Goal: Information Seeking & Learning: Check status

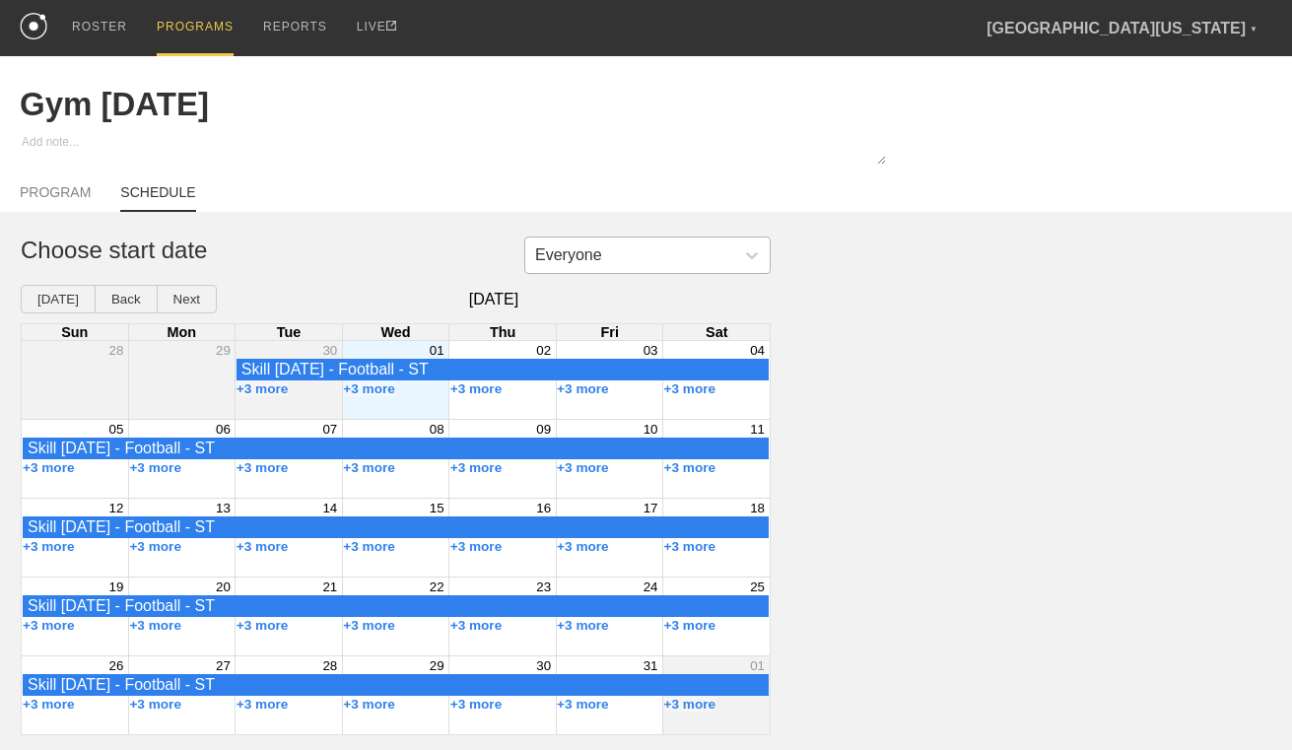
click at [641, 255] on div "Everyone" at bounding box center [629, 255] width 209 height 30
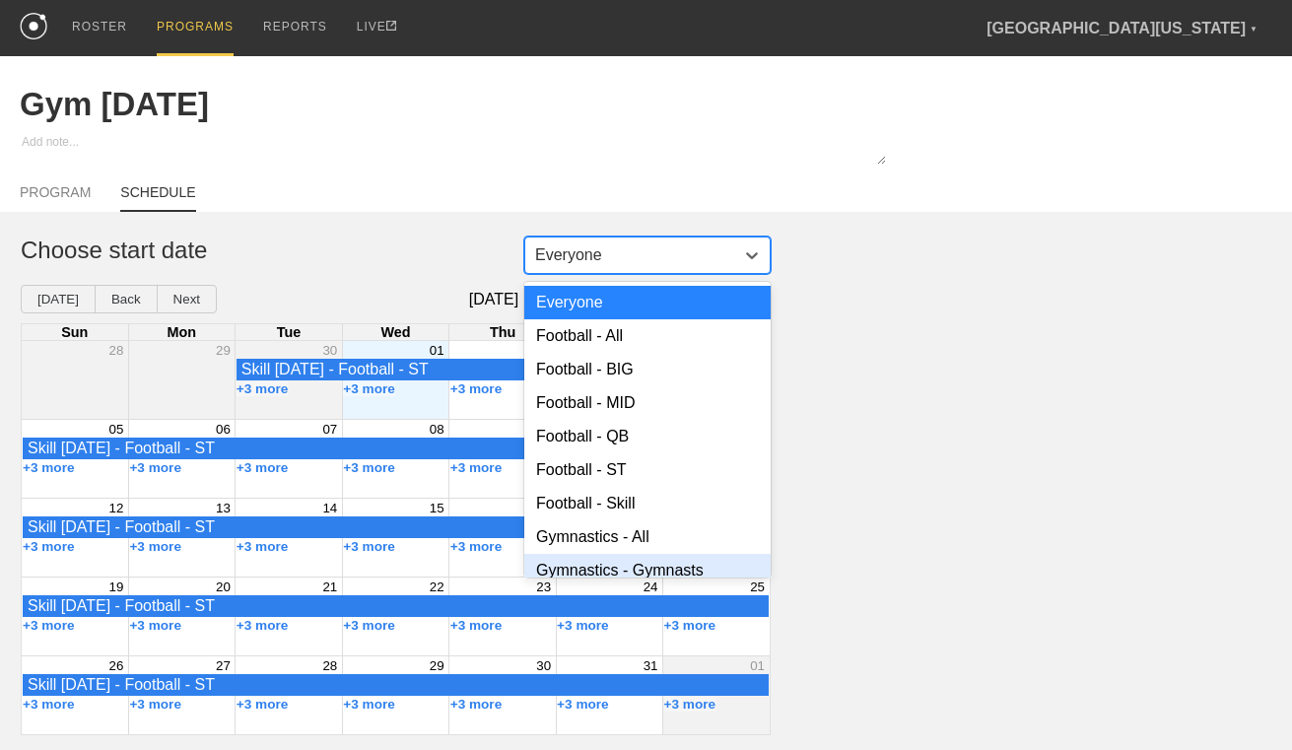
click at [624, 563] on div "Gymnastics - Gymnasts" at bounding box center [647, 571] width 246 height 34
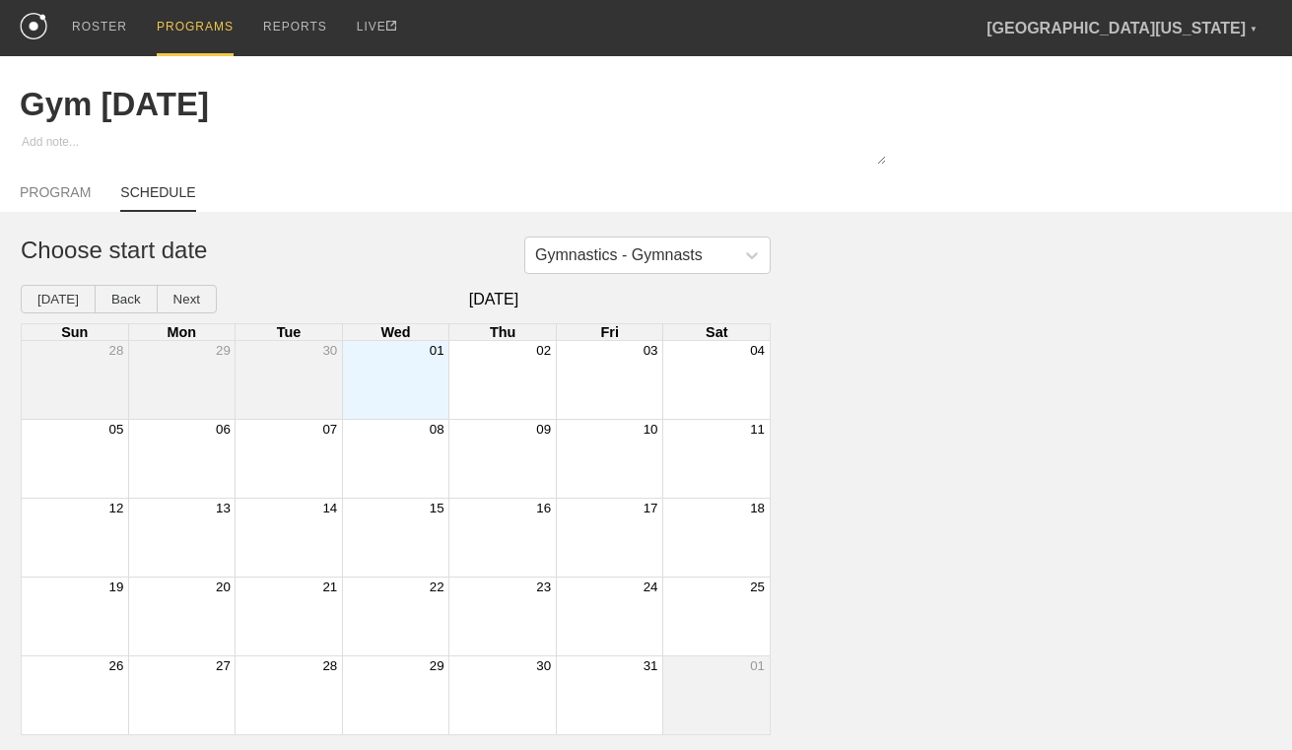
click at [397, 383] on div "Month View" at bounding box center [395, 380] width 107 height 78
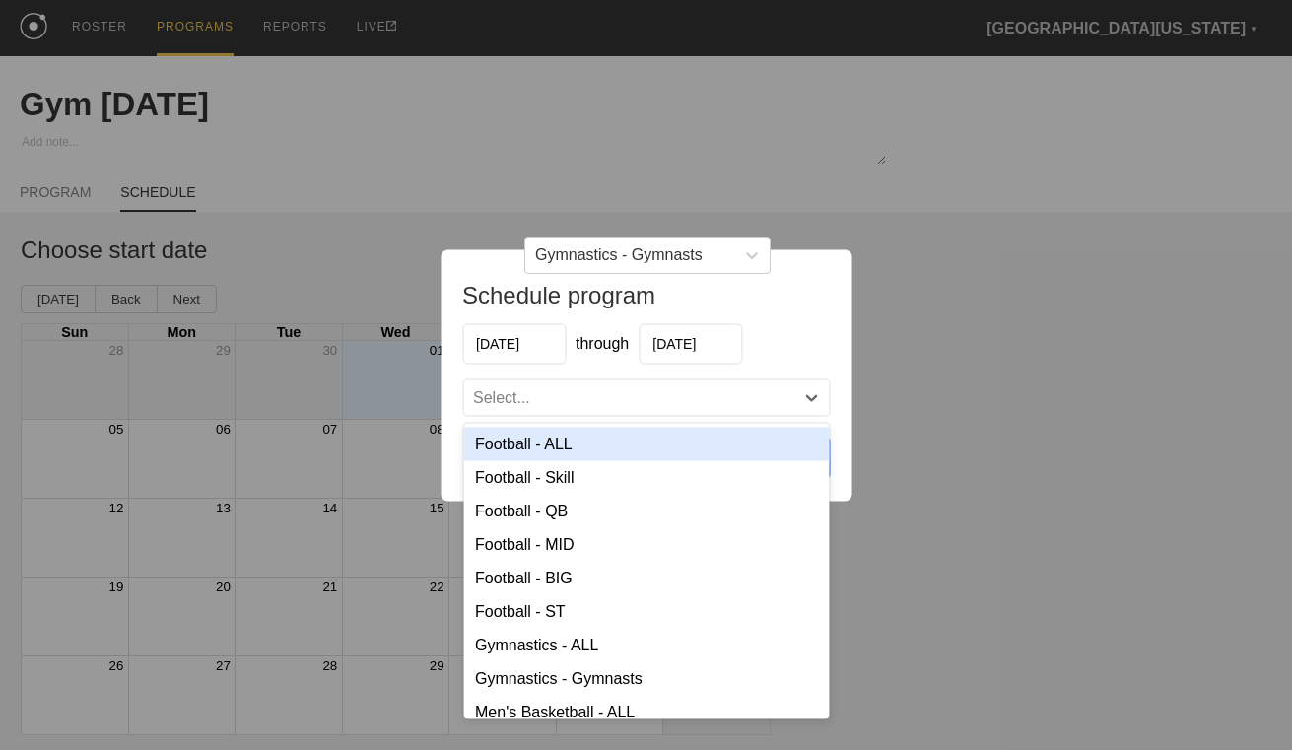
click at [723, 402] on div "Select..." at bounding box center [628, 397] width 330 height 20
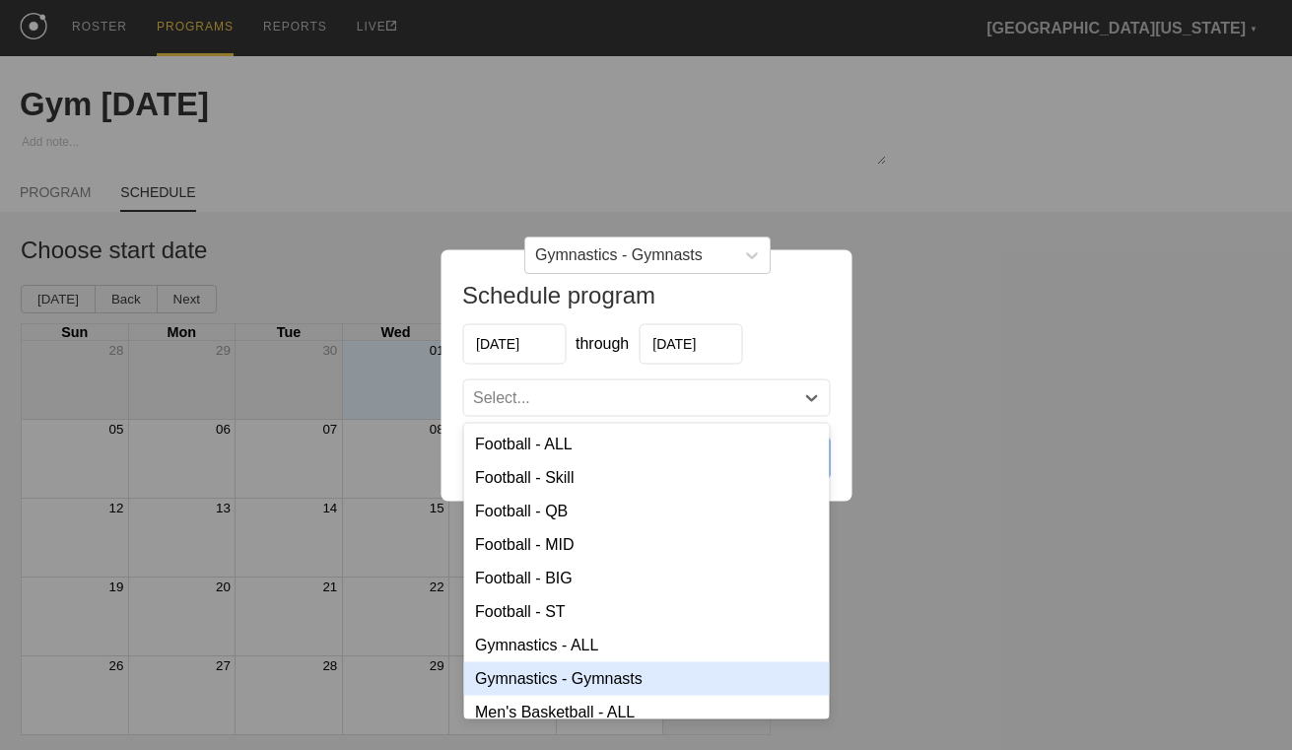
click at [628, 679] on div "Gymnastics - Gymnasts" at bounding box center [646, 678] width 366 height 34
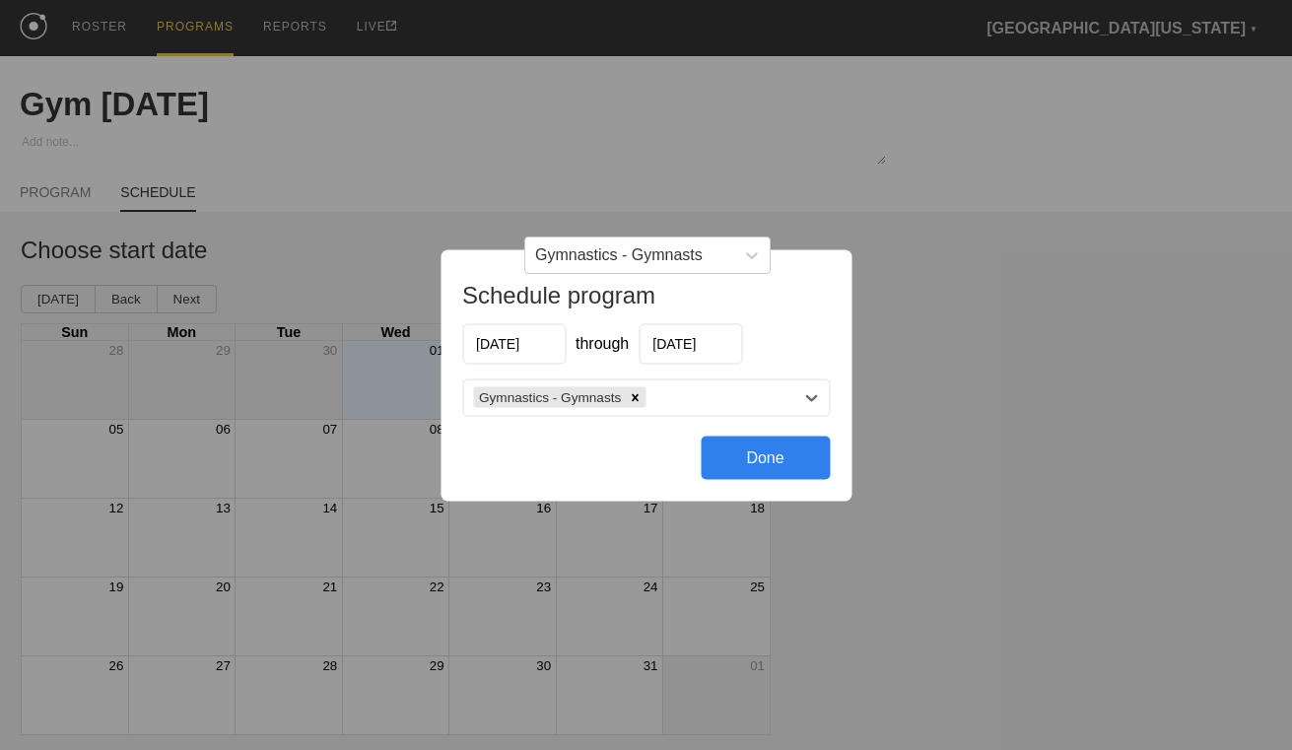
click at [742, 455] on div "Done" at bounding box center [765, 457] width 129 height 43
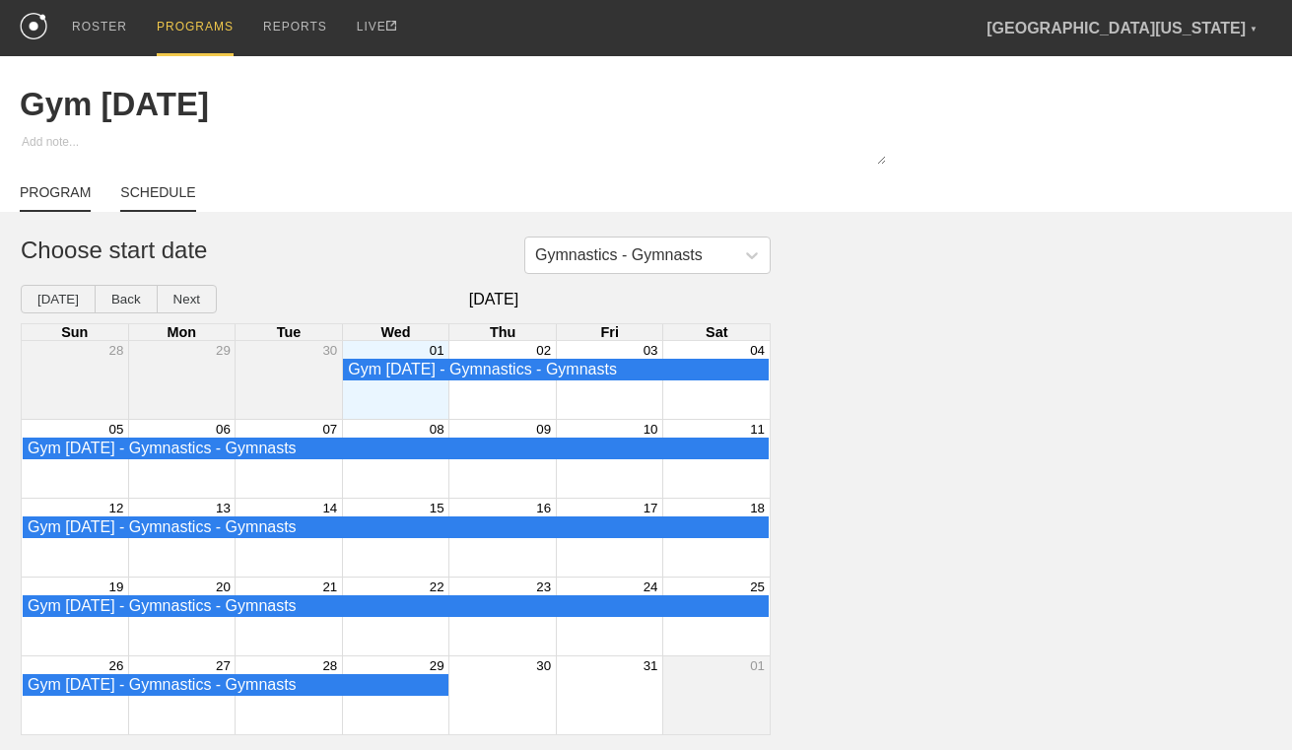
click at [44, 192] on link "PROGRAM" at bounding box center [55, 198] width 71 height 28
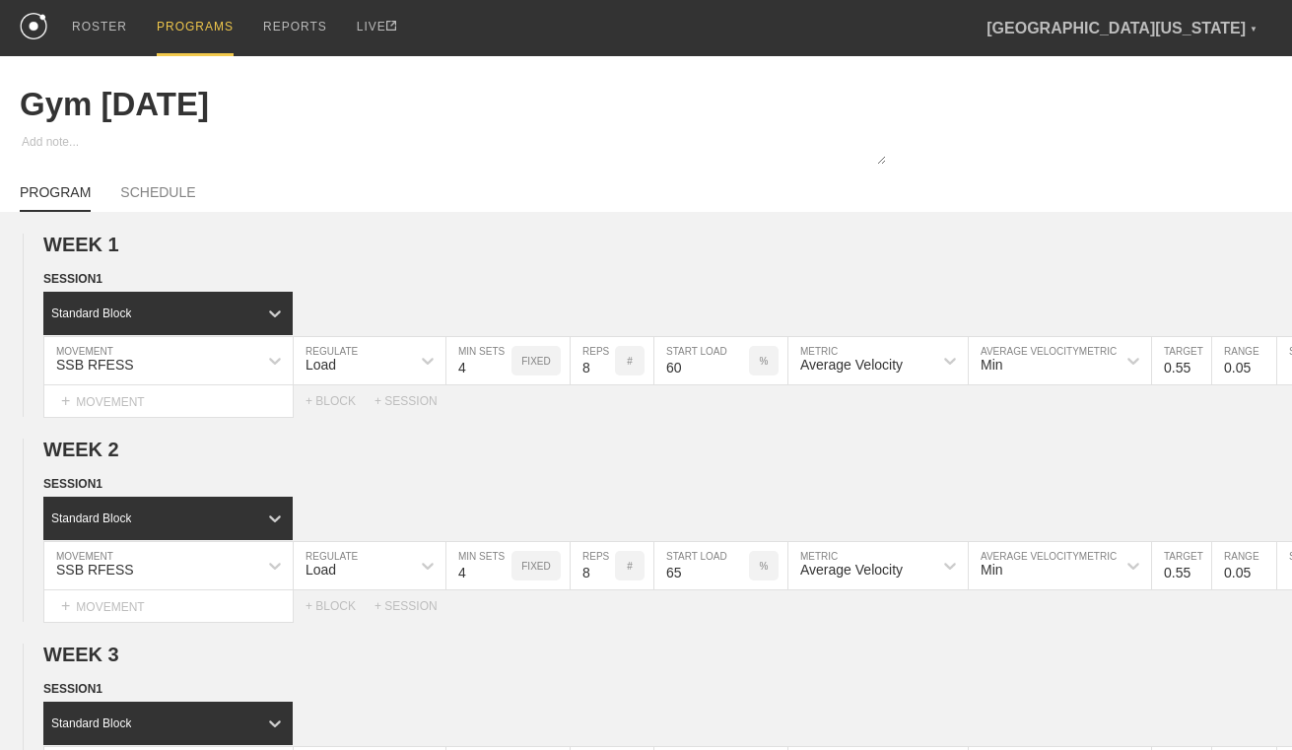
type textarea "x"
click at [96, 23] on div "ROSTER" at bounding box center [99, 28] width 55 height 56
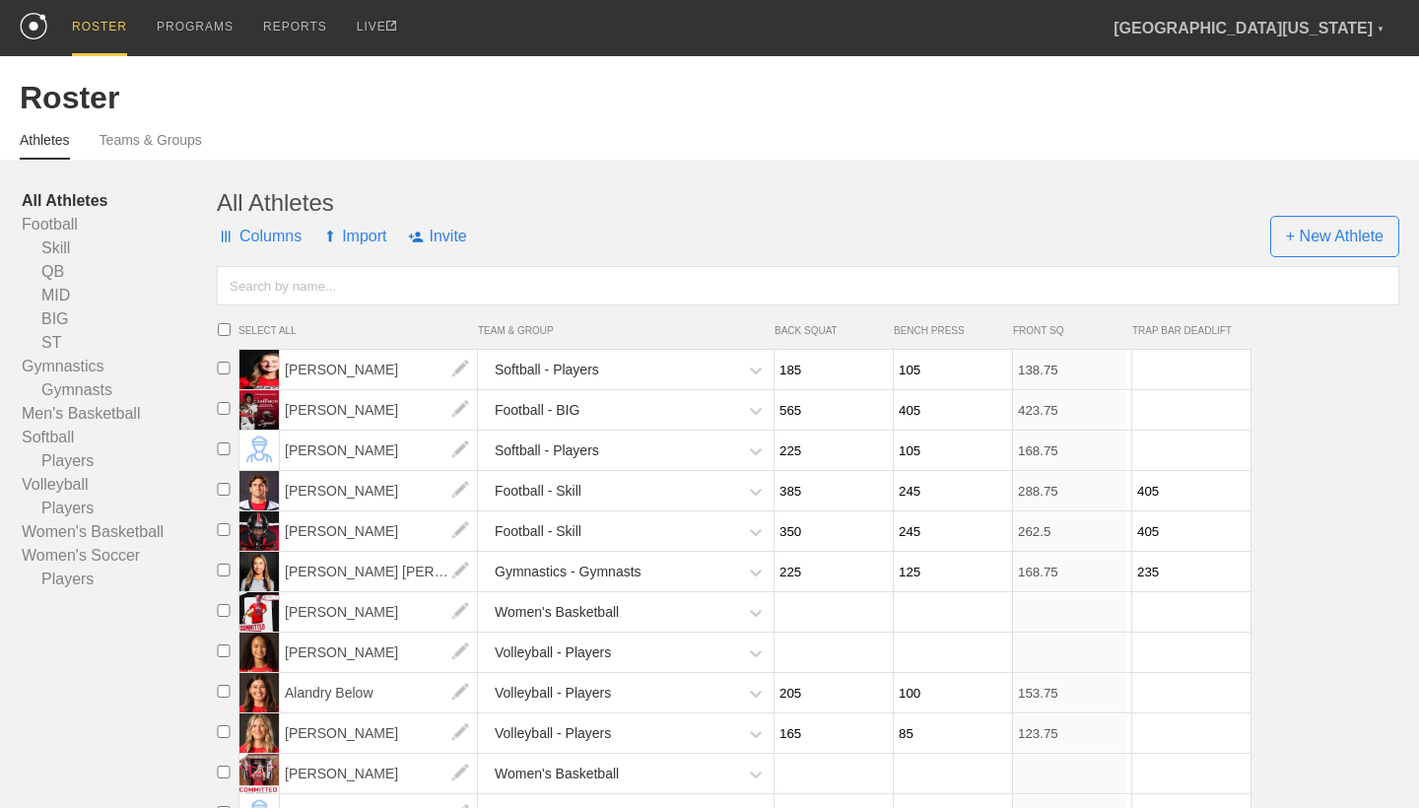
click at [272, 237] on span "Columns" at bounding box center [259, 236] width 85 height 59
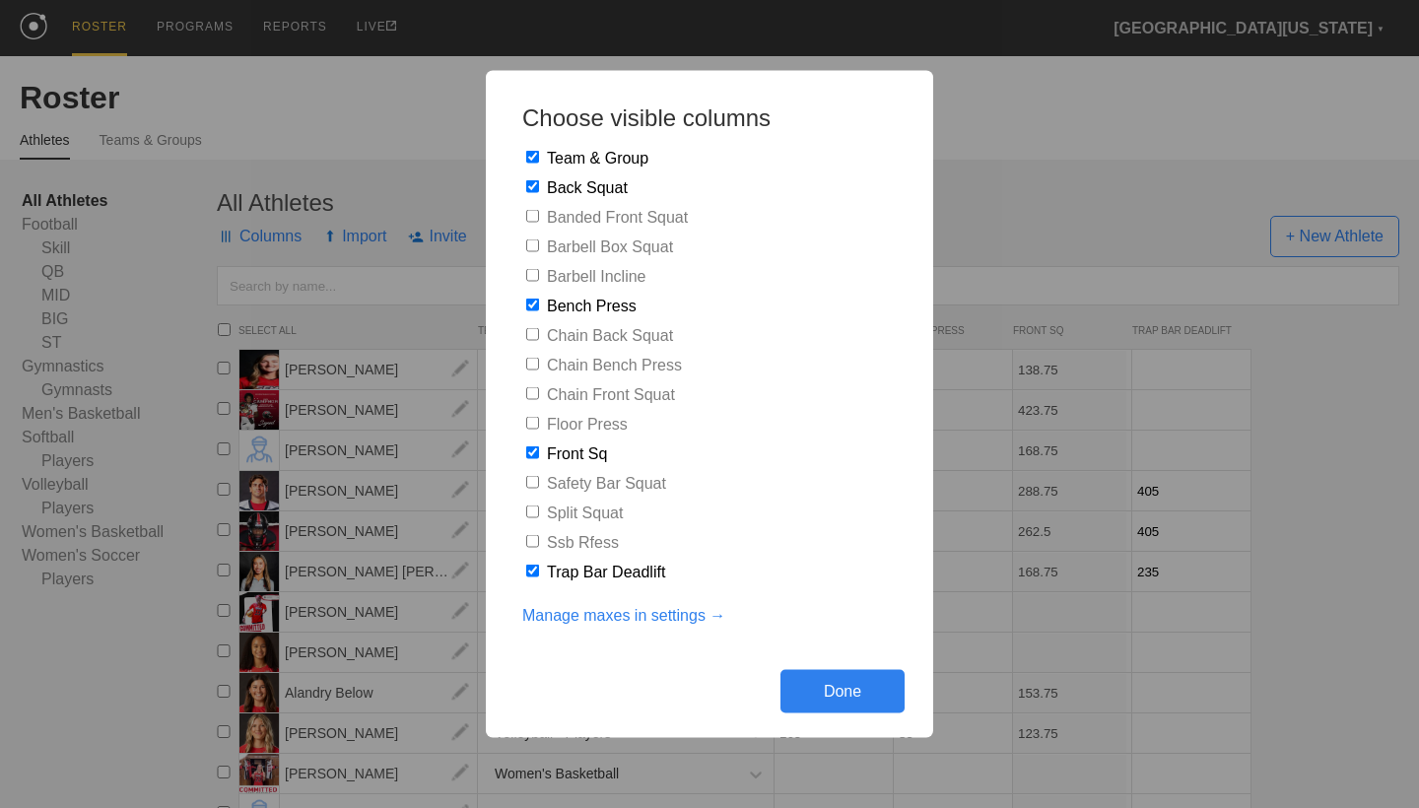
click at [598, 608] on link "Manage maxes in settings →" at bounding box center [623, 616] width 203 height 18
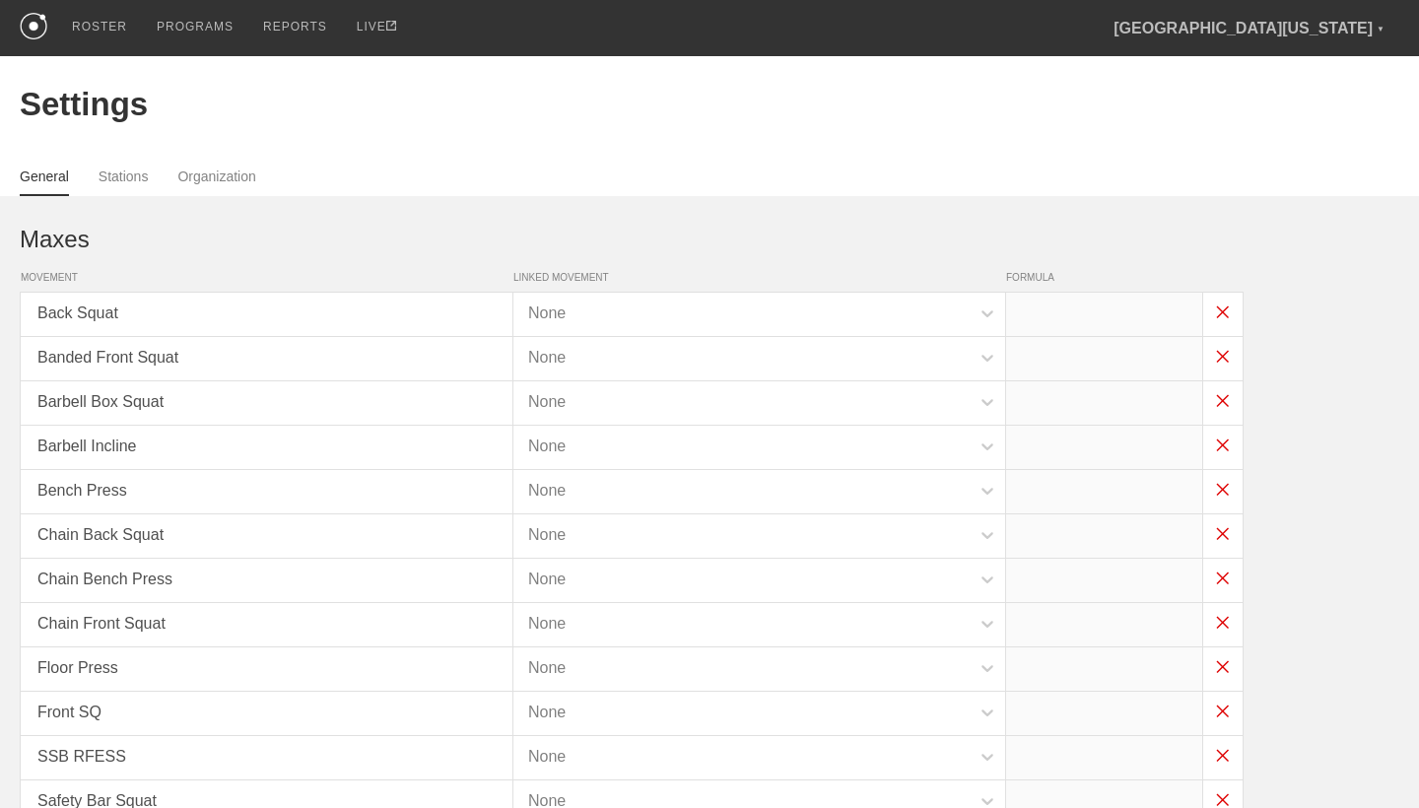
type input "x*.75"
type input "x*.9"
type input "x*.75"
type input "x*.9"
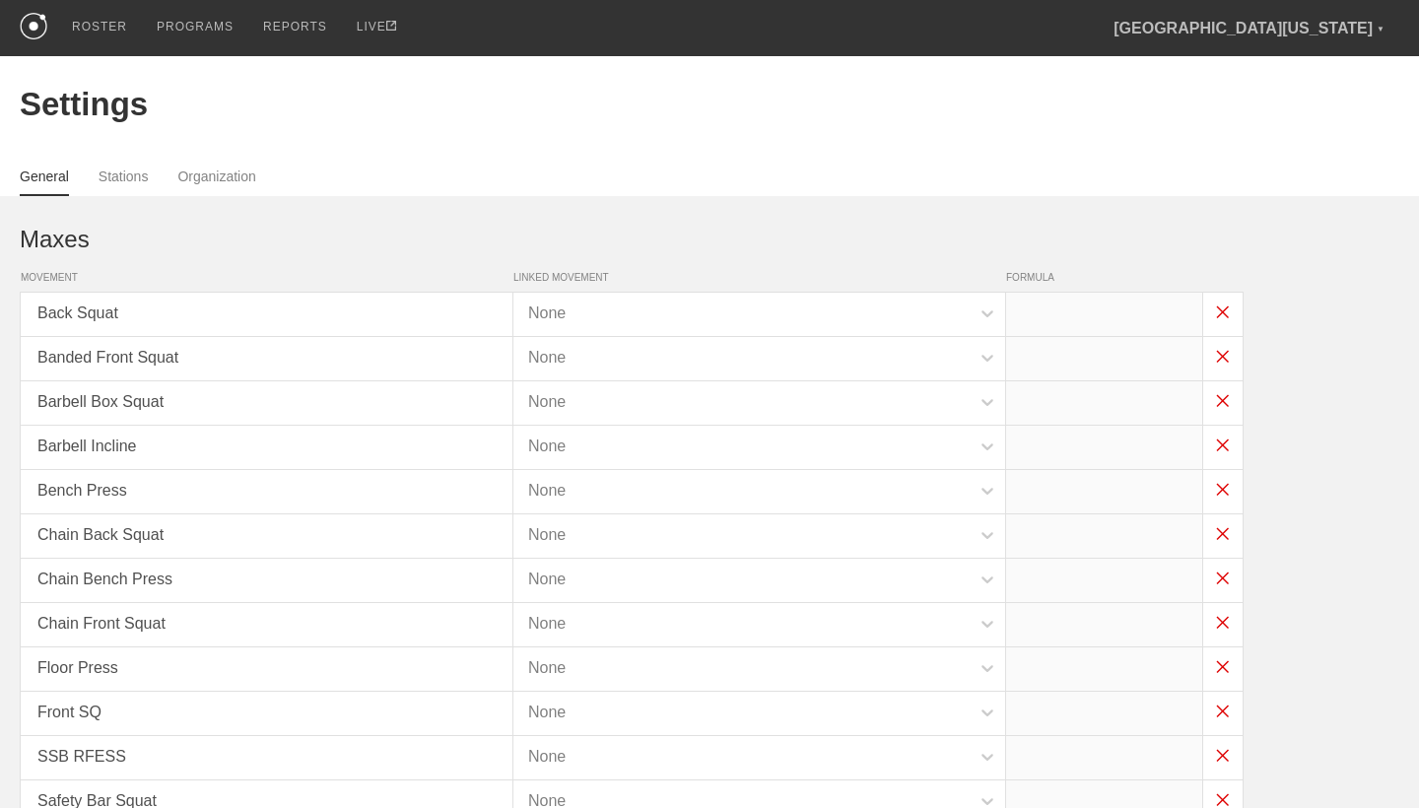
type input "x*.75"
type input "x*.9"
type input "x*.75"
type input "x*.5"
type input "x*.85"
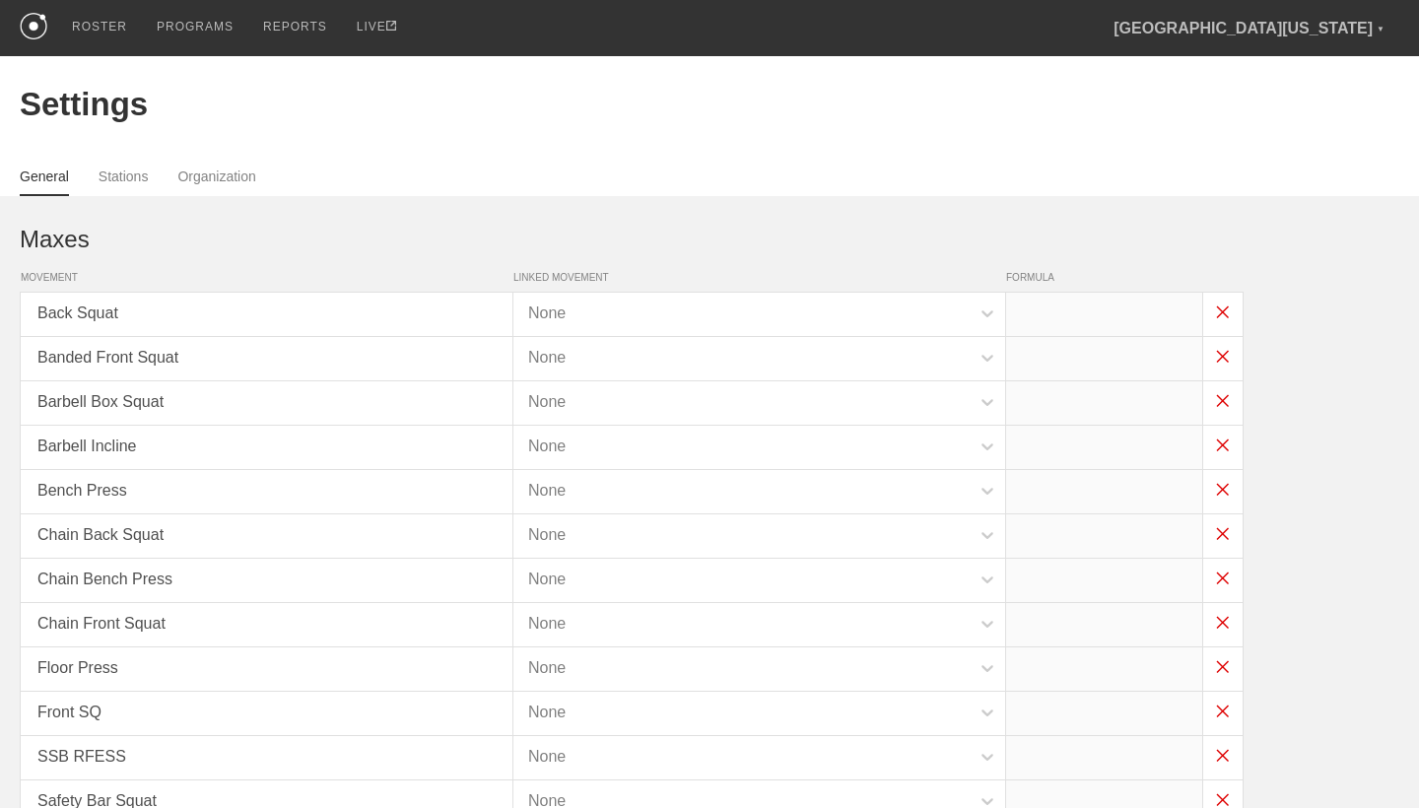
type input "x*.45"
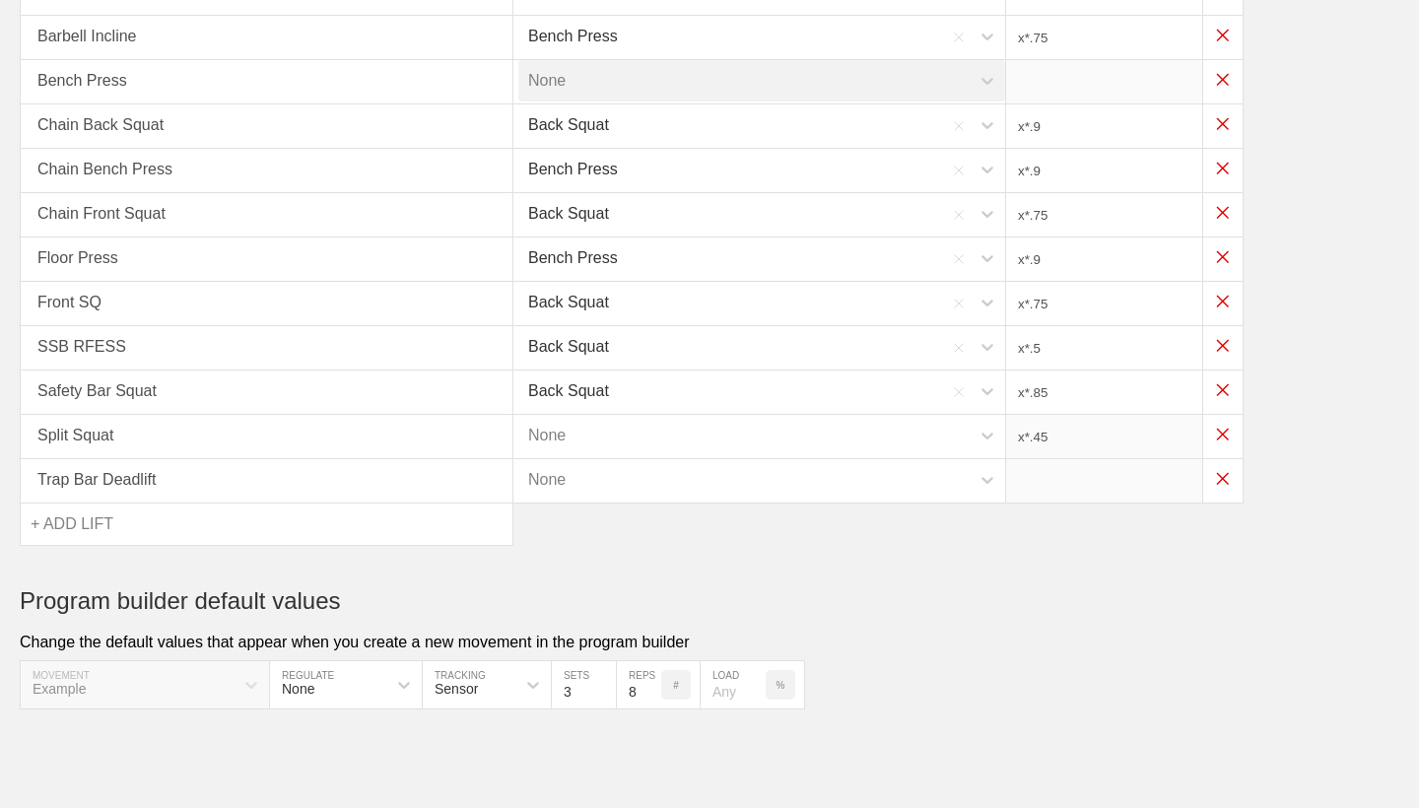
scroll to position [411, 0]
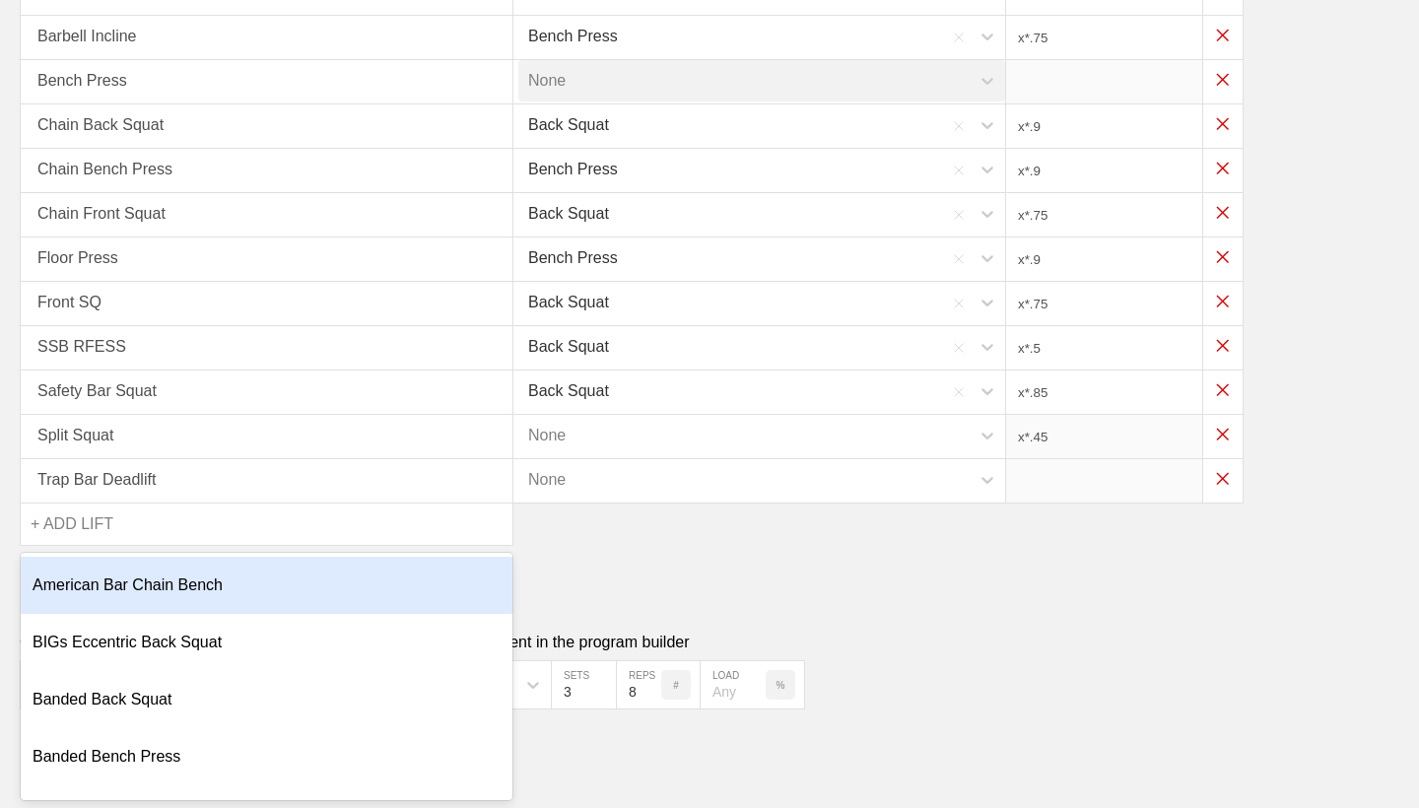
click at [202, 524] on div "+ ADD LIFT" at bounding box center [267, 524] width 492 height 41
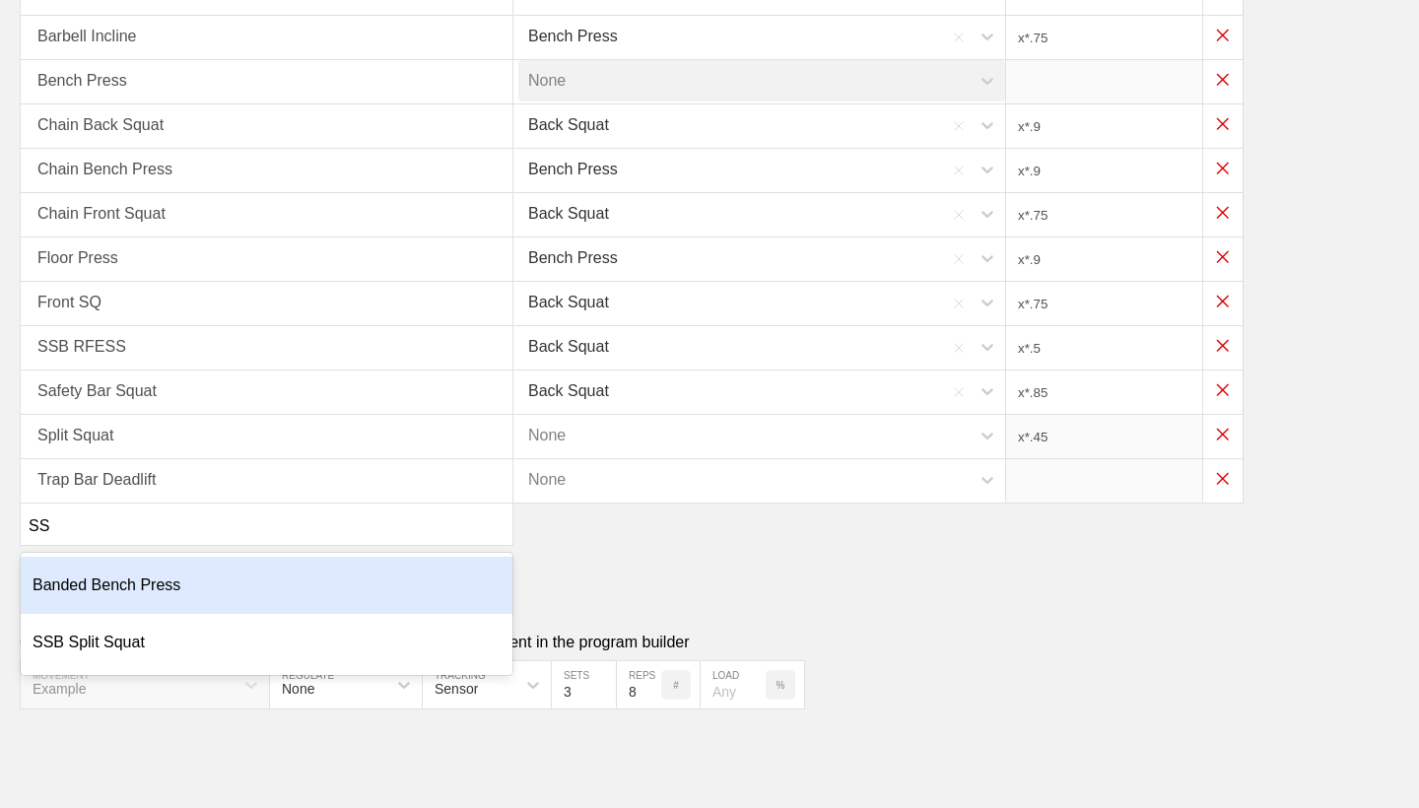
type input "SSB"
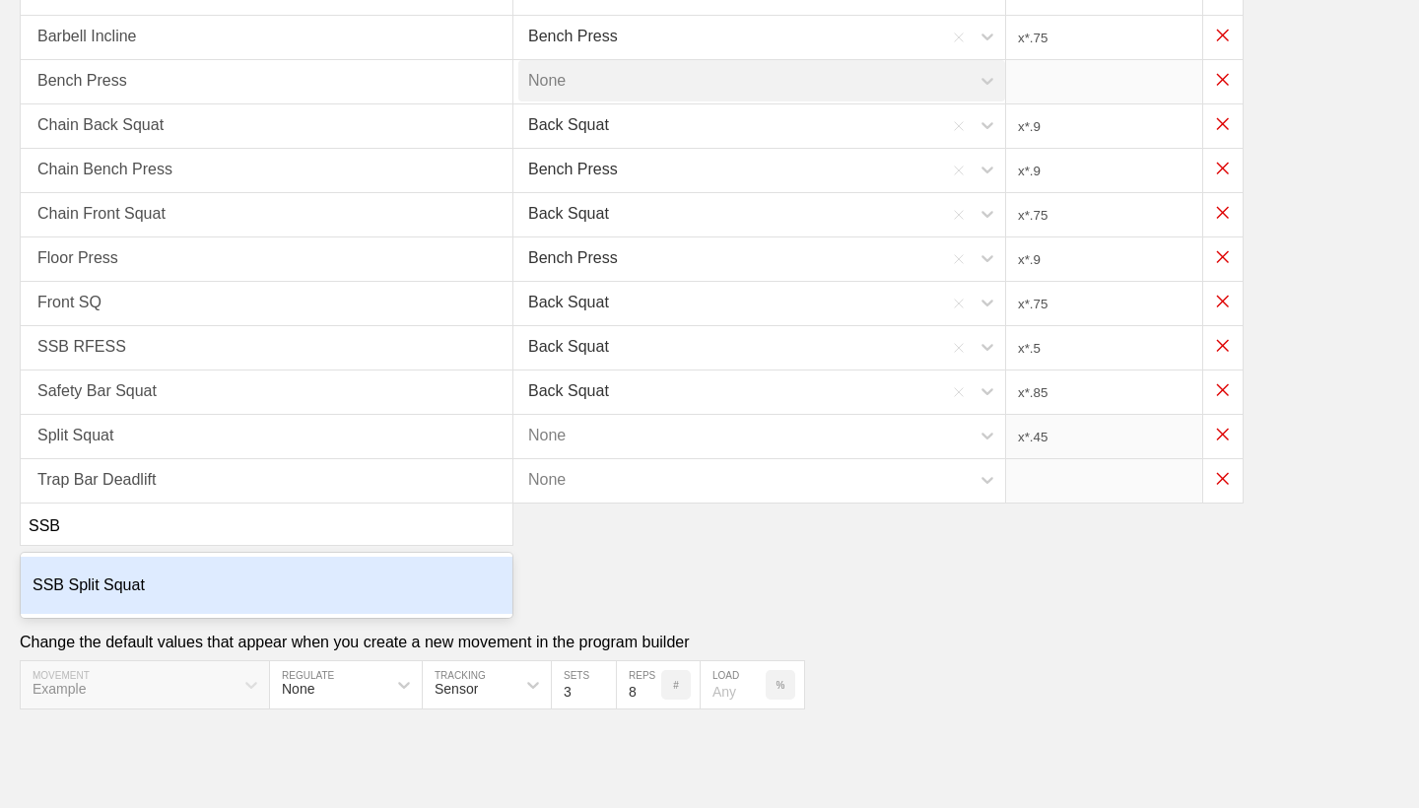
click at [204, 579] on div "SSB Split Squat" at bounding box center [267, 585] width 492 height 57
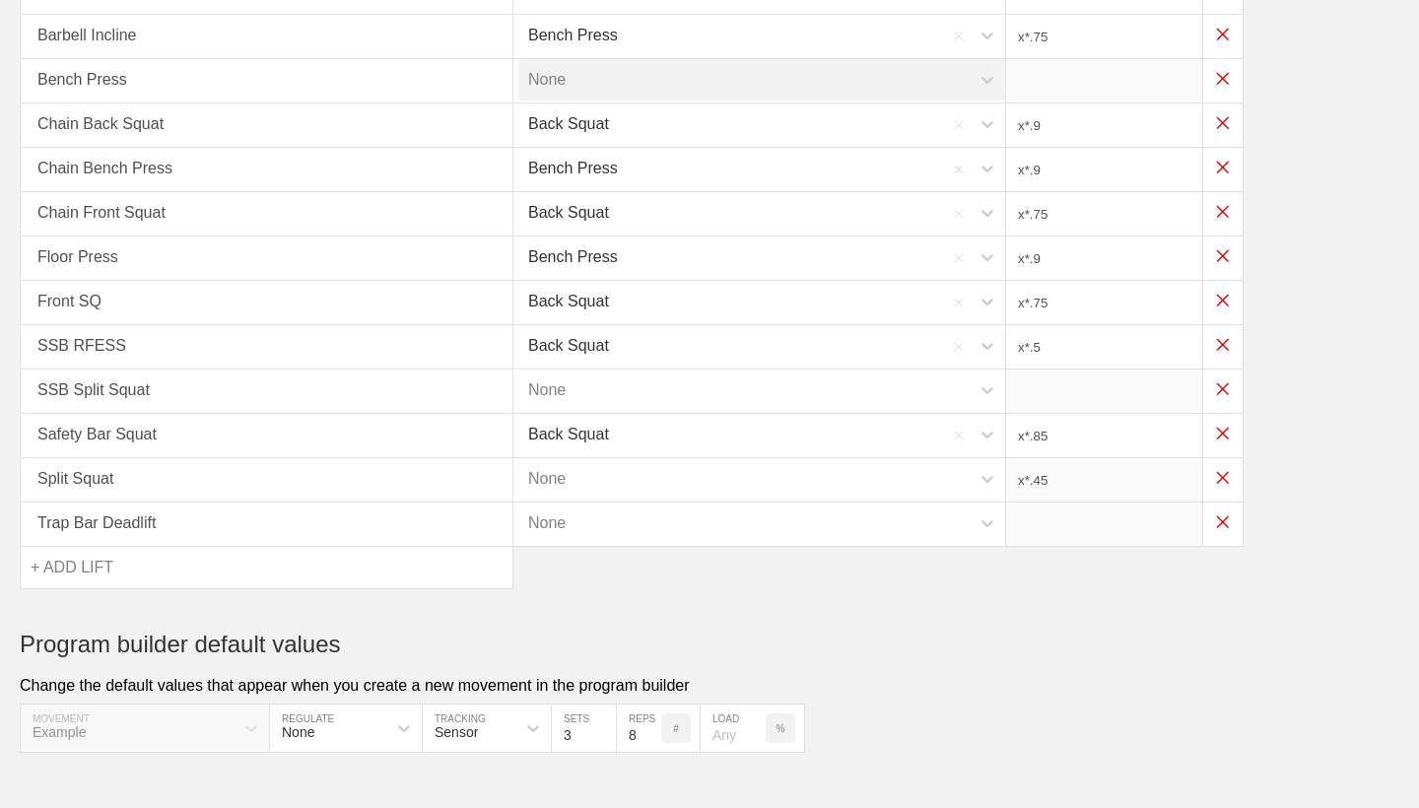
click at [641, 379] on div "None" at bounding box center [743, 390] width 451 height 41
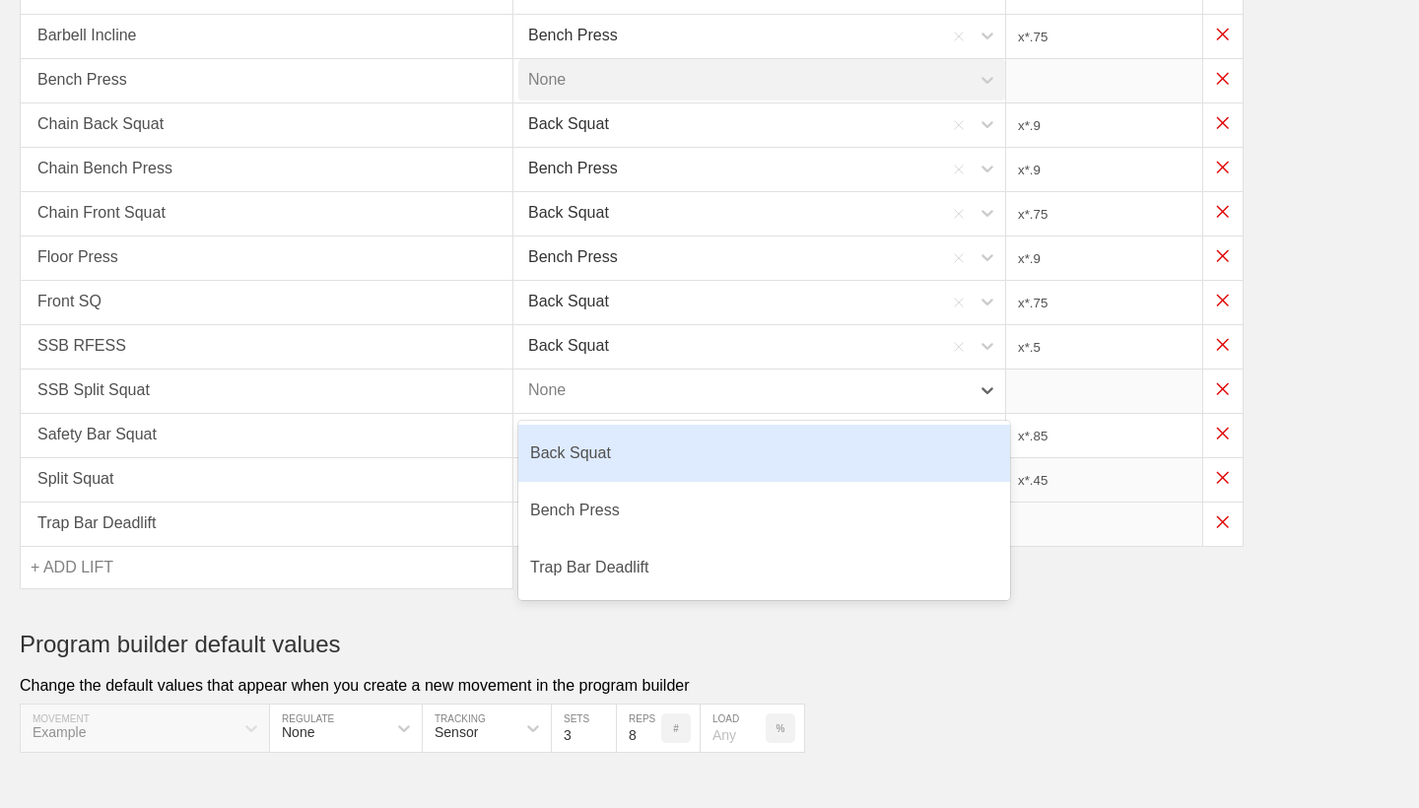
click at [631, 445] on div "Back Squat" at bounding box center [764, 453] width 492 height 57
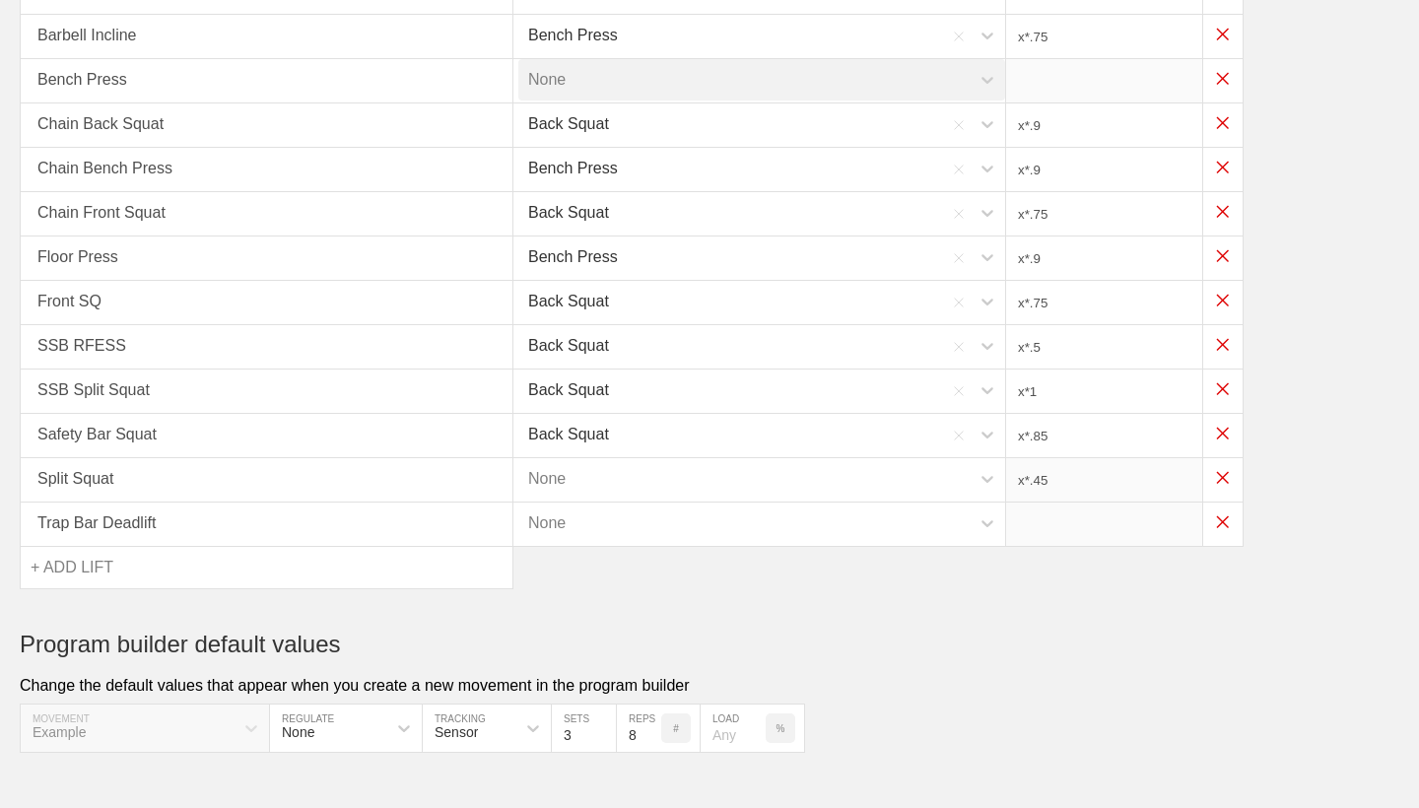
click at [1052, 394] on input "x*1" at bounding box center [1104, 391] width 196 height 43
type input "x*.6"
click at [774, 647] on h1 "Program builder default values" at bounding box center [710, 645] width 1380 height 28
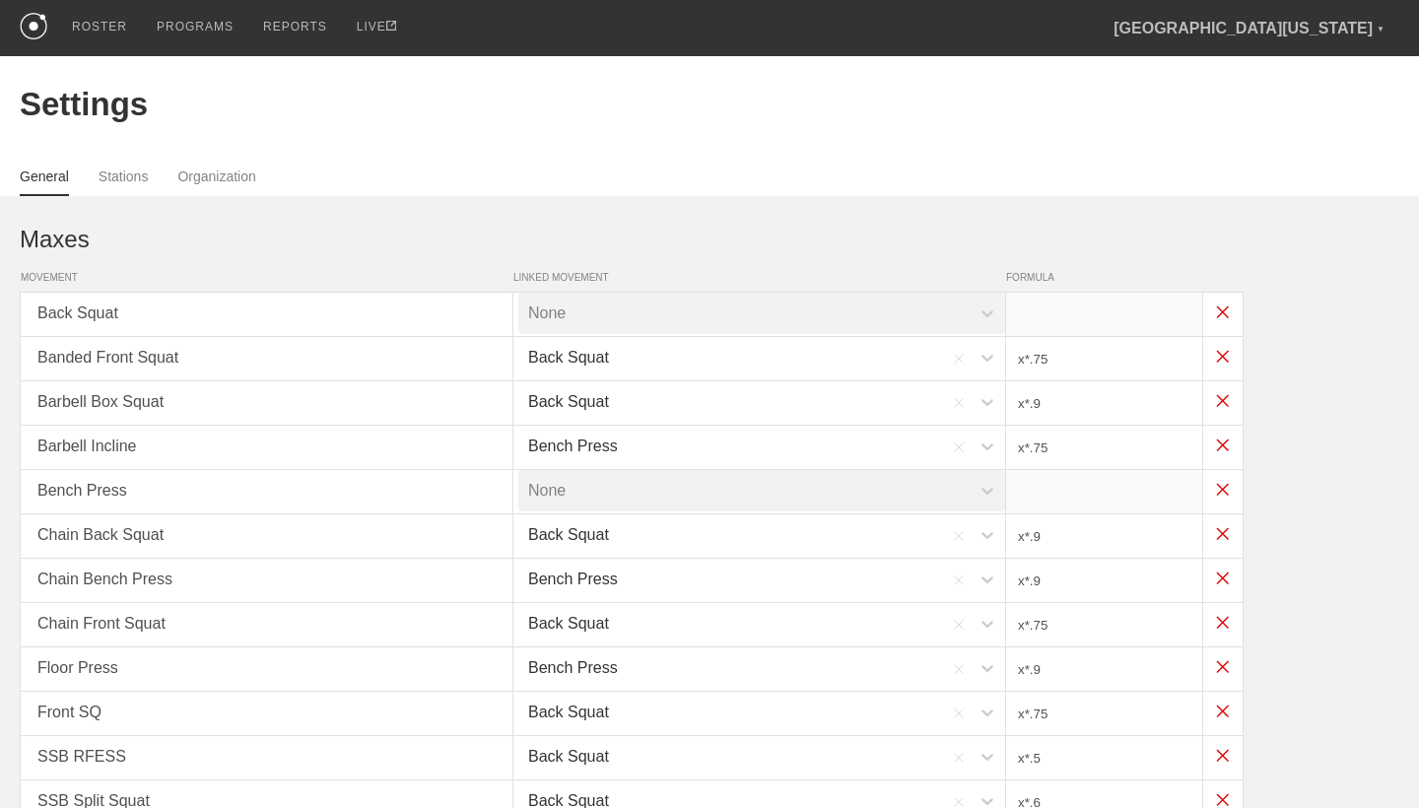
scroll to position [0, 0]
click at [99, 28] on div "ROSTER" at bounding box center [99, 28] width 55 height 56
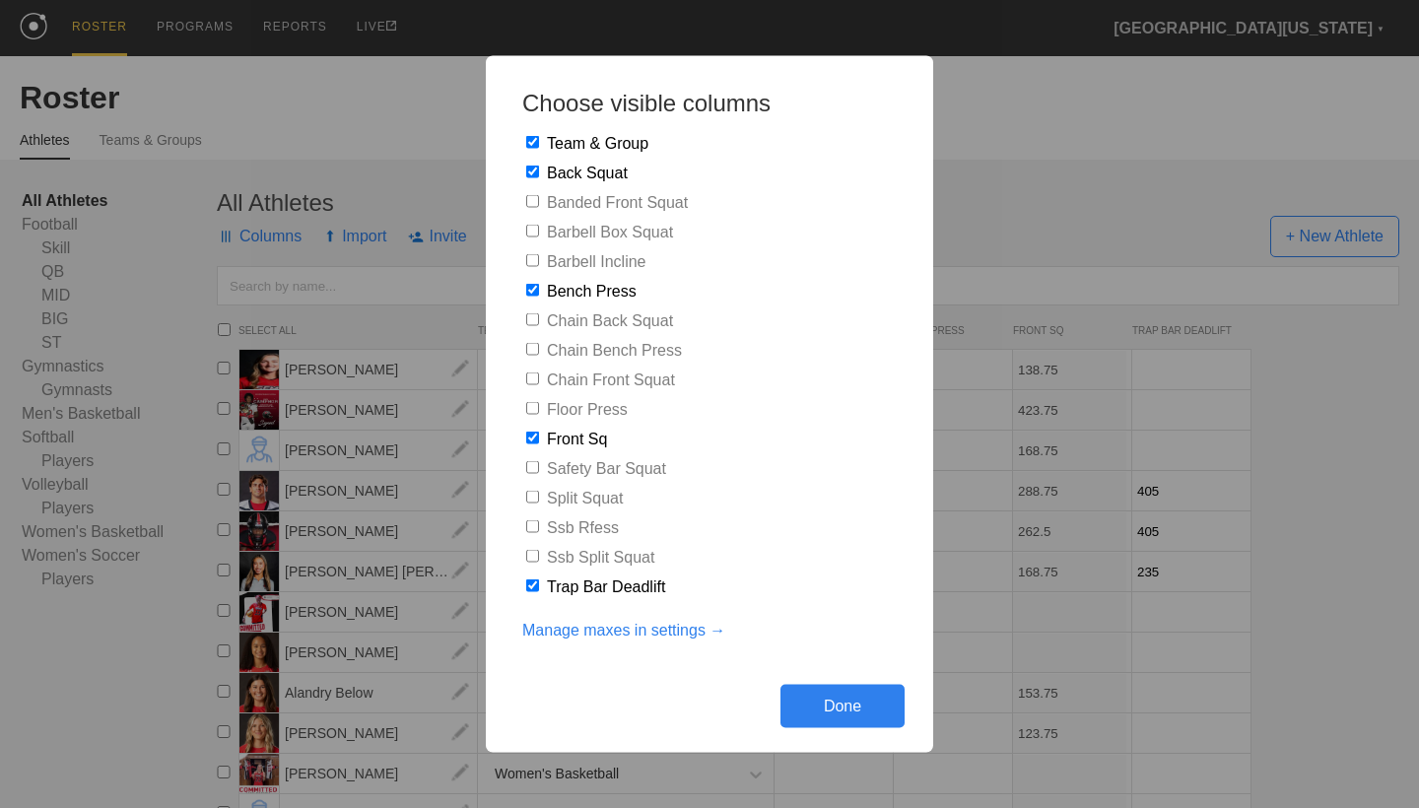
click at [815, 704] on div "Done" at bounding box center [843, 706] width 124 height 43
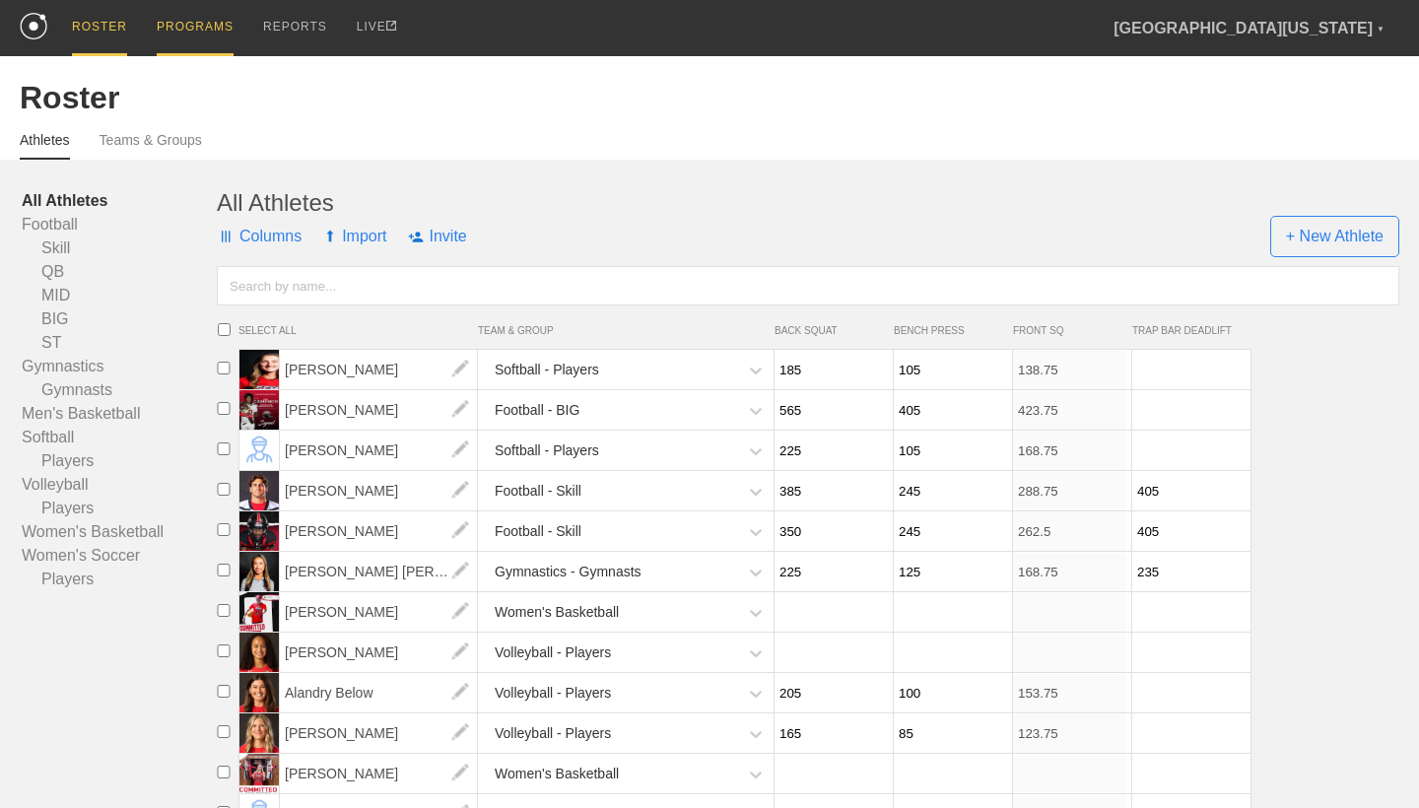
click at [183, 17] on div "PROGRAMS" at bounding box center [195, 28] width 77 height 56
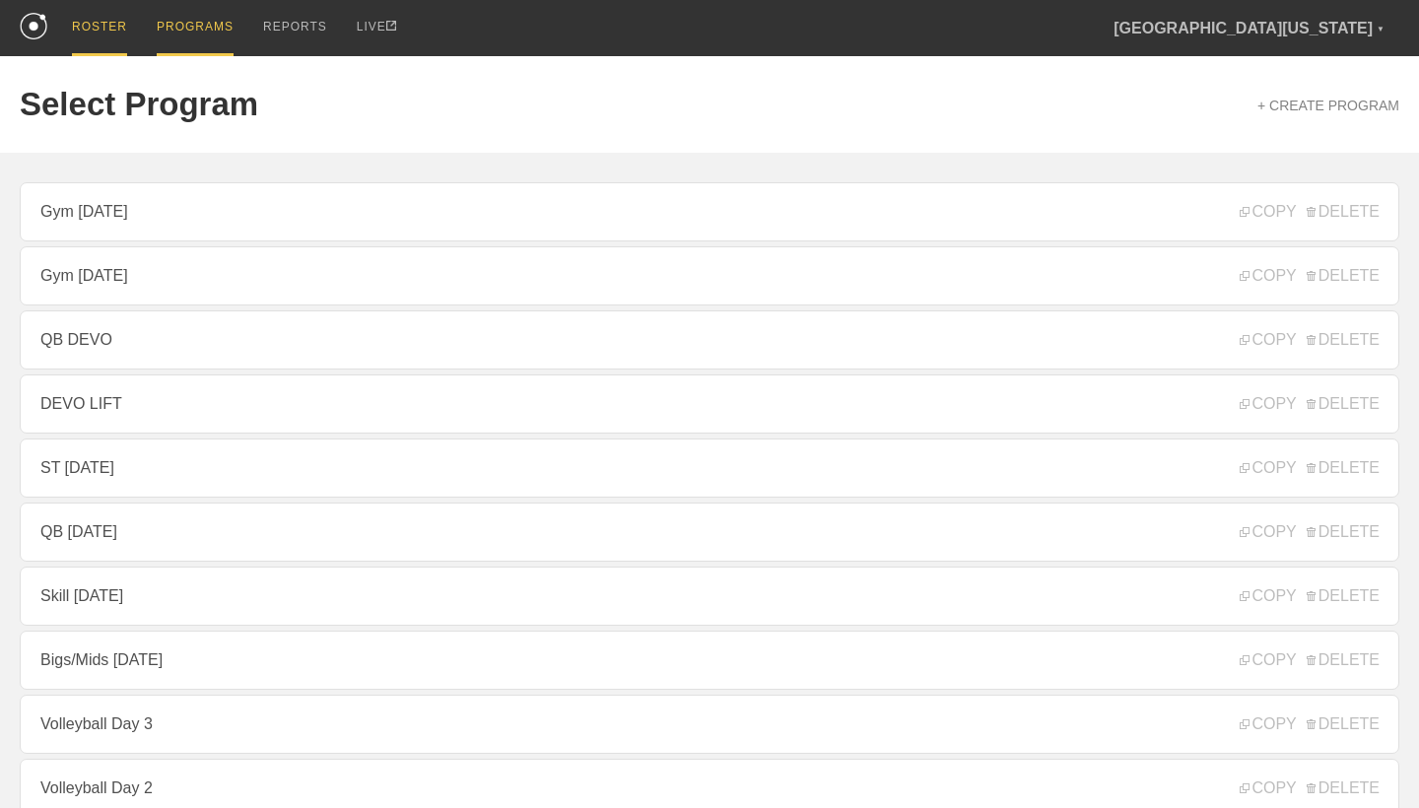
click at [127, 23] on div "ROSTER" at bounding box center [99, 28] width 55 height 56
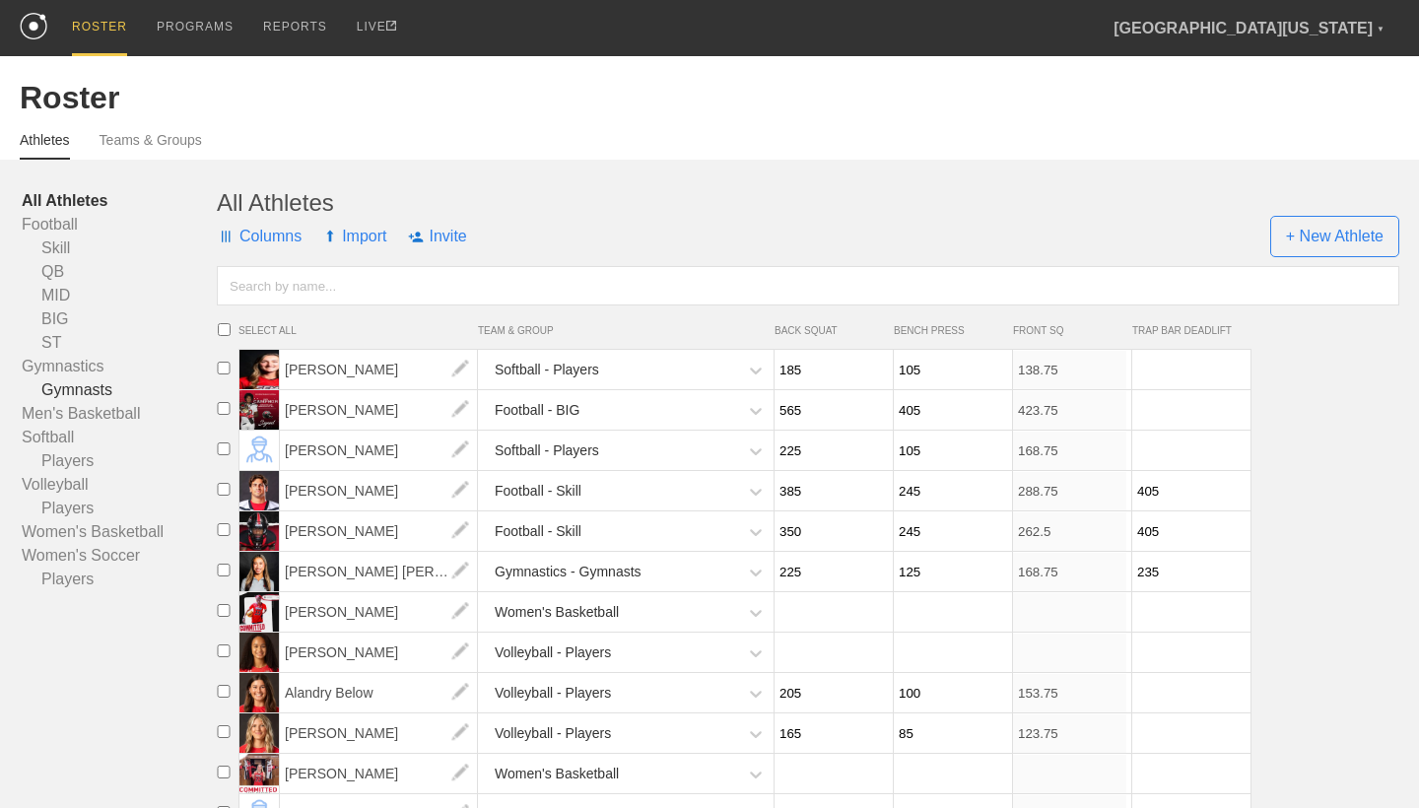
click at [82, 383] on link "Gymnasts" at bounding box center [119, 390] width 195 height 24
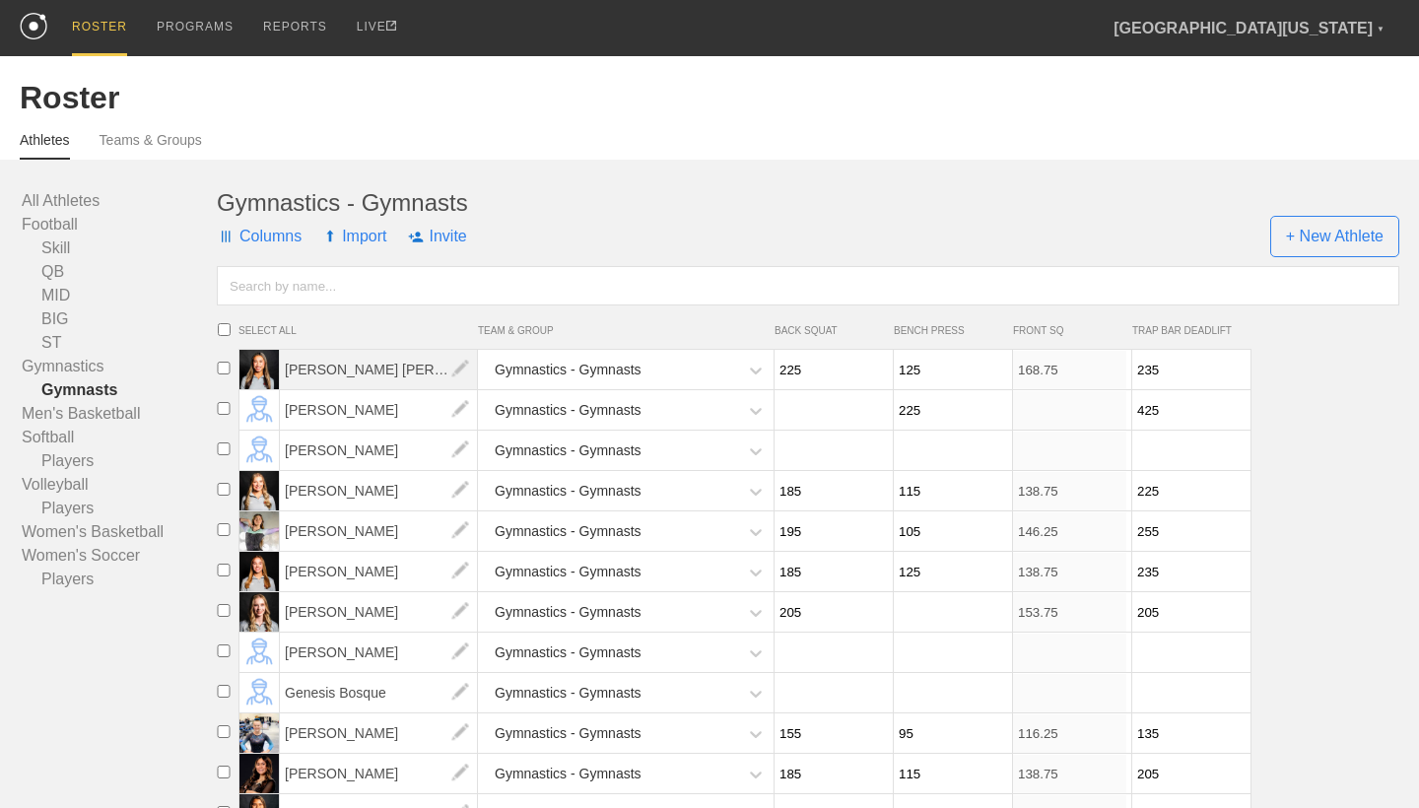
click at [329, 361] on span "[PERSON_NAME] [PERSON_NAME]" at bounding box center [379, 369] width 198 height 39
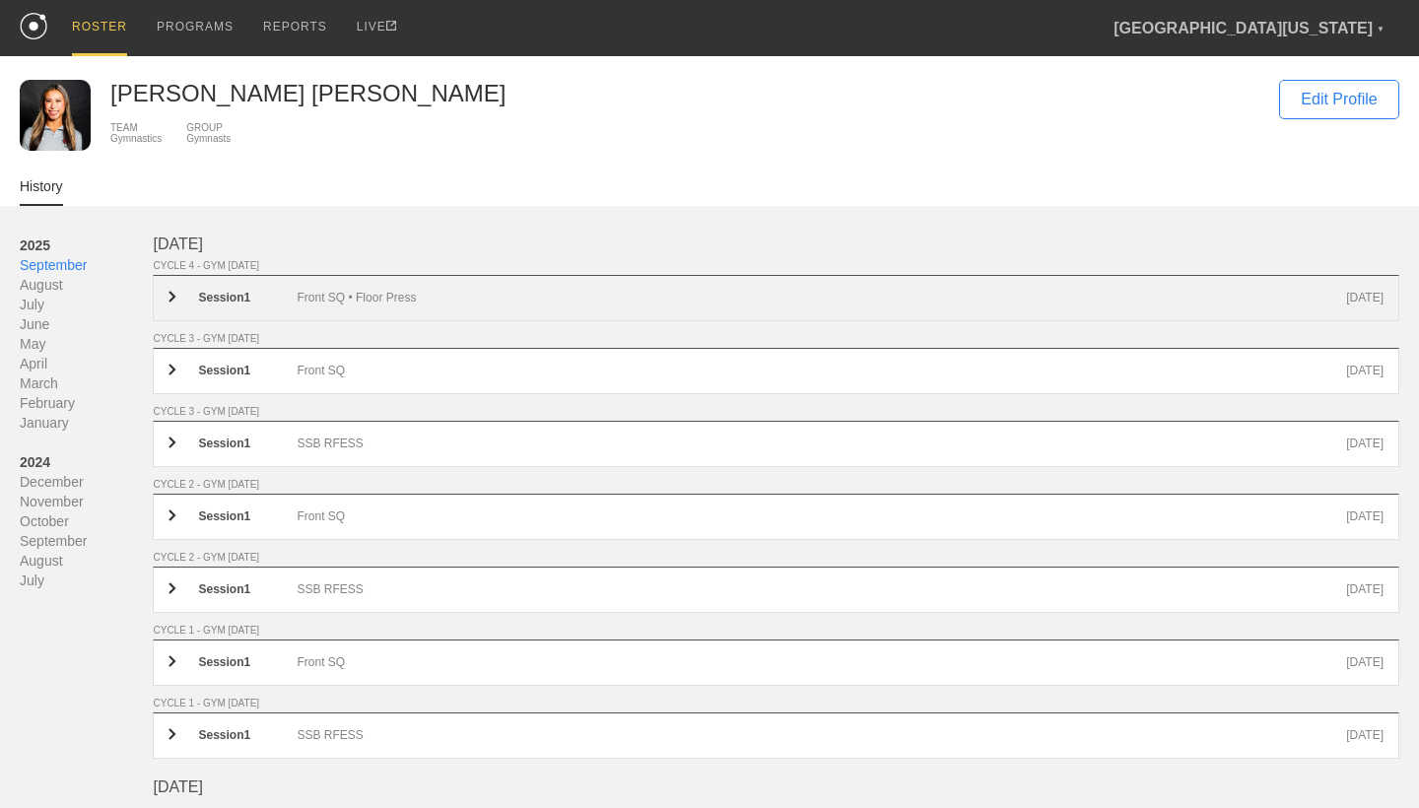
click at [249, 303] on div "Session 1" at bounding box center [247, 298] width 99 height 15
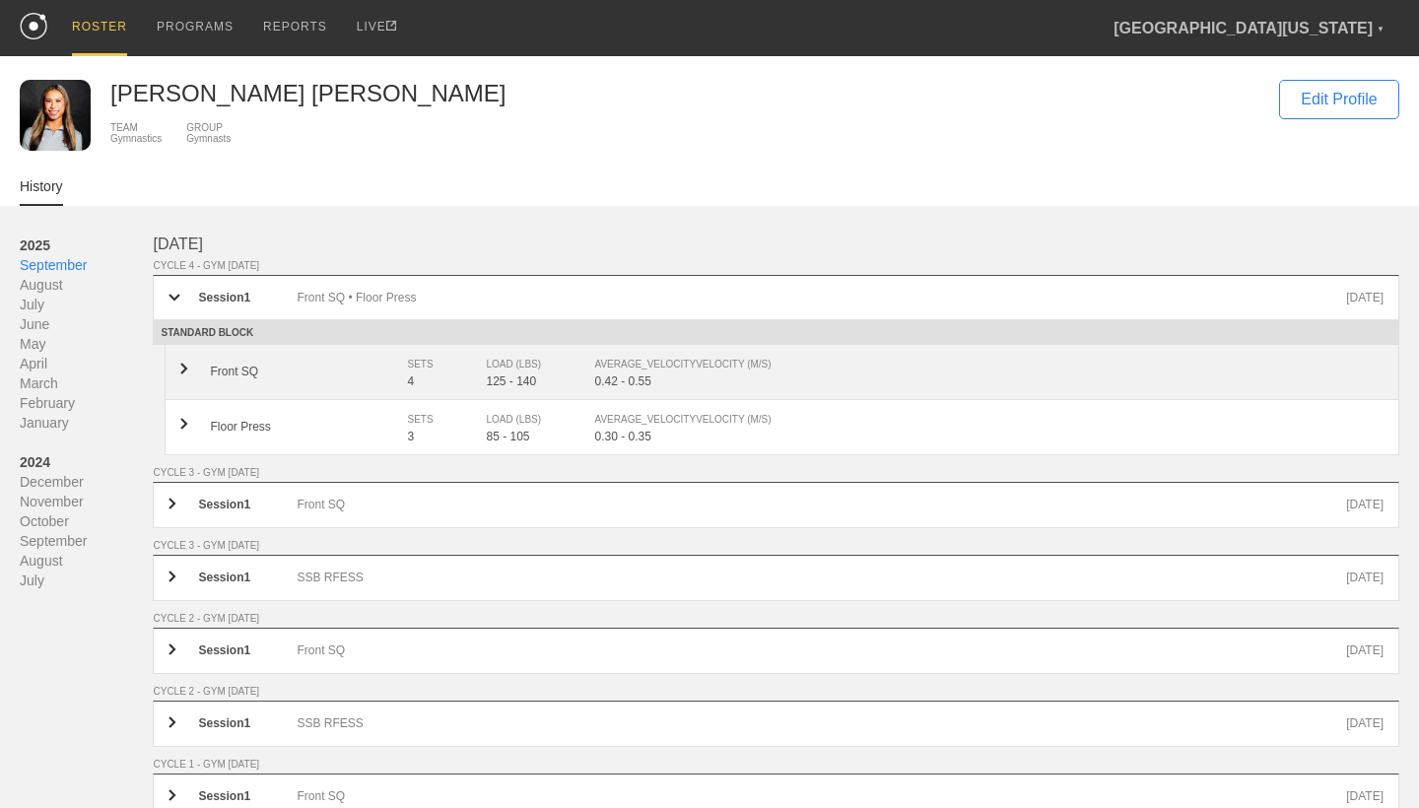
click at [347, 383] on div "Front SQ SETS 4 LOAD (LBS) 125 - 140 AVERAGE_VELOCITY VELOCITY (M/S) 0.42 - 0.55" at bounding box center [782, 372] width 1235 height 55
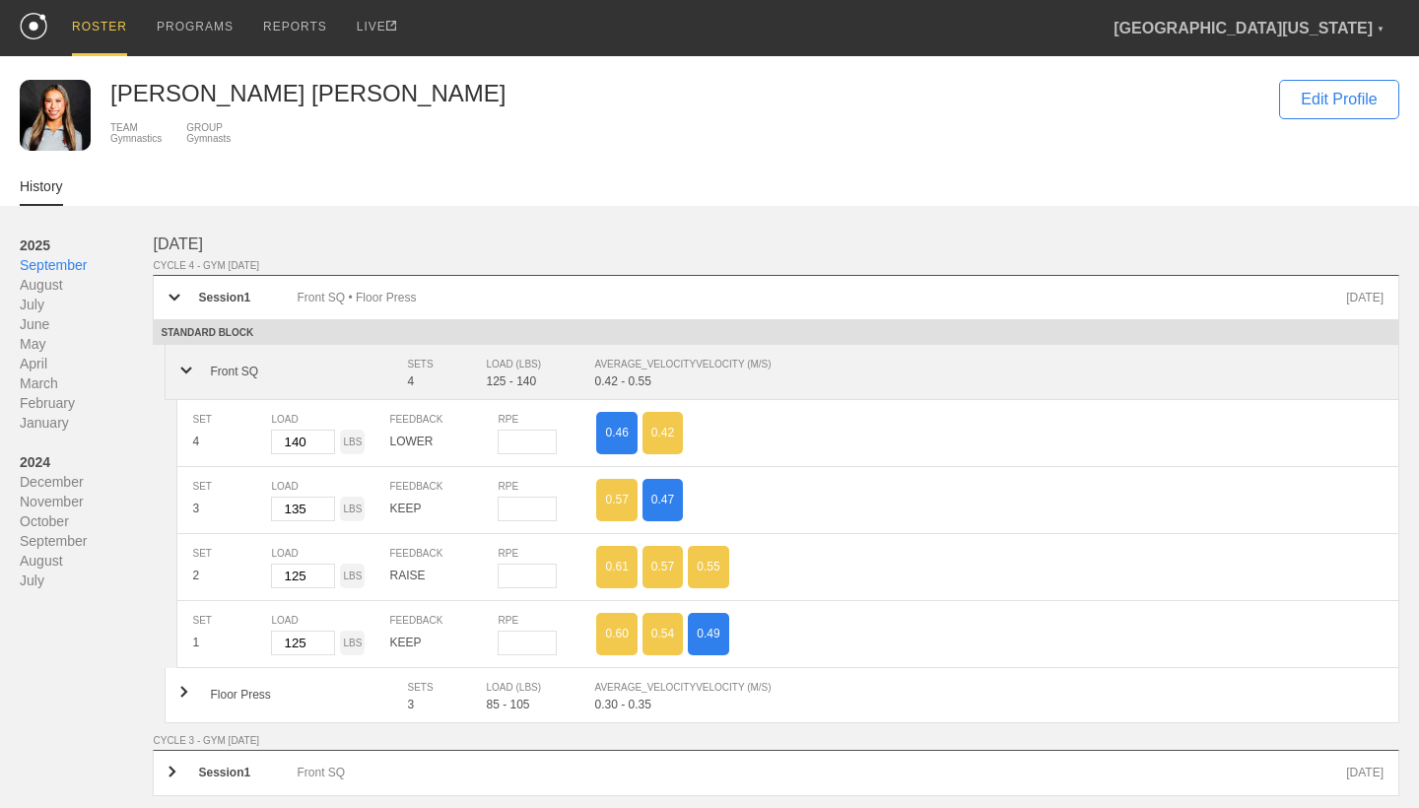
click at [359, 352] on div "Front SQ SETS 4 LOAD (LBS) 125 - 140 AVERAGE_VELOCITY VELOCITY (M/S) 0.42 - 0.55" at bounding box center [782, 372] width 1235 height 55
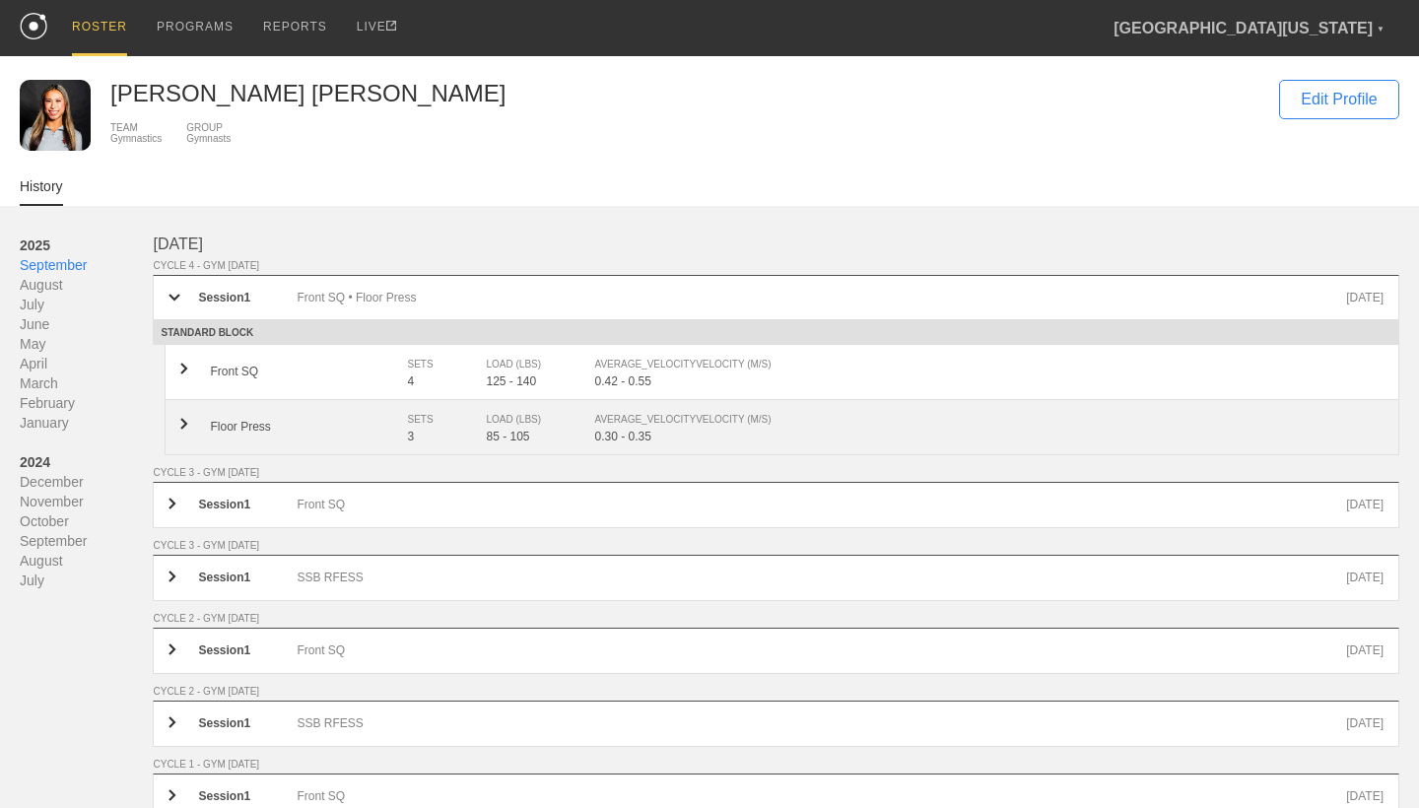
click at [369, 404] on div "Floor Press SETS 3 LOAD (LBS) 85 - 105 AVERAGE_VELOCITY VELOCITY (M/S) 0.30 - 0…" at bounding box center [782, 427] width 1235 height 55
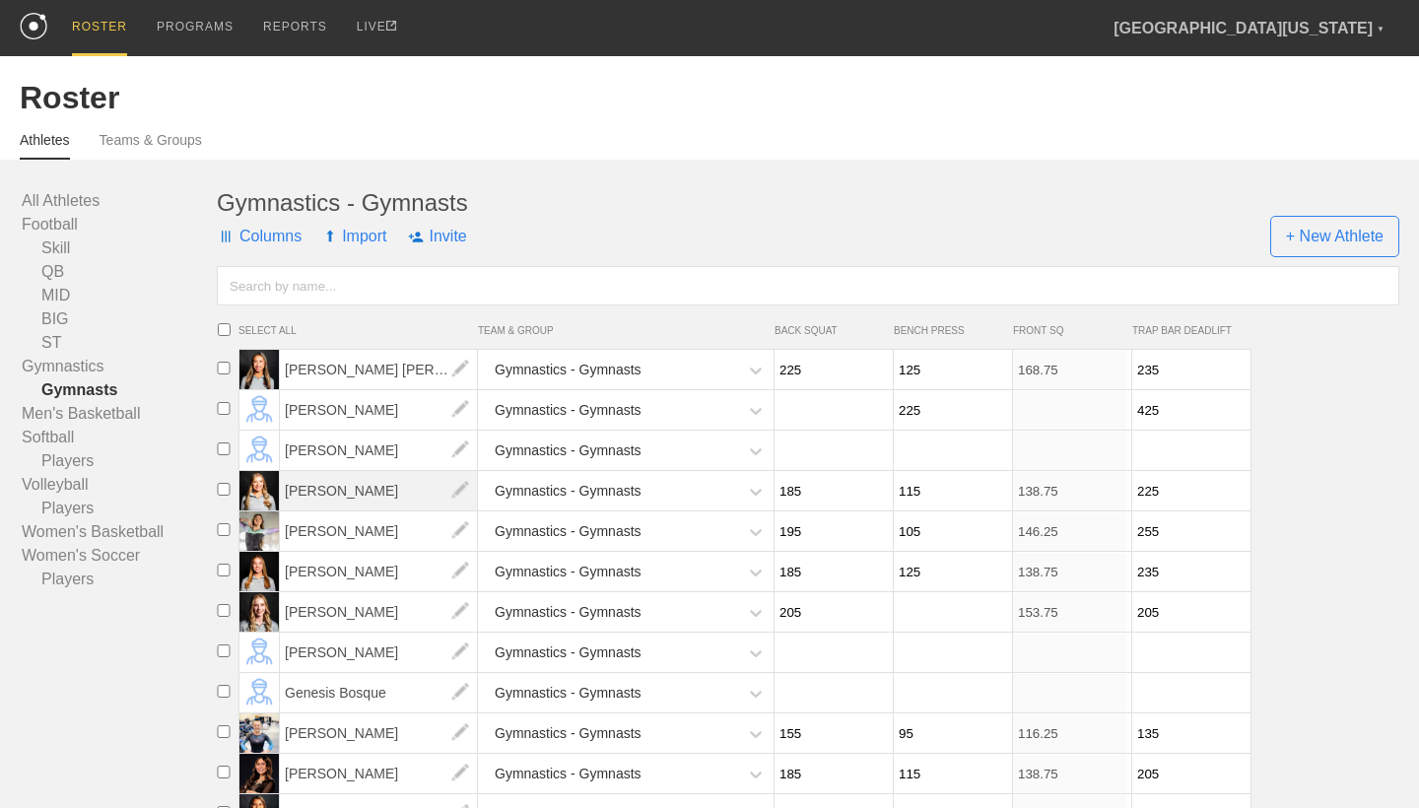
click at [364, 487] on span "[PERSON_NAME]" at bounding box center [379, 490] width 198 height 39
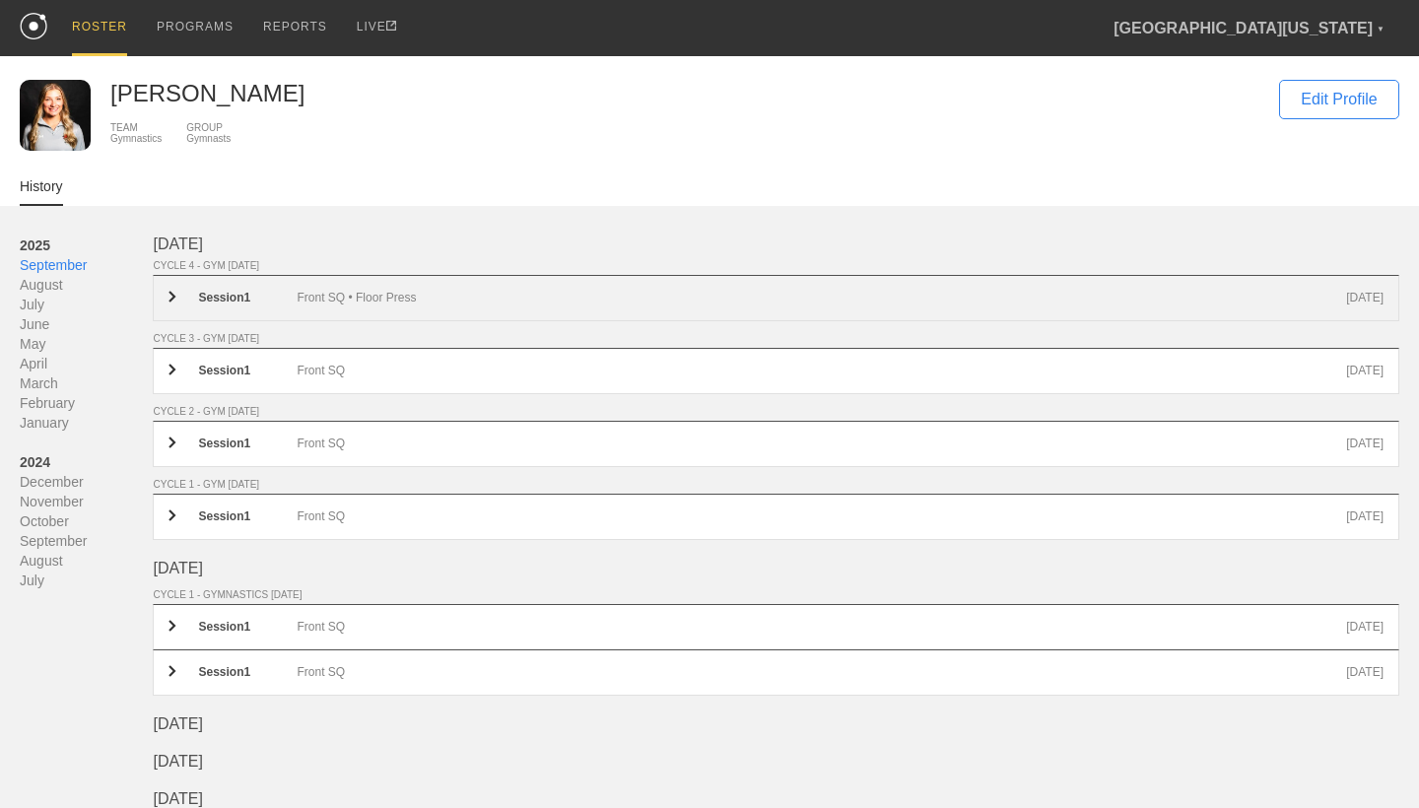
click at [372, 301] on div "Front SQ • Floor Press" at bounding box center [822, 298] width 1050 height 15
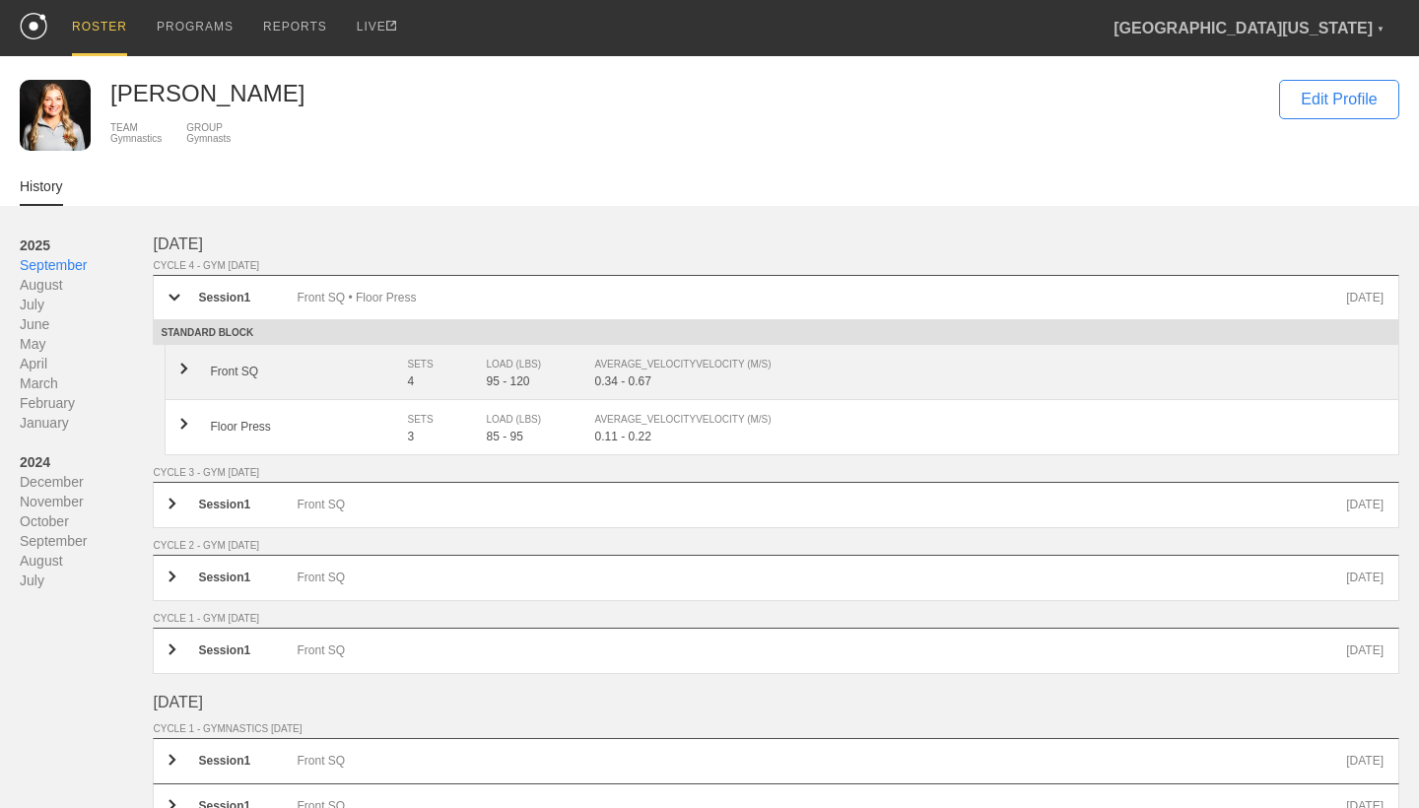
click at [404, 384] on div "Front SQ SETS 4 LOAD (LBS) 95 - 120 AVERAGE_VELOCITY VELOCITY (M/S) 0.34 - 0.67" at bounding box center [782, 372] width 1235 height 55
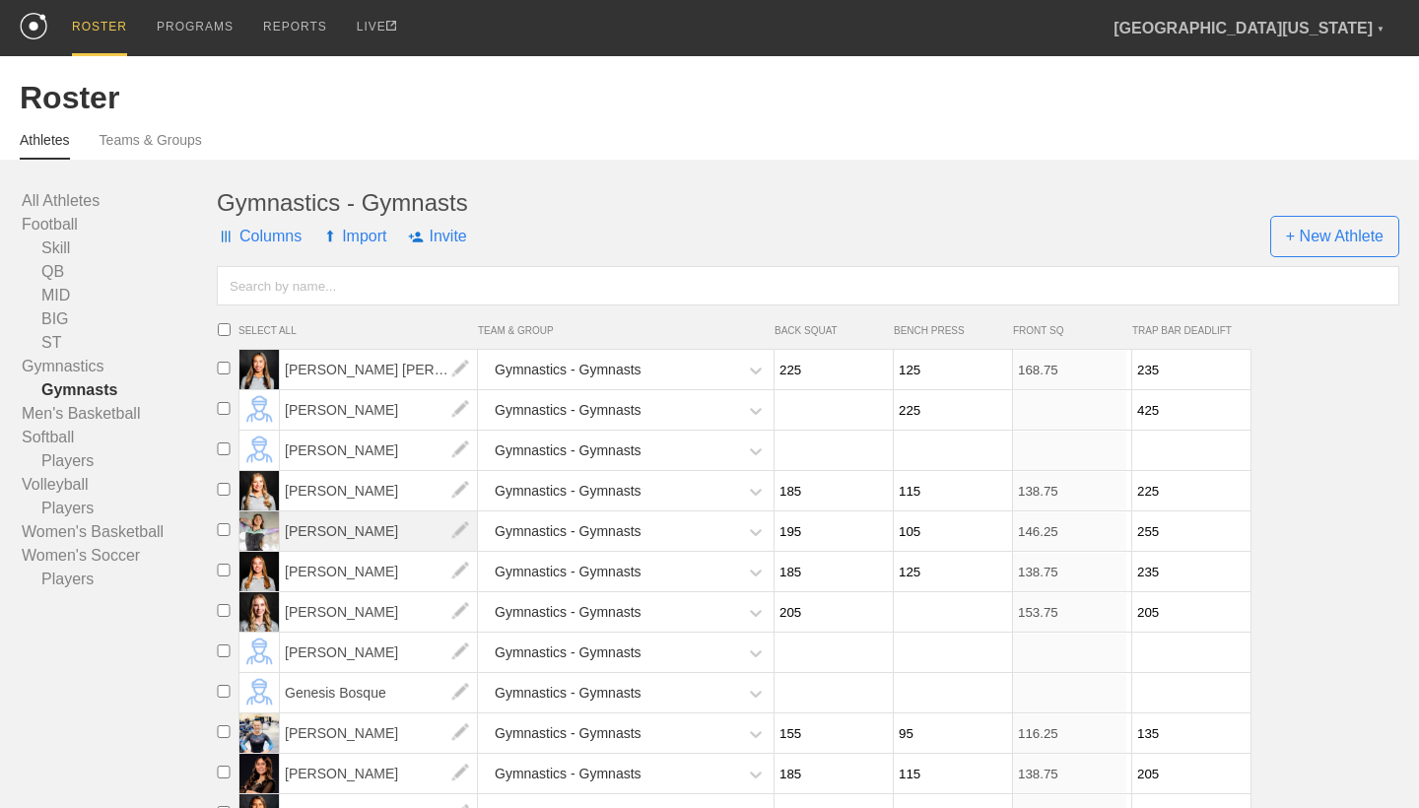
click at [349, 525] on span "[PERSON_NAME]" at bounding box center [379, 530] width 198 height 39
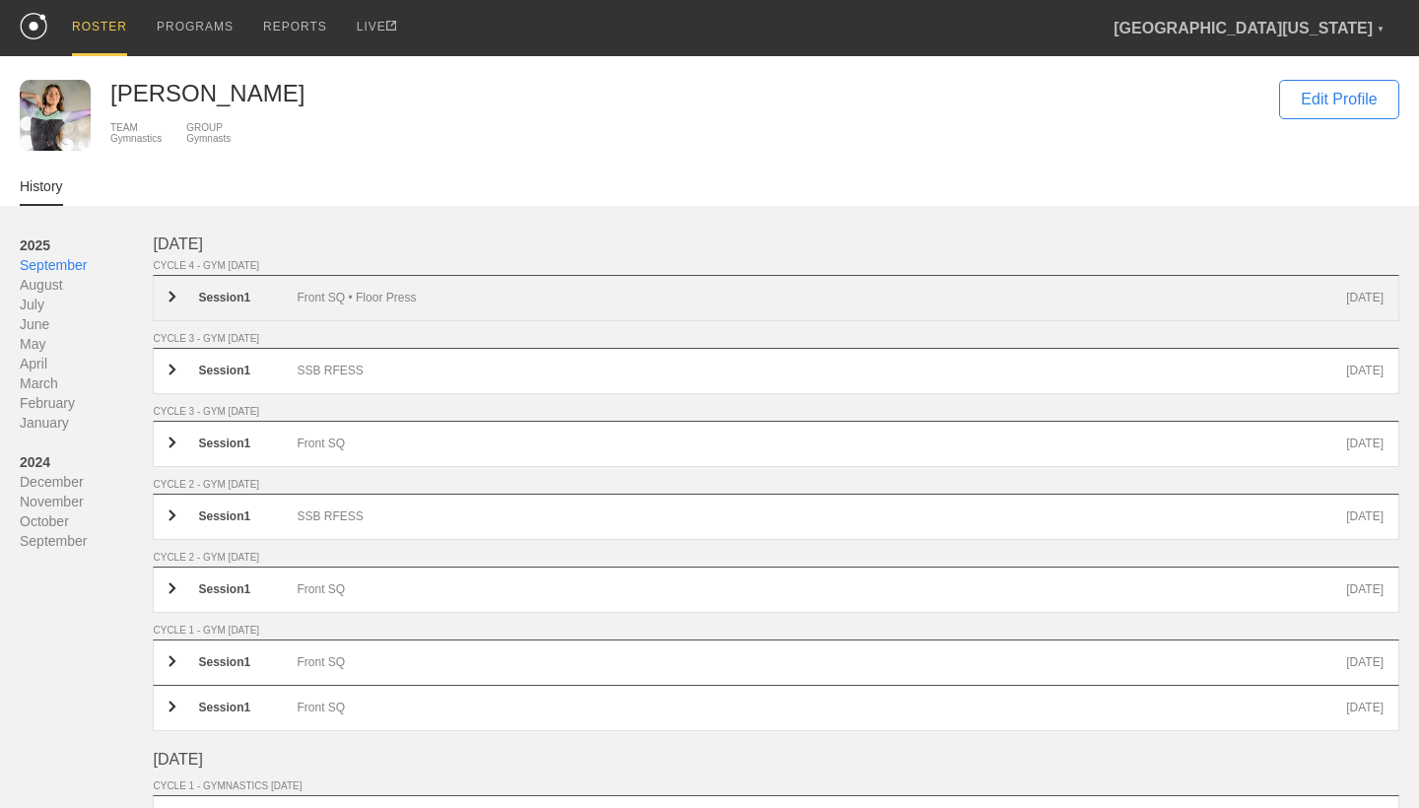
click at [371, 296] on div "Front SQ • Floor Press" at bounding box center [822, 298] width 1050 height 15
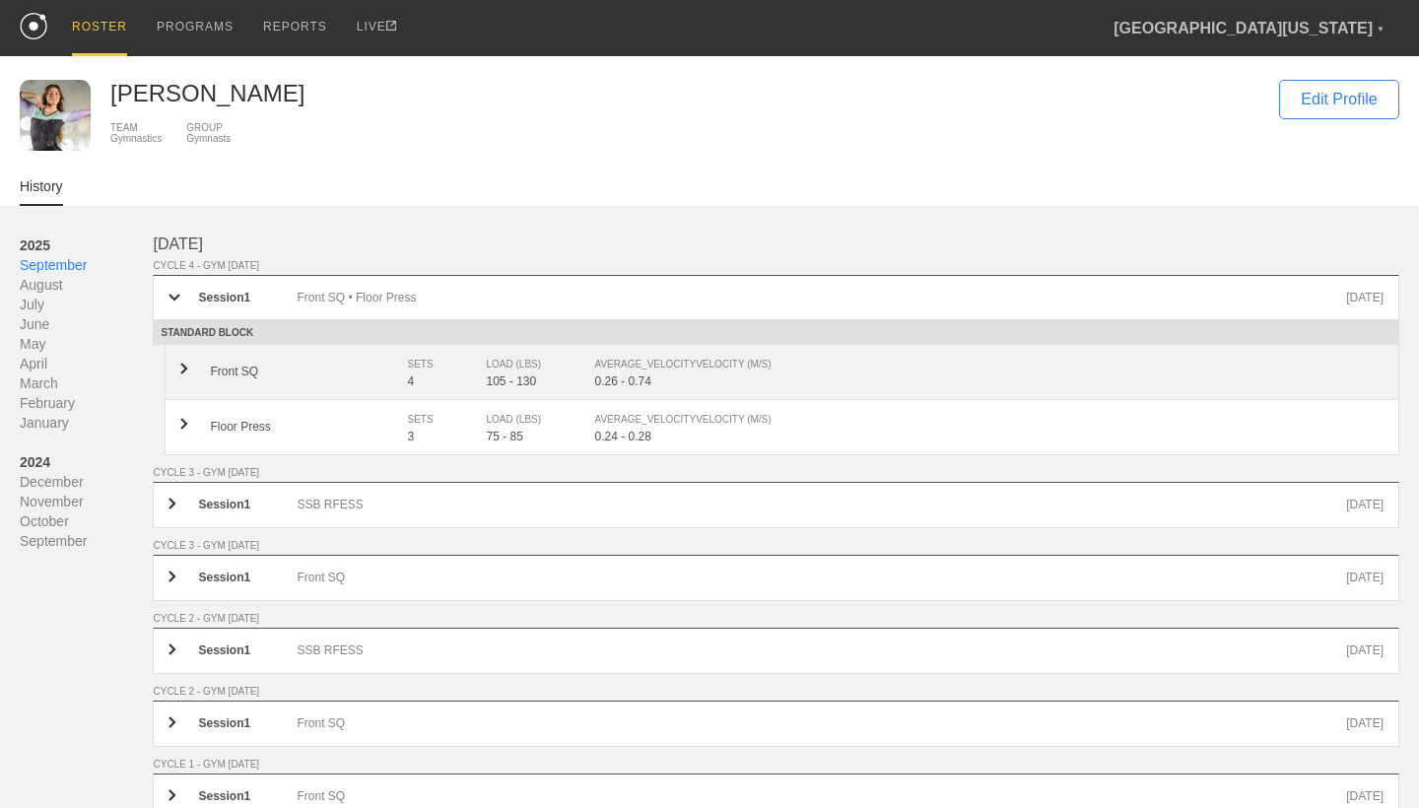
click at [376, 373] on div "Front SQ" at bounding box center [308, 372] width 197 height 14
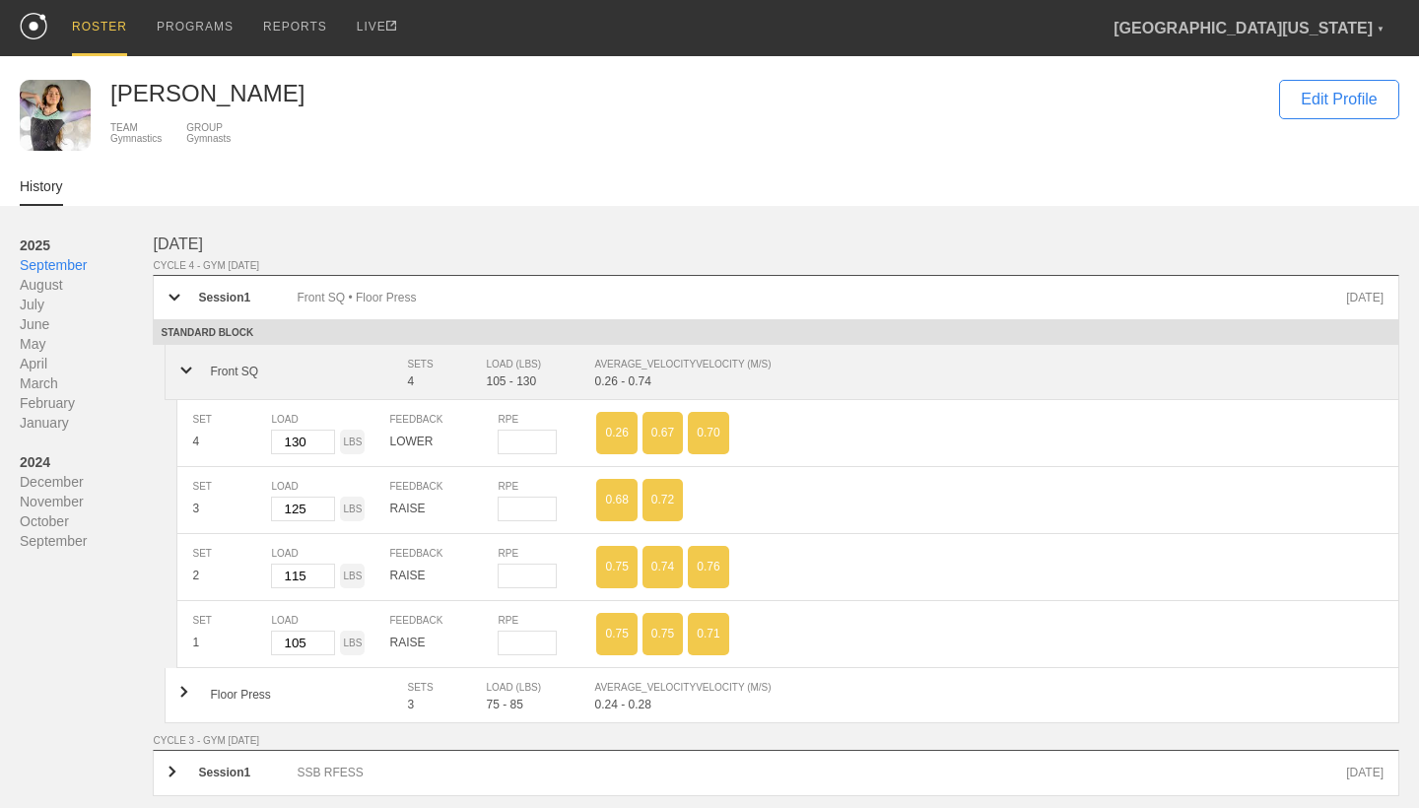
click at [376, 373] on div "Front SQ" at bounding box center [308, 372] width 197 height 14
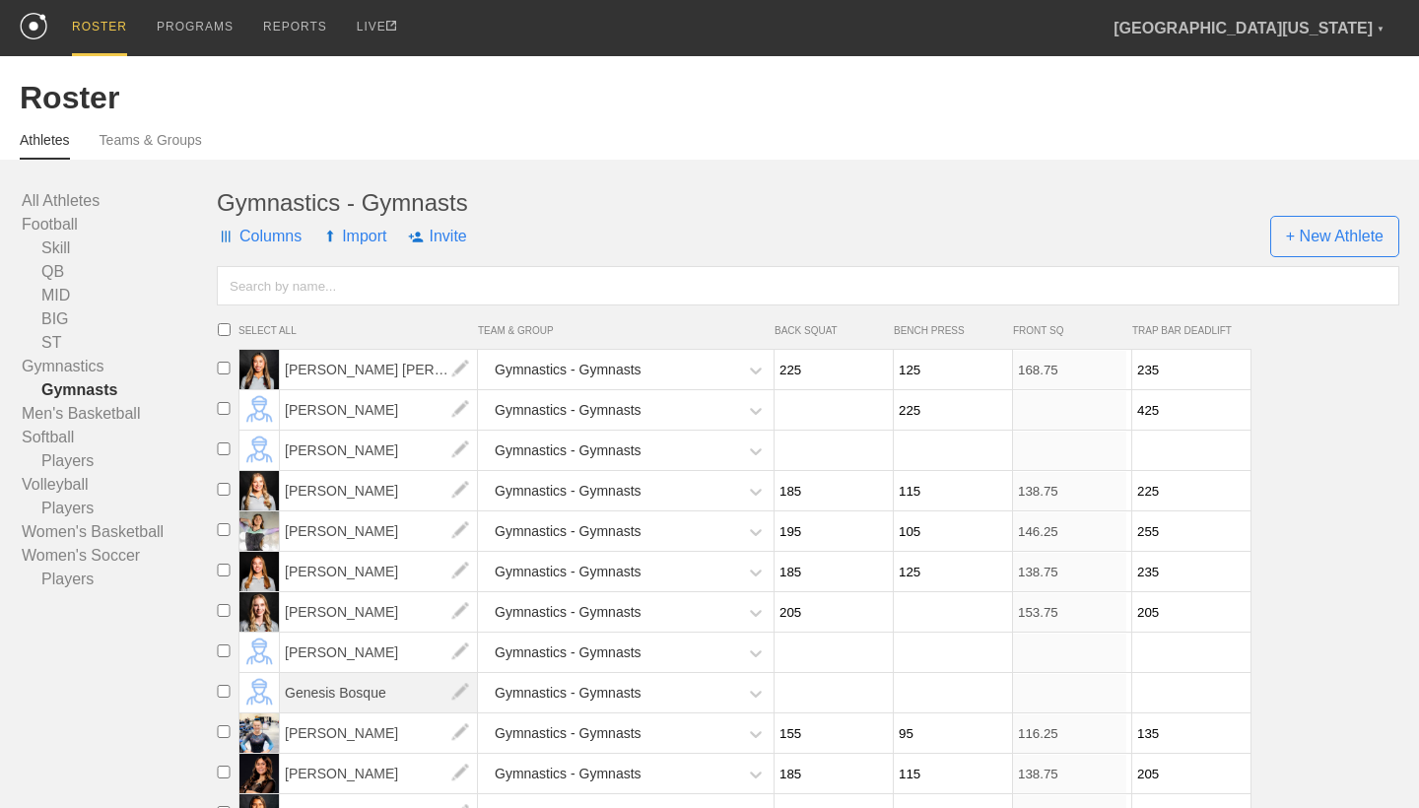
click at [362, 685] on span "Genesis Bosque" at bounding box center [379, 692] width 198 height 39
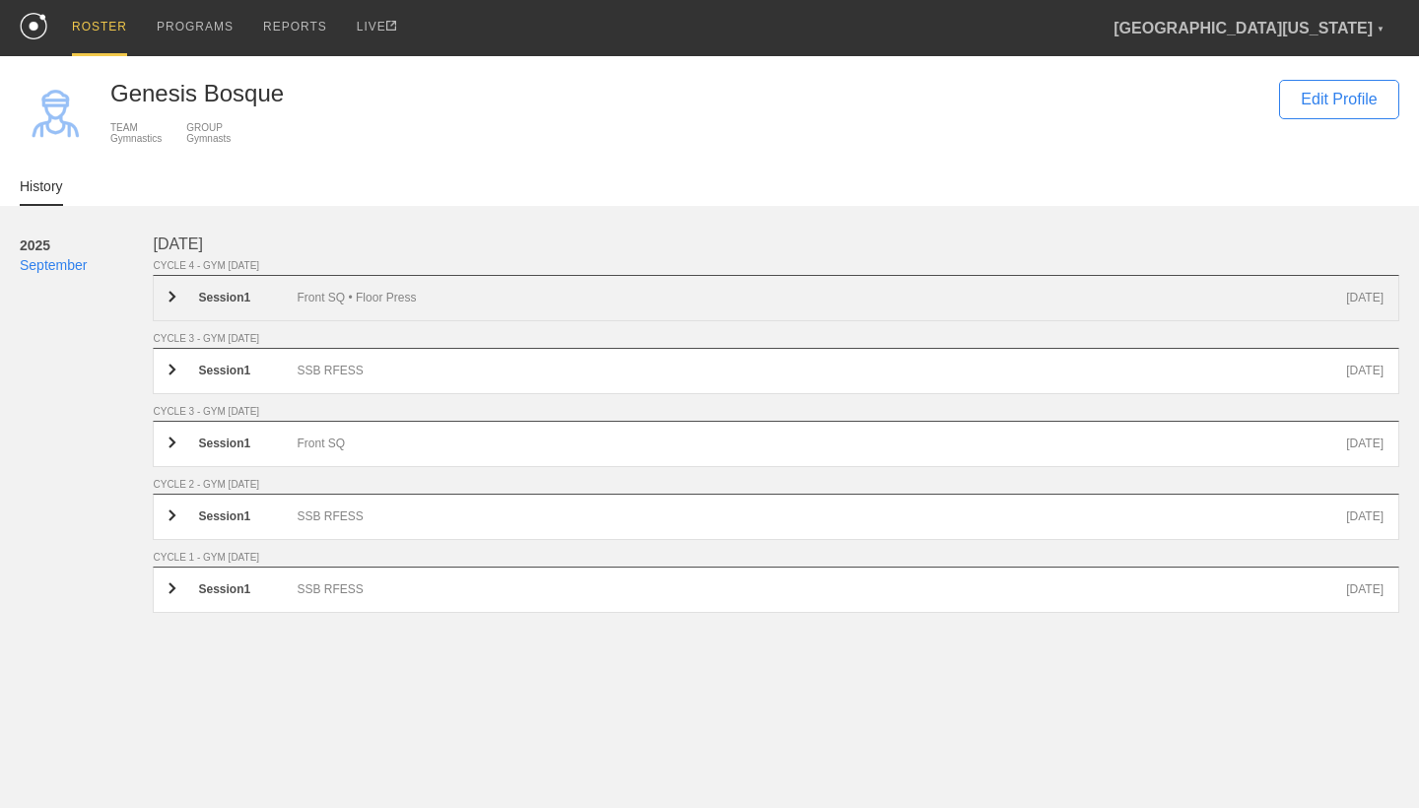
click at [408, 306] on div "Session 1 Front SQ • Floor Press [DATE]" at bounding box center [776, 298] width 1247 height 46
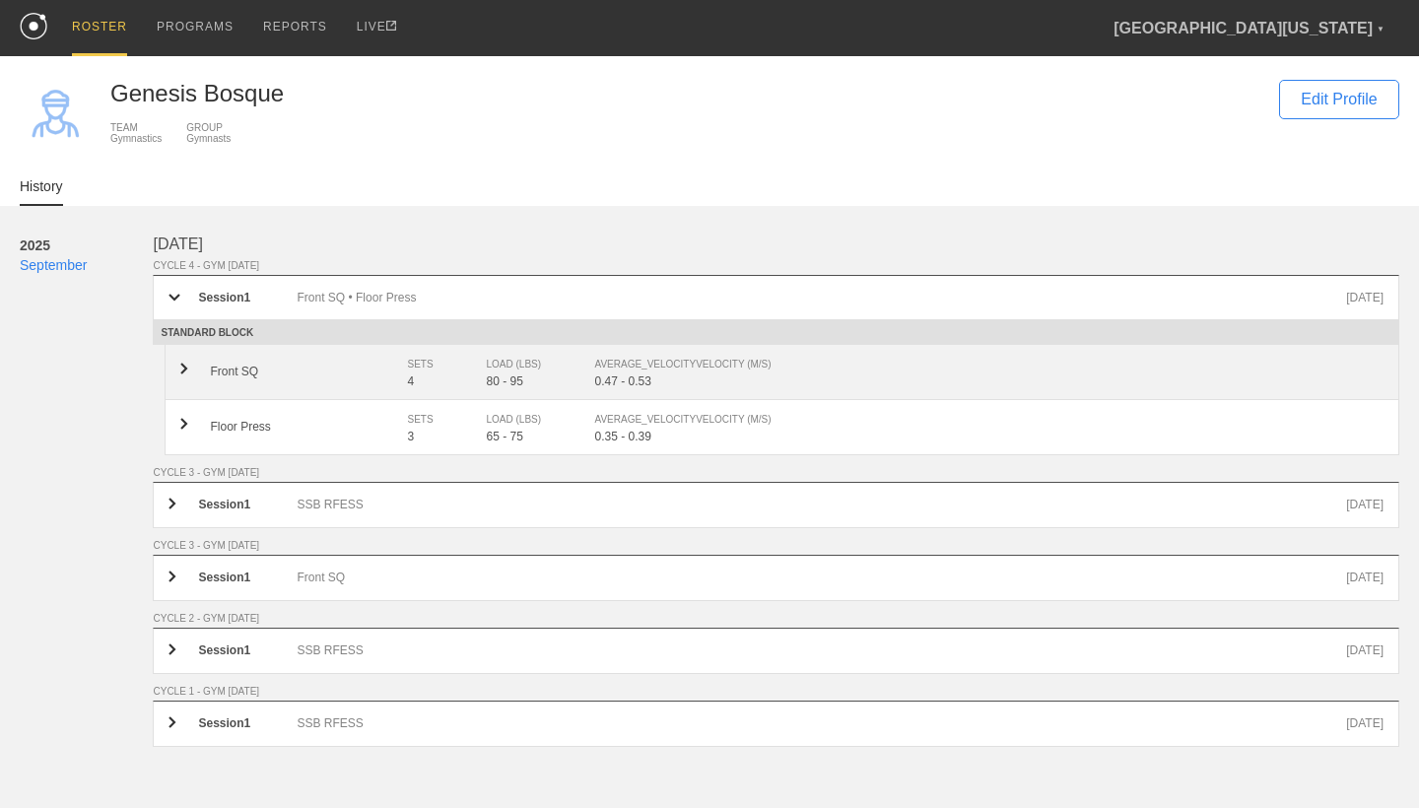
click at [419, 374] on div "SETS" at bounding box center [436, 365] width 59 height 20
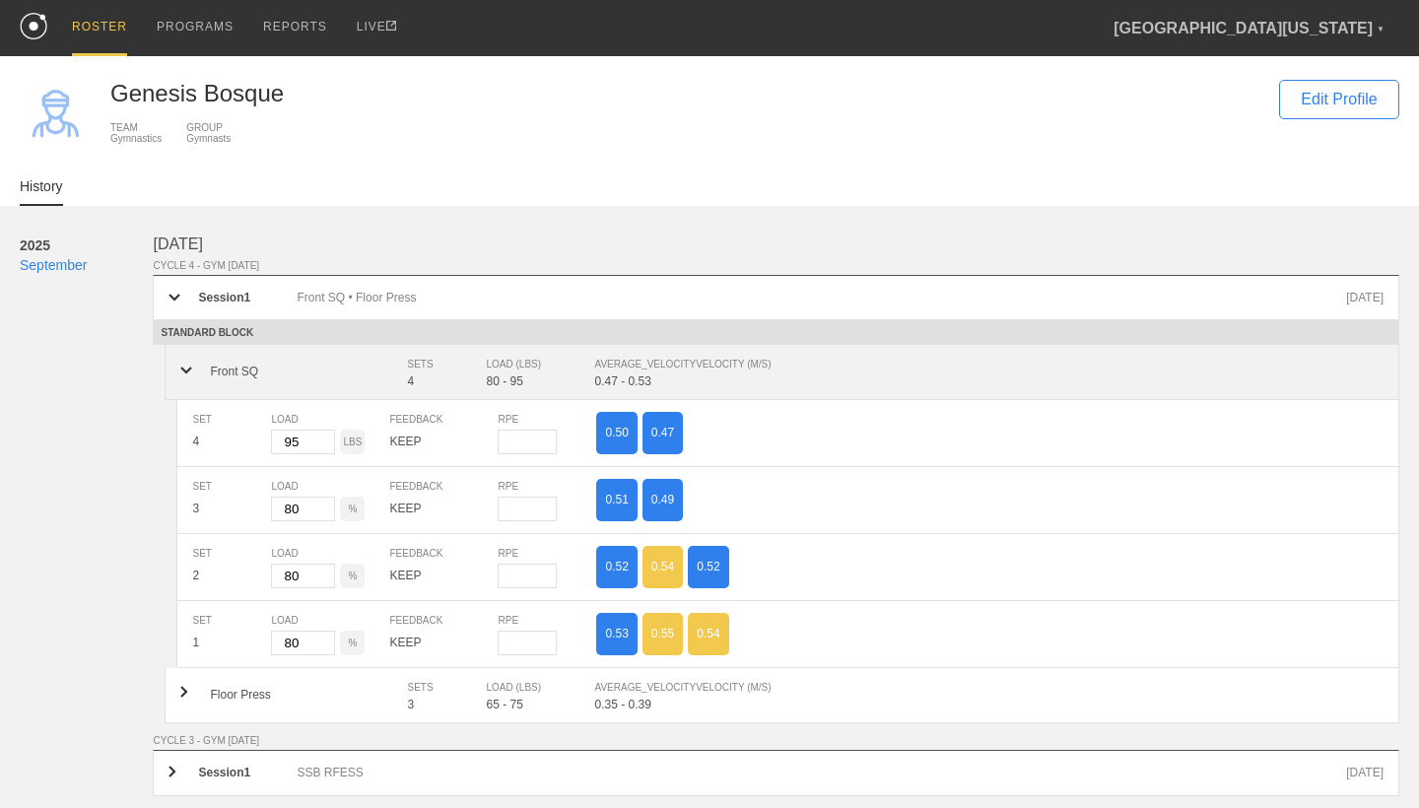
click at [419, 374] on div "SETS" at bounding box center [436, 365] width 59 height 20
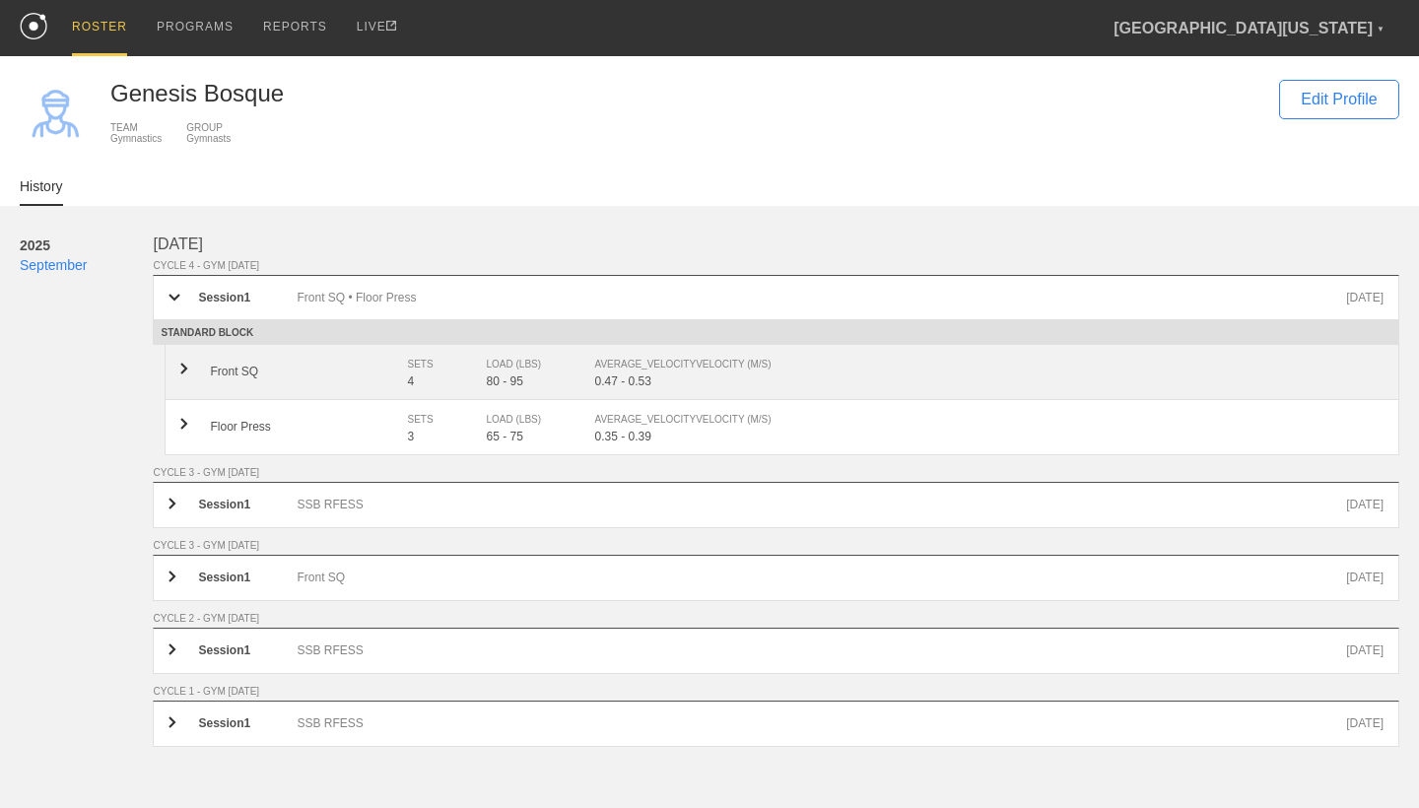
click at [419, 374] on div "SETS" at bounding box center [436, 365] width 59 height 20
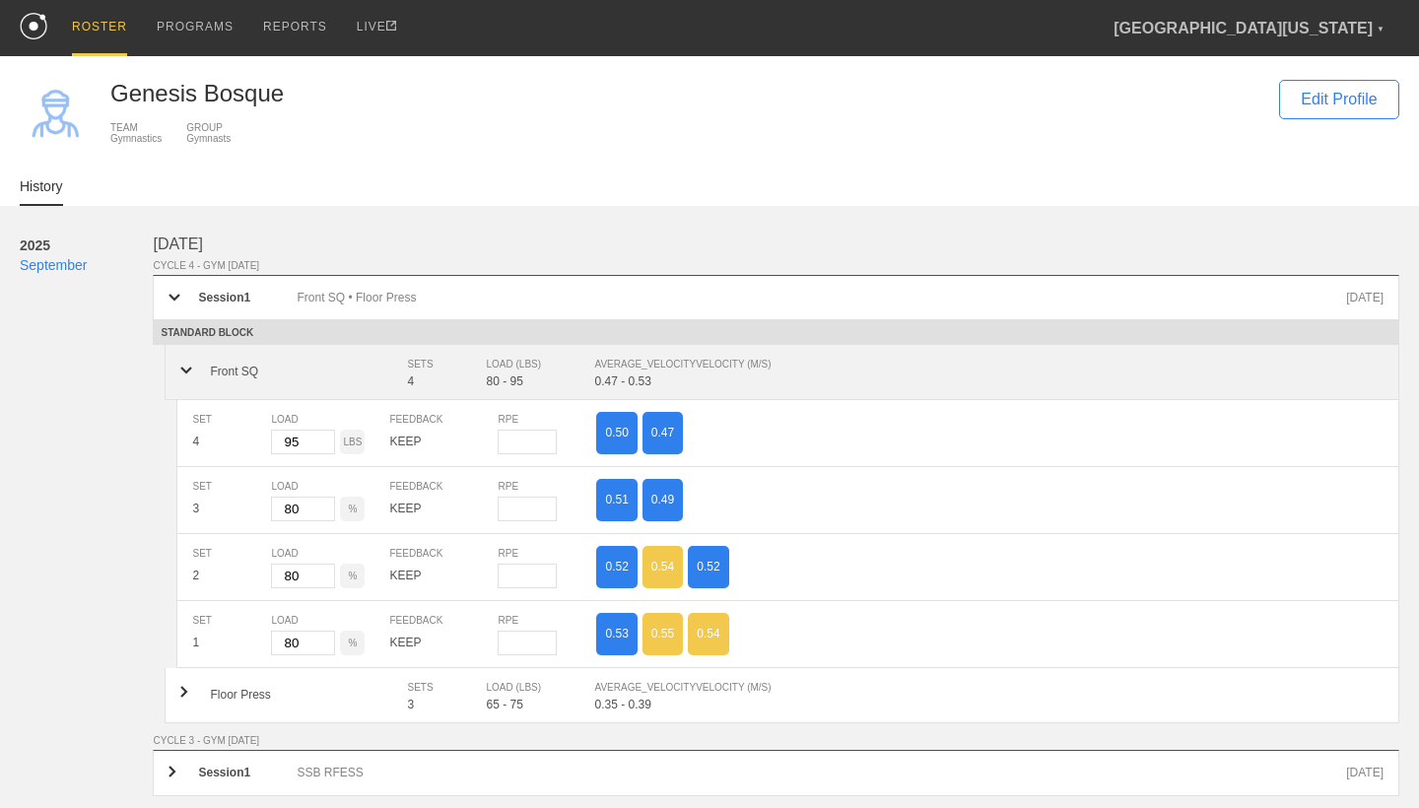
click at [419, 374] on div "SETS" at bounding box center [436, 365] width 59 height 20
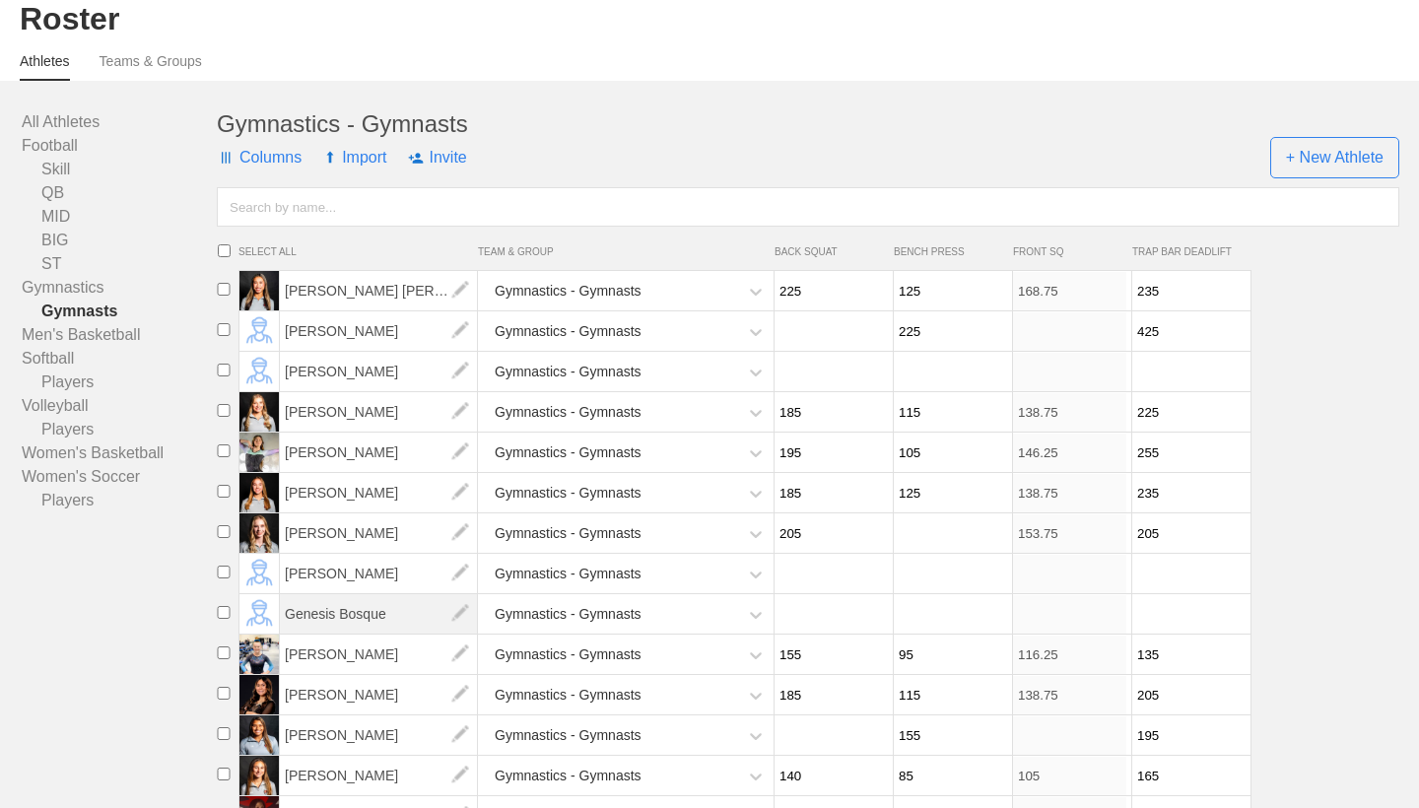
scroll to position [82, 0]
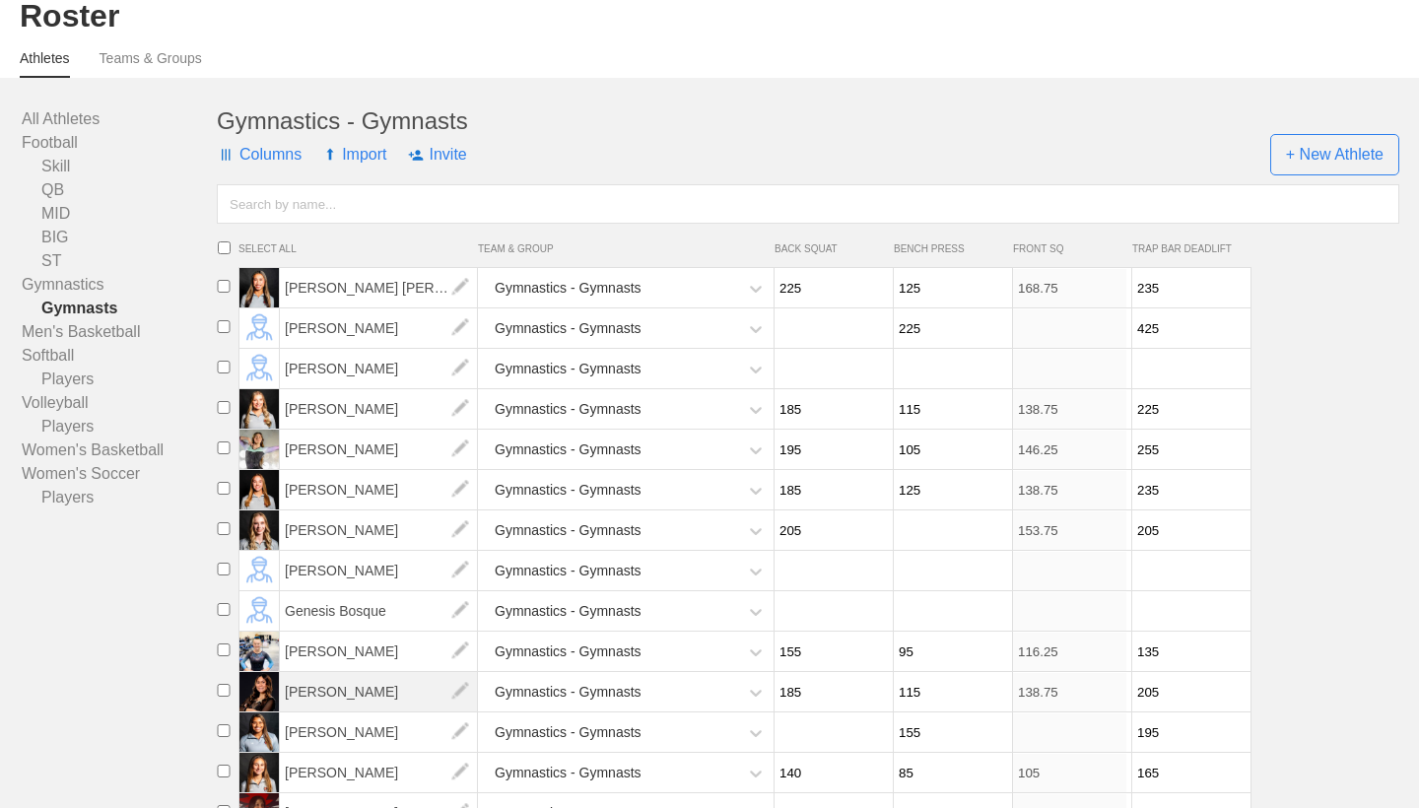
click at [357, 678] on span "[PERSON_NAME]" at bounding box center [379, 691] width 198 height 39
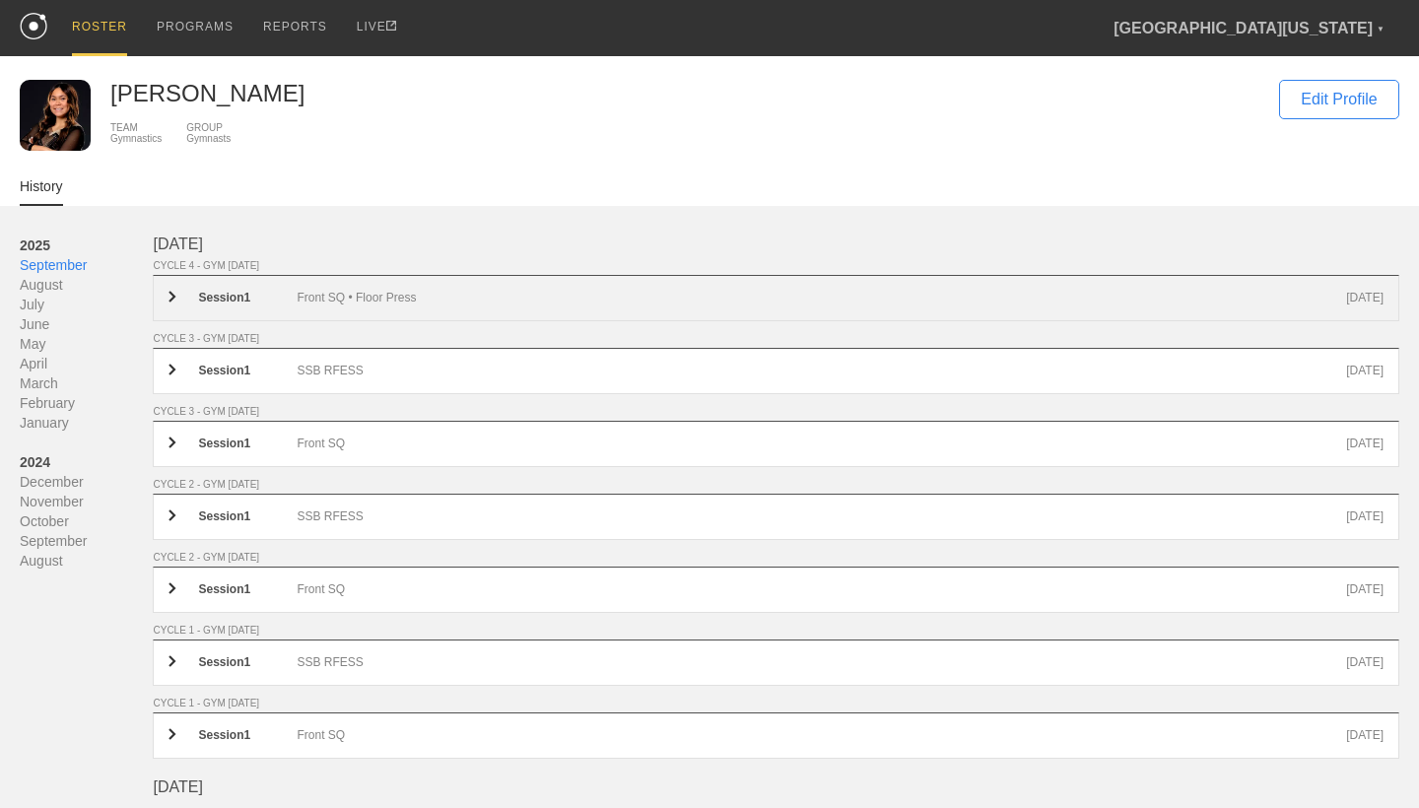
click at [375, 302] on div "Front SQ • Floor Press" at bounding box center [822, 298] width 1050 height 15
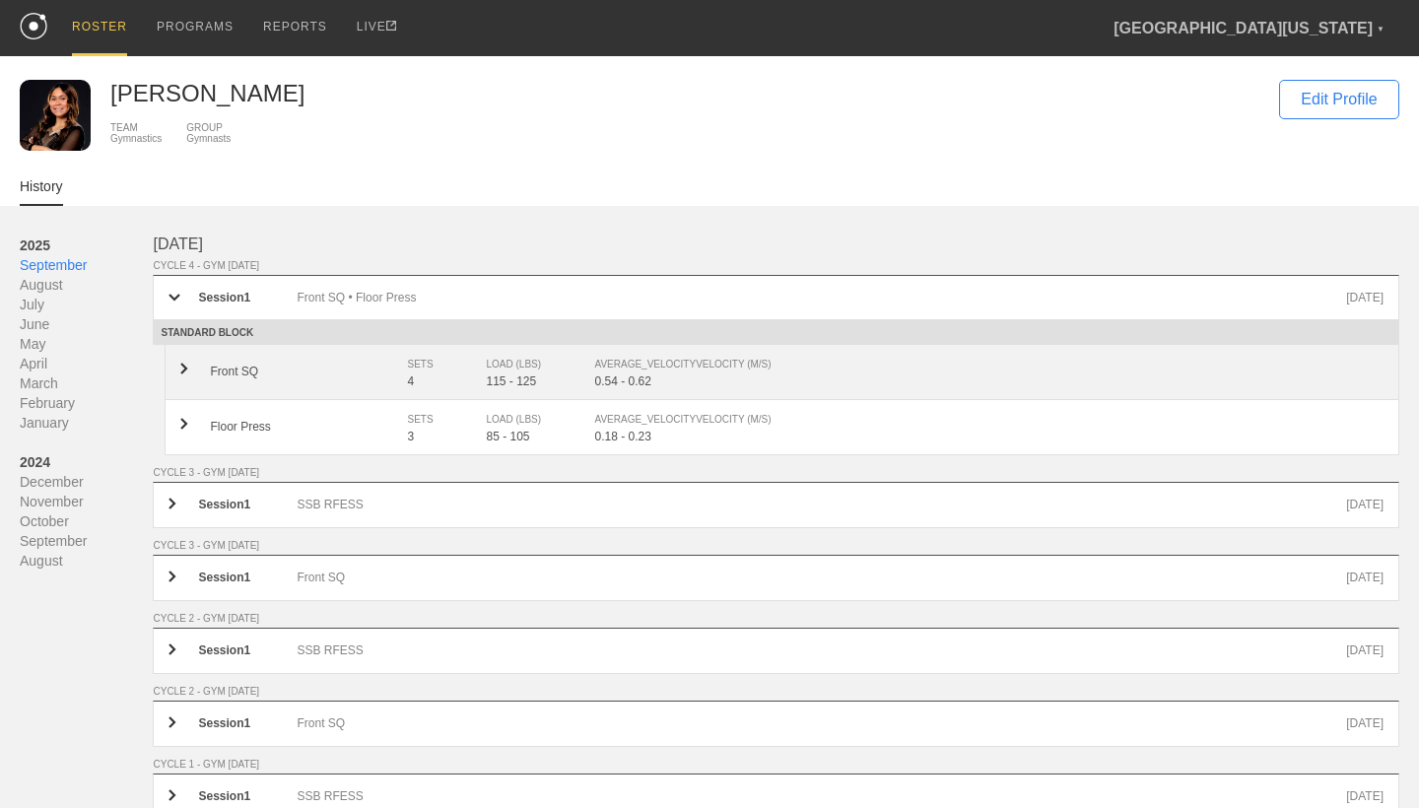
click at [389, 358] on div "Front SQ SETS 4 LOAD (LBS) 115 - 125 AVERAGE_VELOCITY VELOCITY (M/S) 0.54 - 0.62" at bounding box center [782, 372] width 1235 height 55
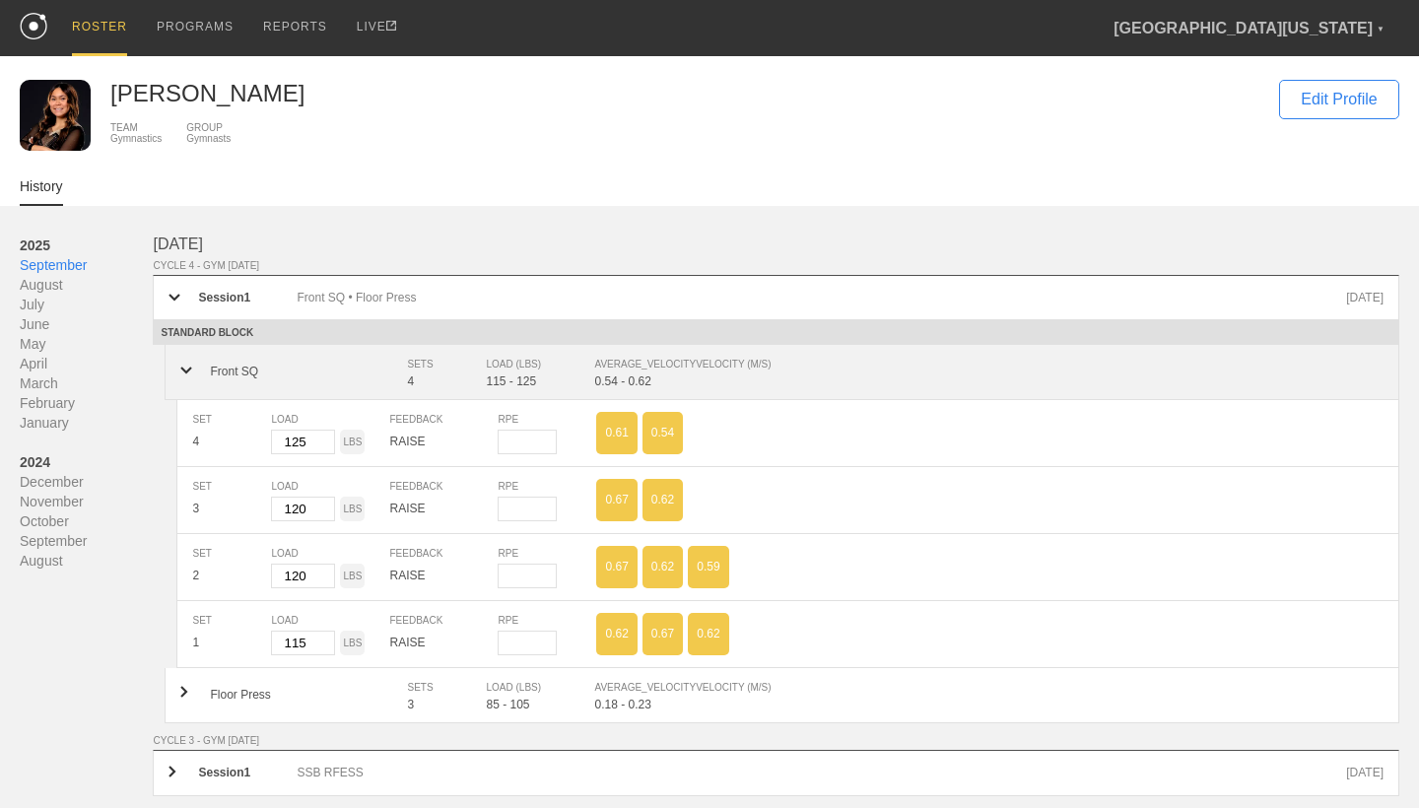
click at [389, 358] on div "Front SQ SETS 4 LOAD (LBS) 115 - 125 AVERAGE_VELOCITY VELOCITY (M/S) 0.54 - 0.62" at bounding box center [782, 372] width 1235 height 55
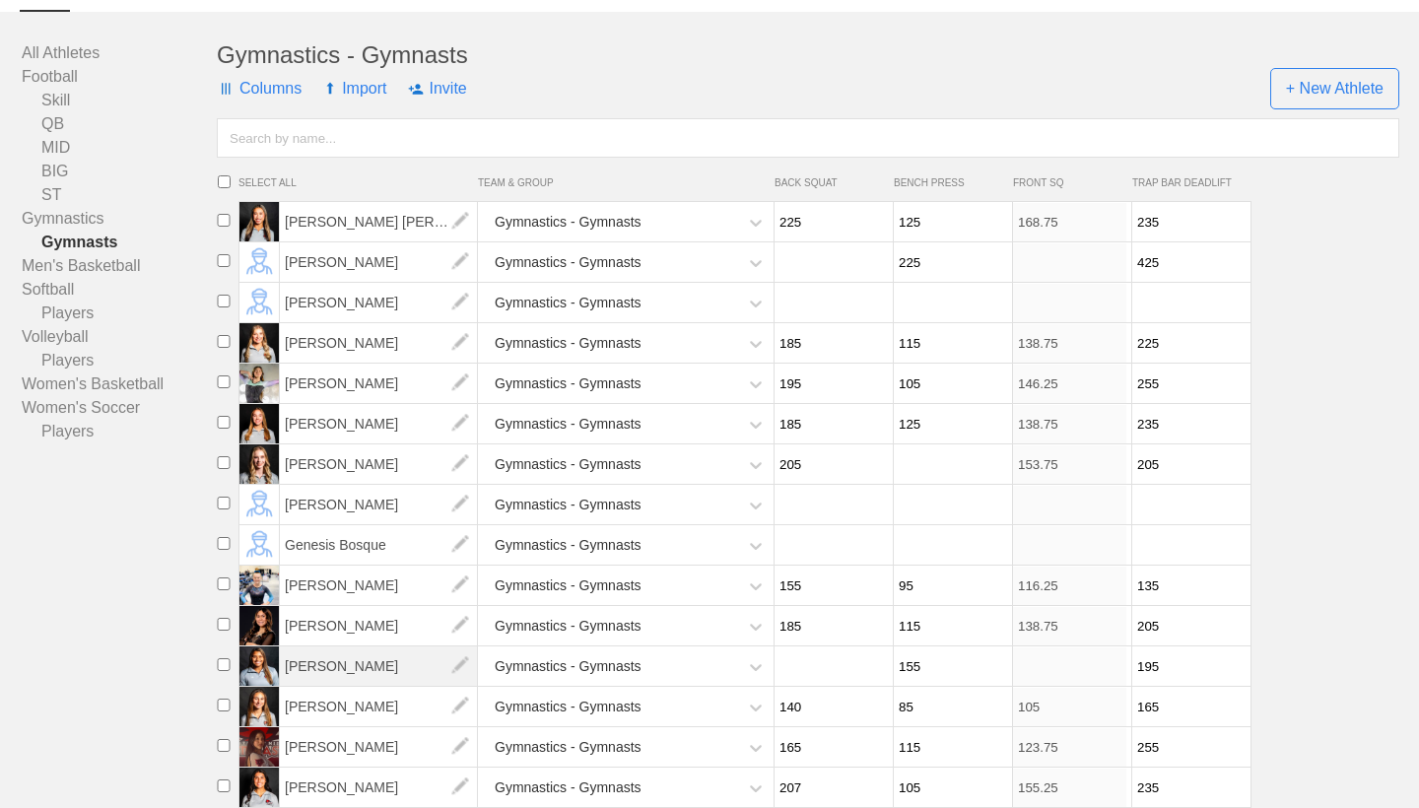
scroll to position [150, 0]
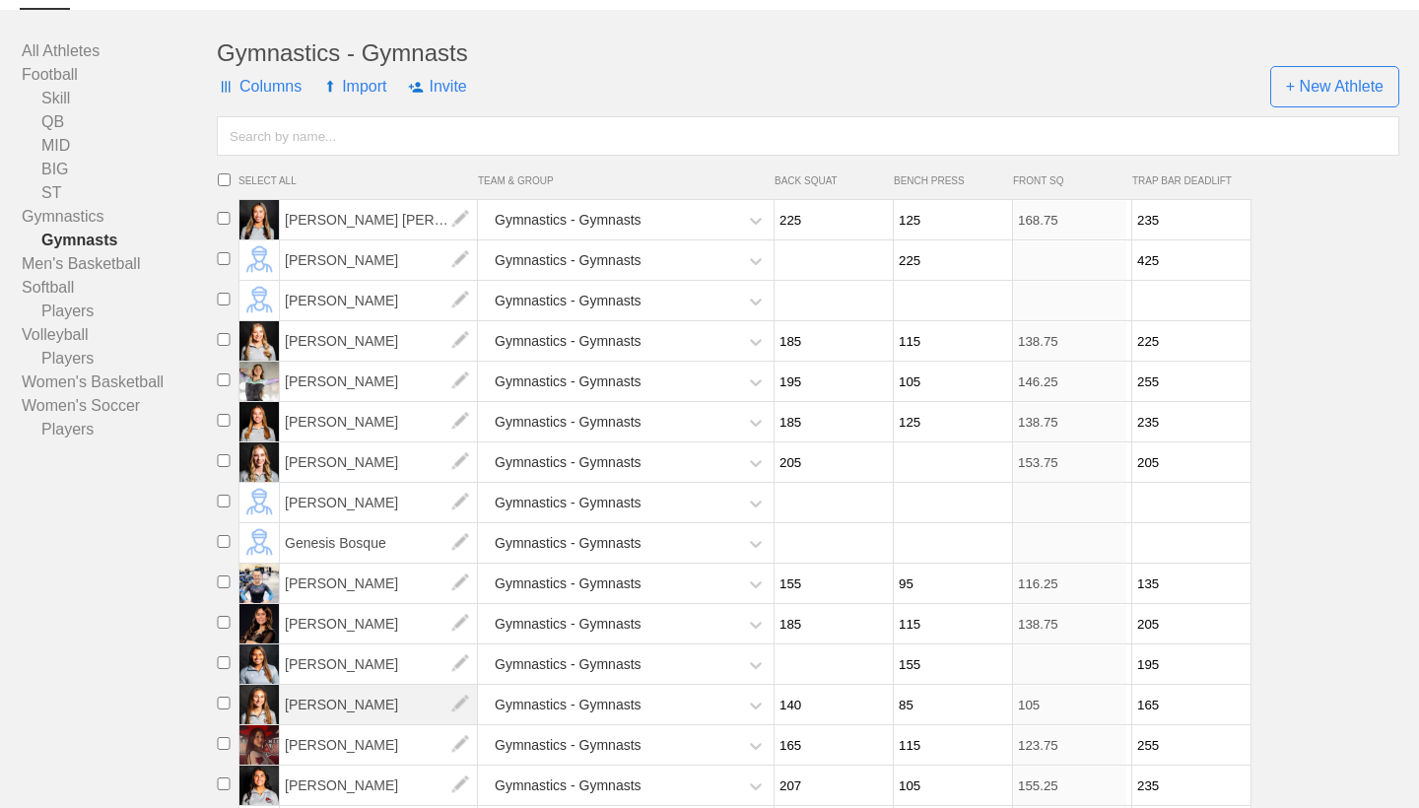
click at [364, 693] on span "[PERSON_NAME]" at bounding box center [379, 704] width 198 height 39
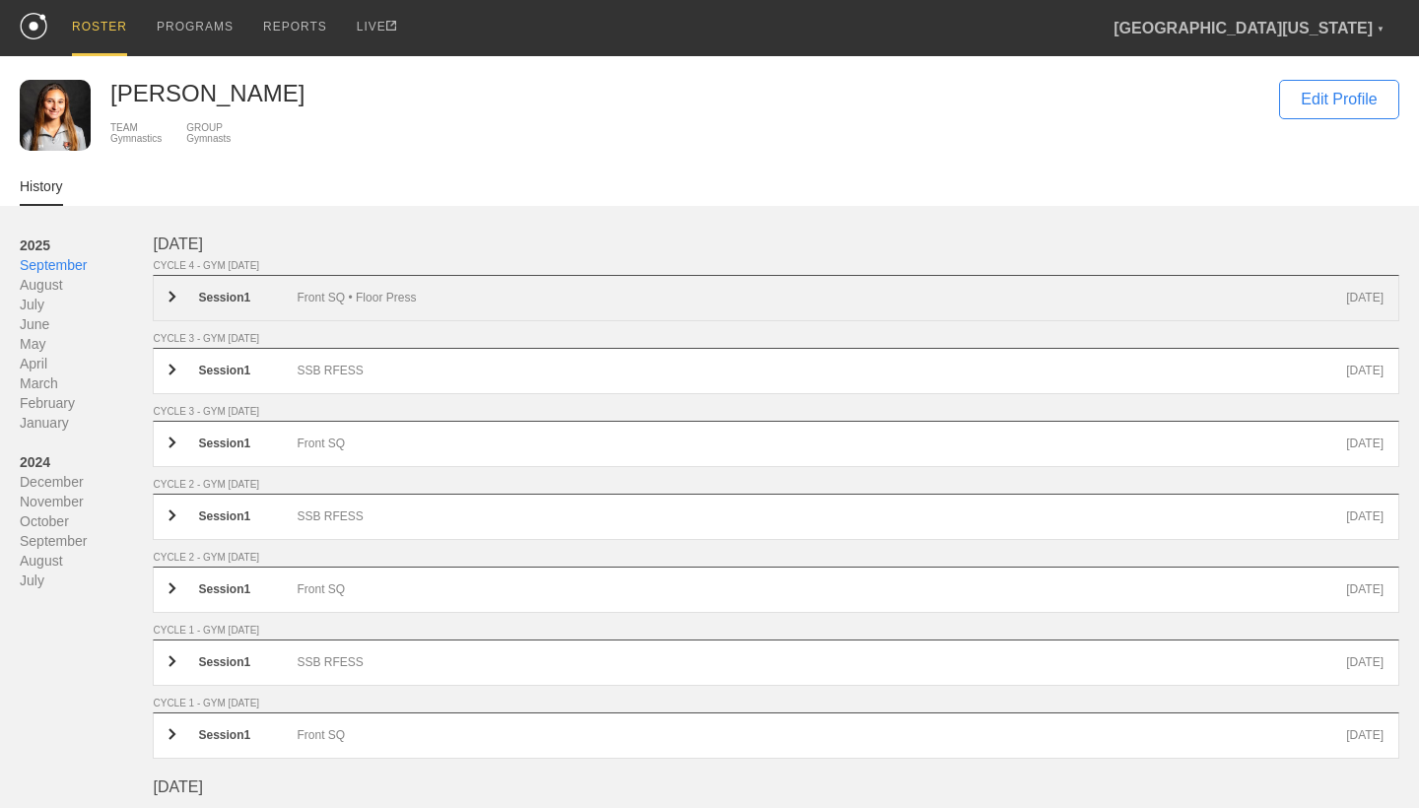
click at [421, 314] on div "Session 1 Front SQ • Floor Press [DATE]" at bounding box center [776, 298] width 1247 height 46
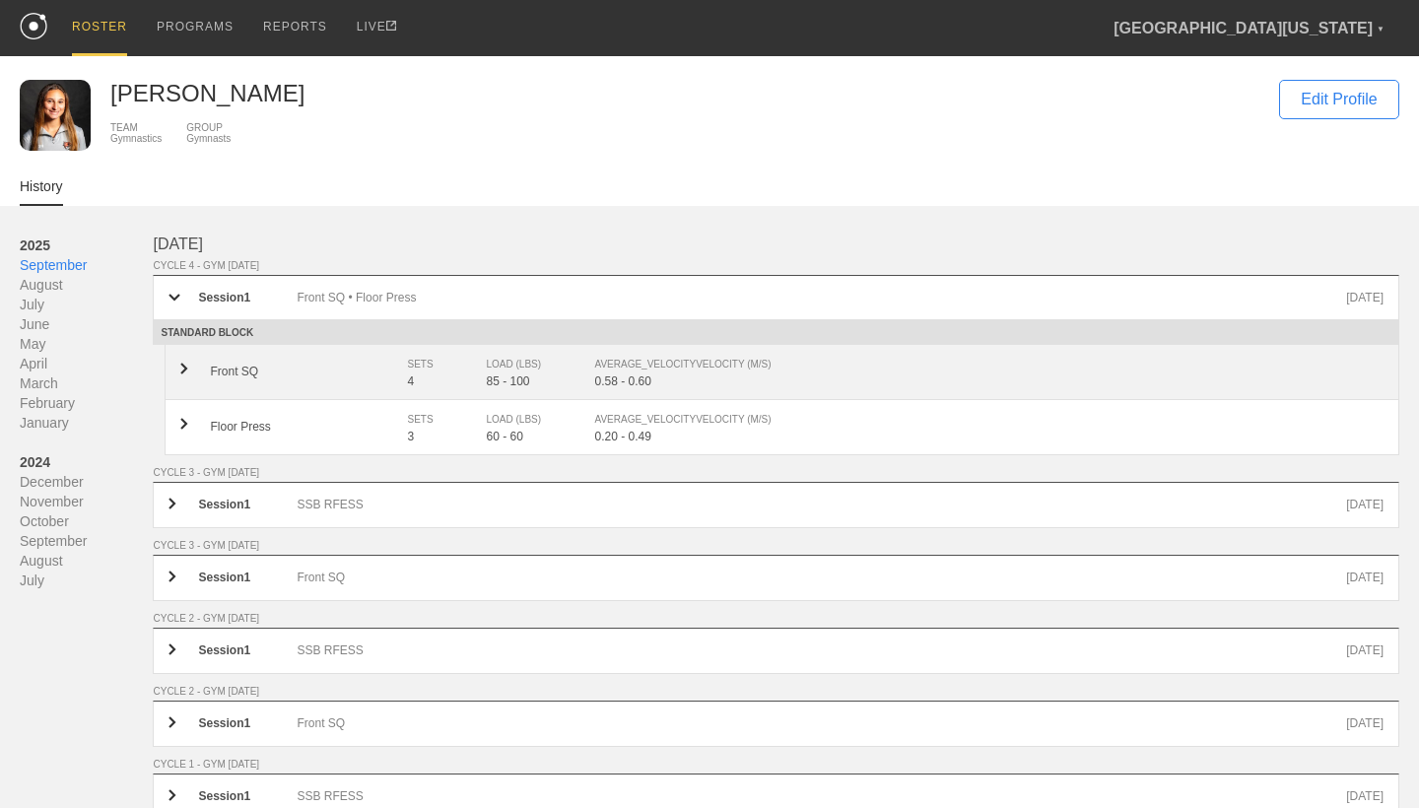
click at [428, 377] on div "4" at bounding box center [446, 381] width 79 height 14
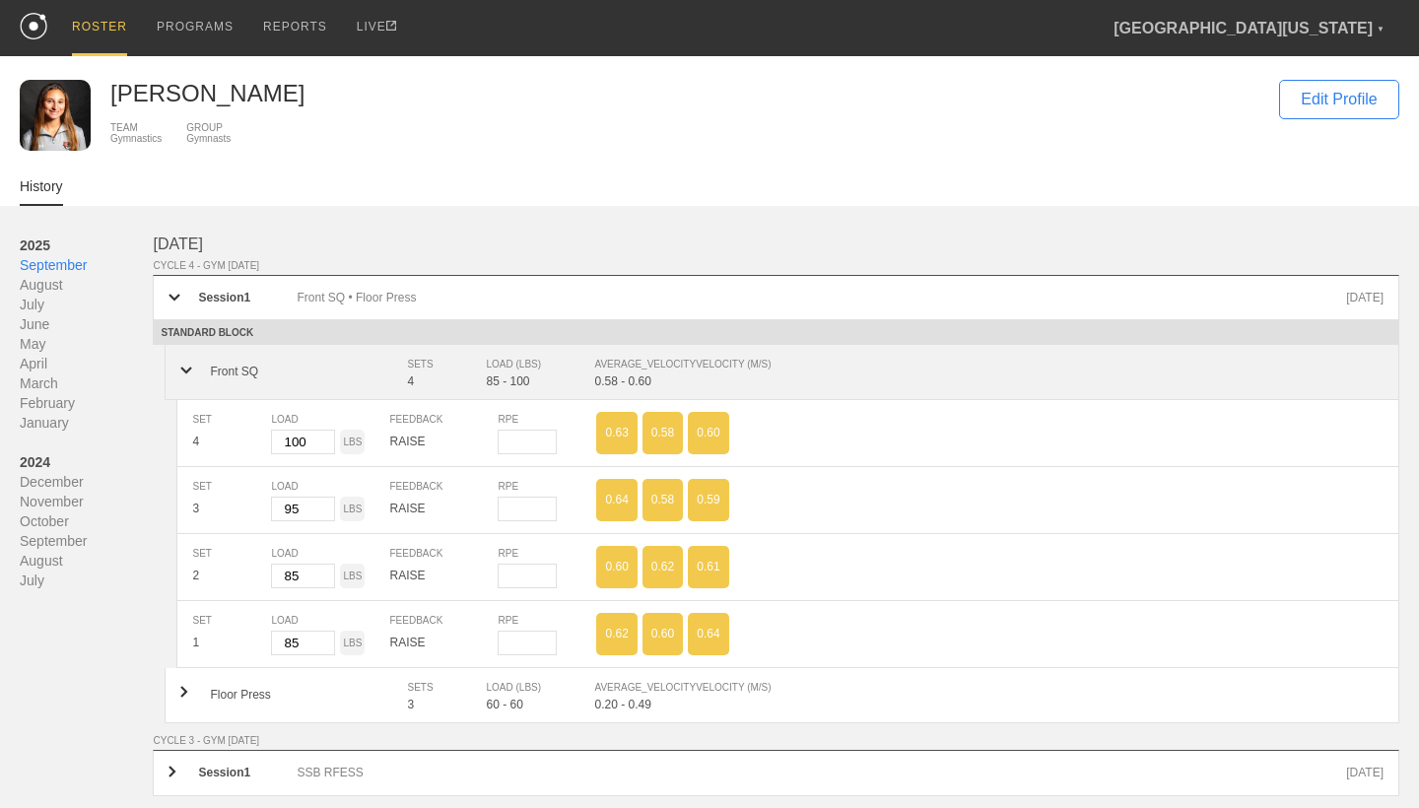
click at [428, 377] on div "4" at bounding box center [446, 381] width 79 height 14
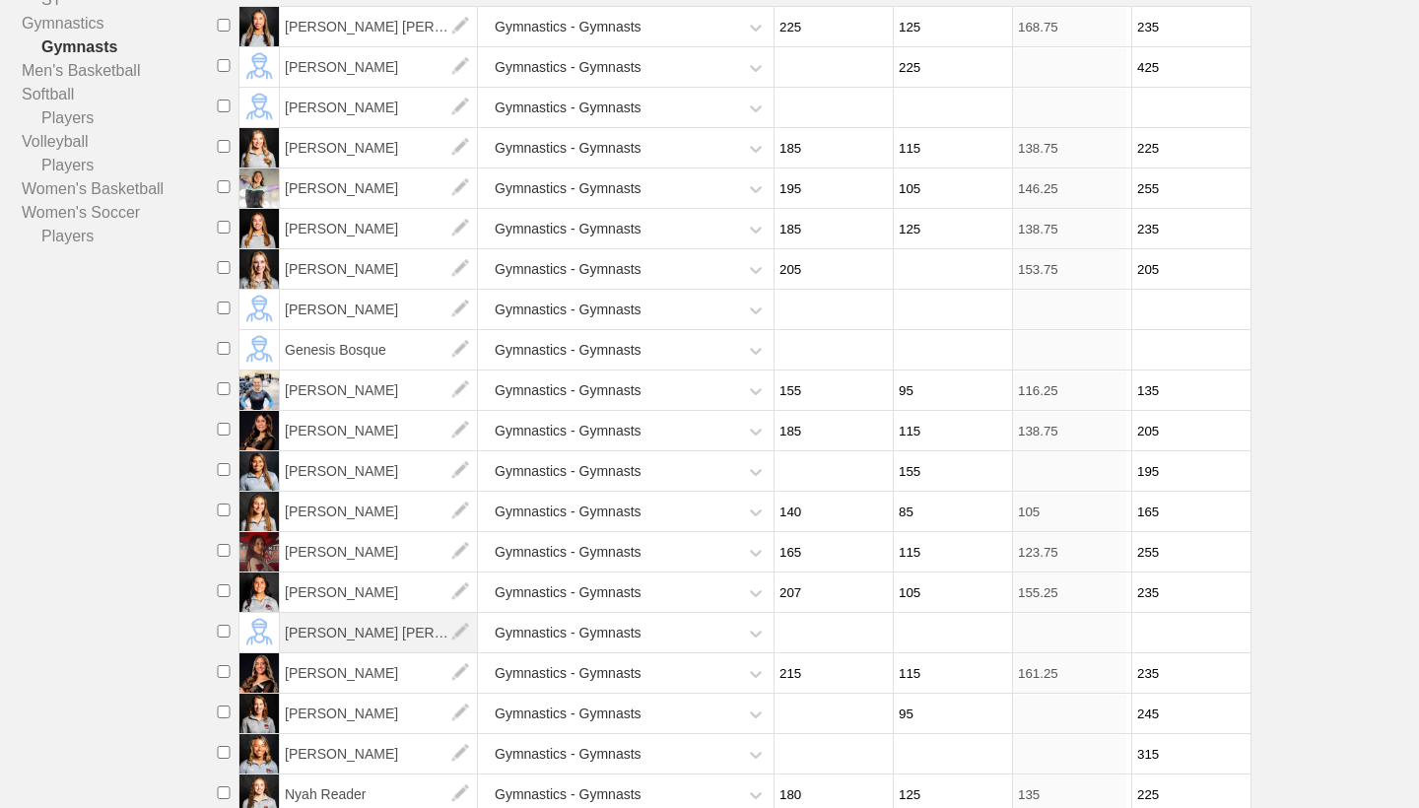
scroll to position [346, 0]
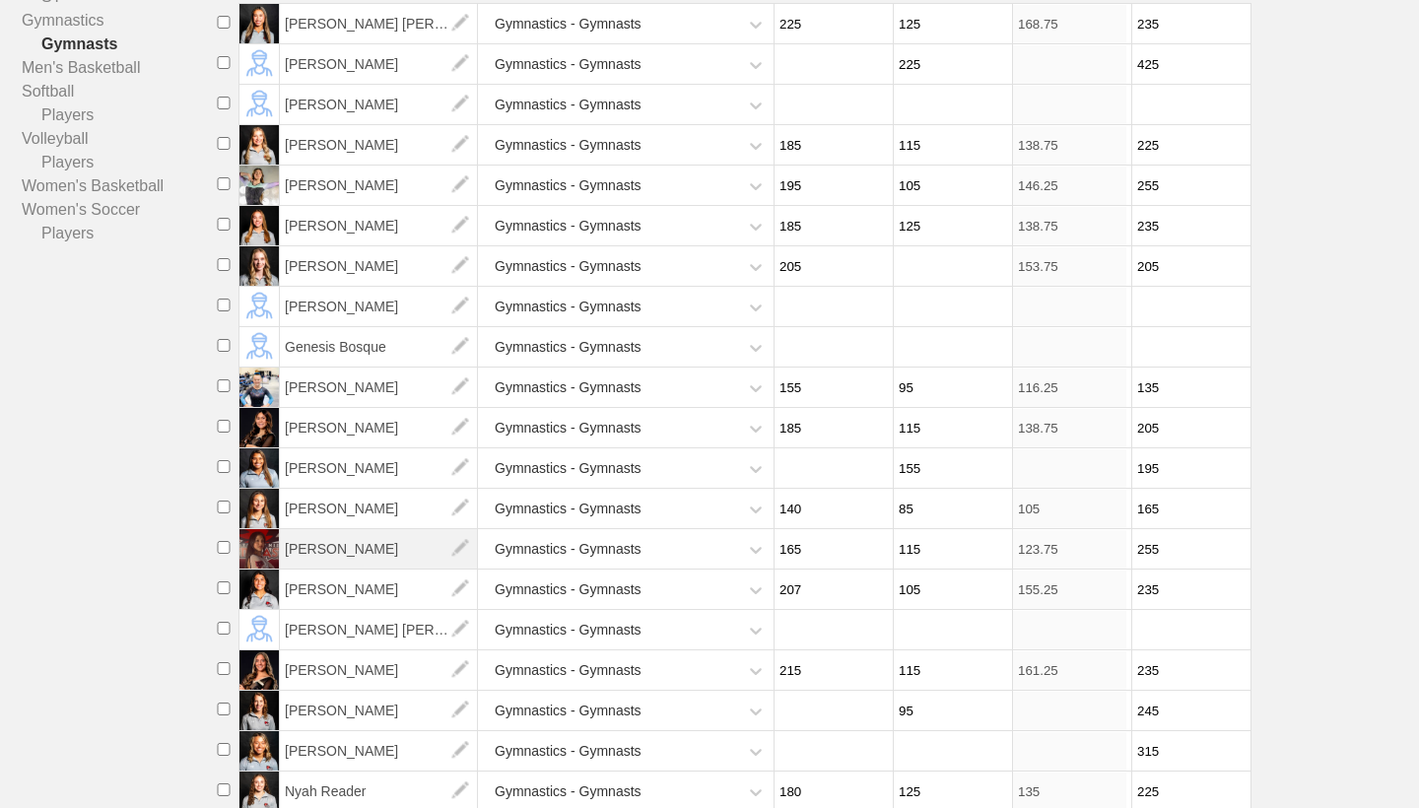
click at [373, 552] on span "[PERSON_NAME]" at bounding box center [379, 548] width 198 height 39
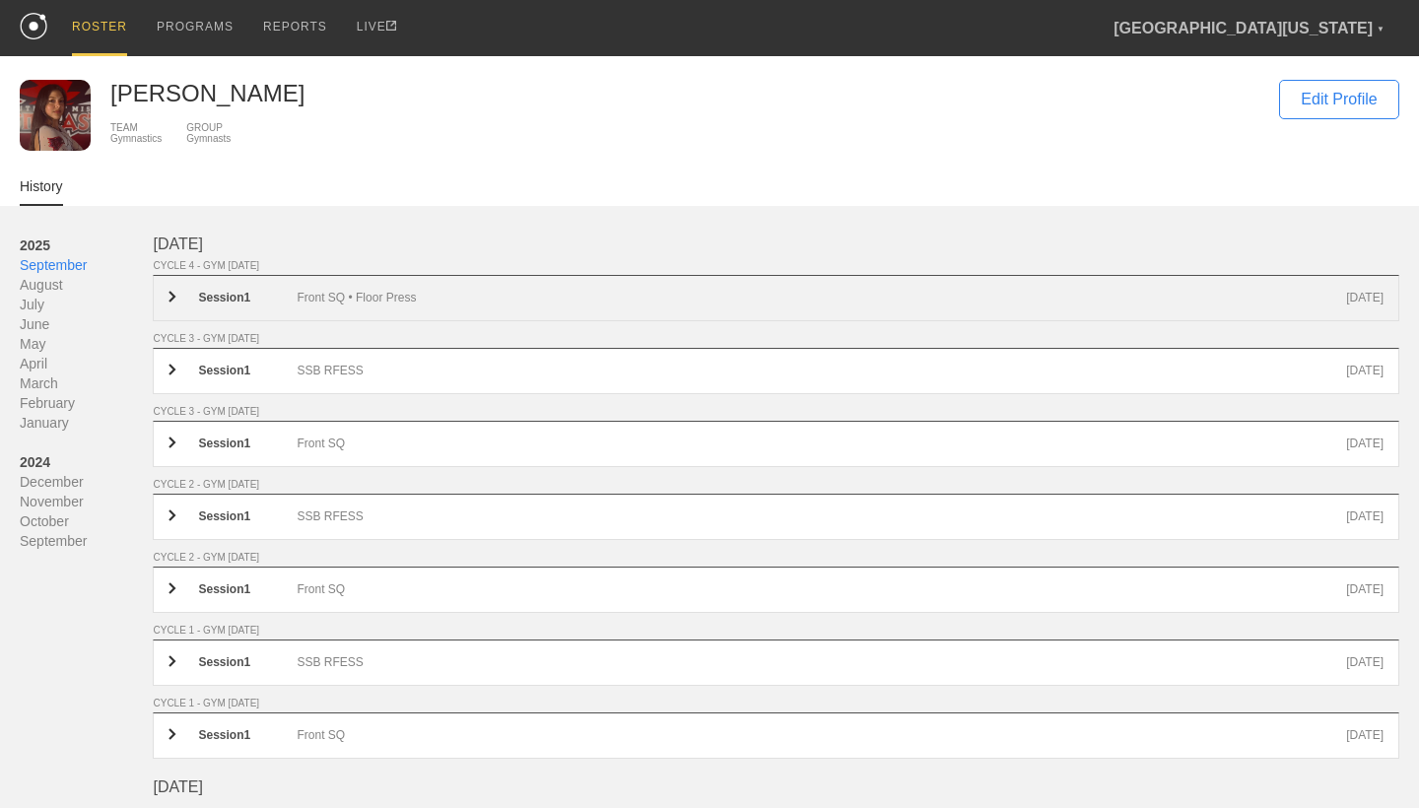
click at [426, 306] on div "Front SQ • Floor Press" at bounding box center [822, 298] width 1050 height 15
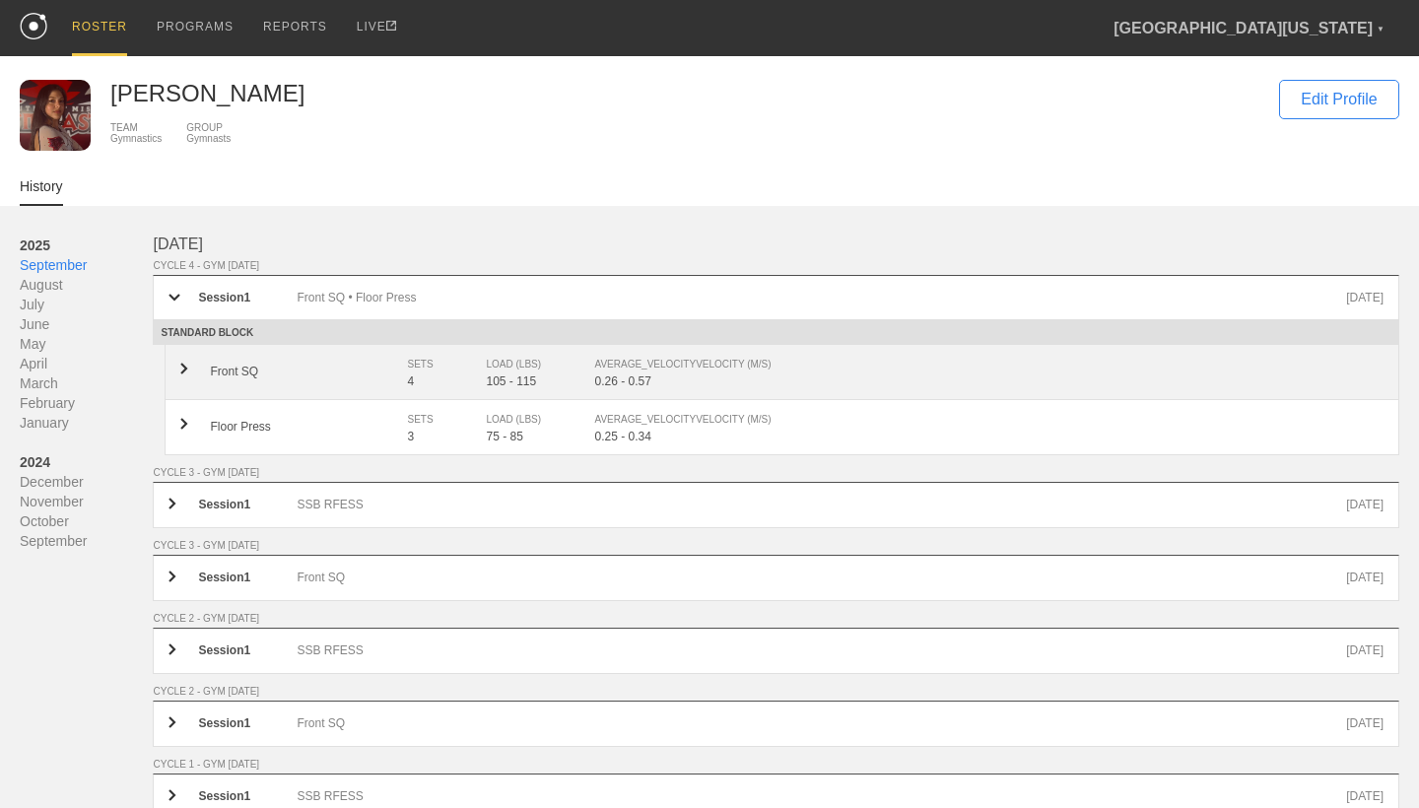
click at [448, 369] on div "SETS" at bounding box center [436, 365] width 59 height 20
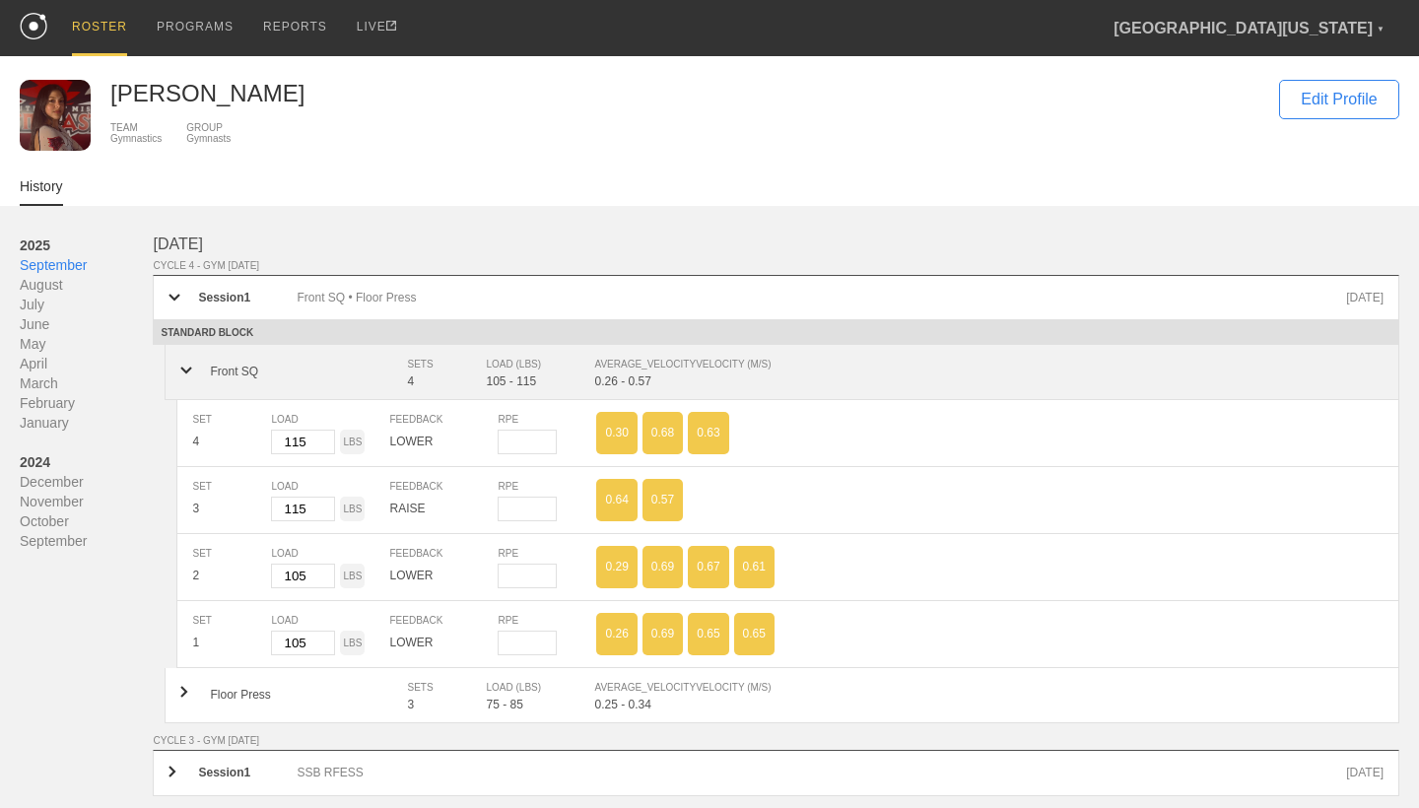
click at [448, 369] on div "SETS" at bounding box center [436, 365] width 59 height 20
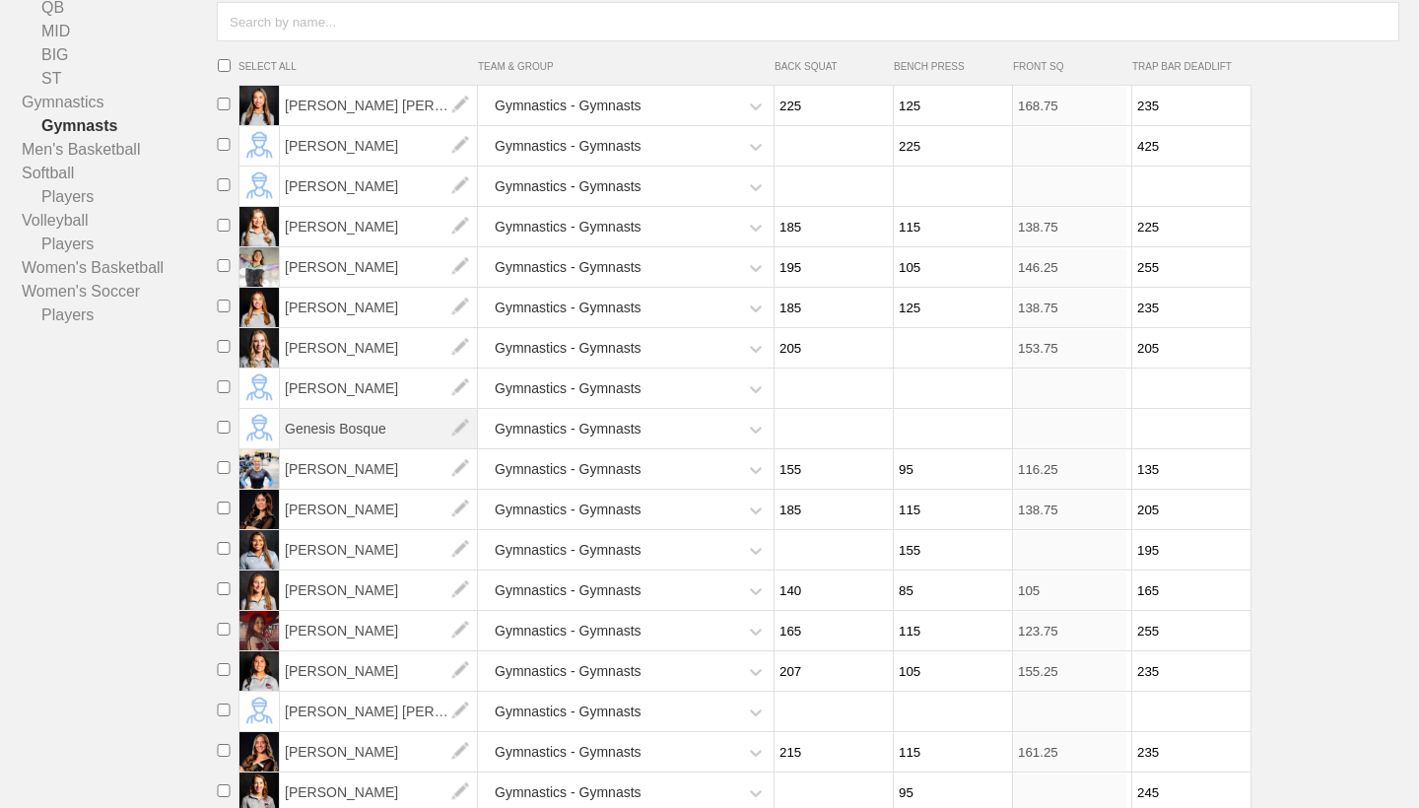
scroll to position [311, 0]
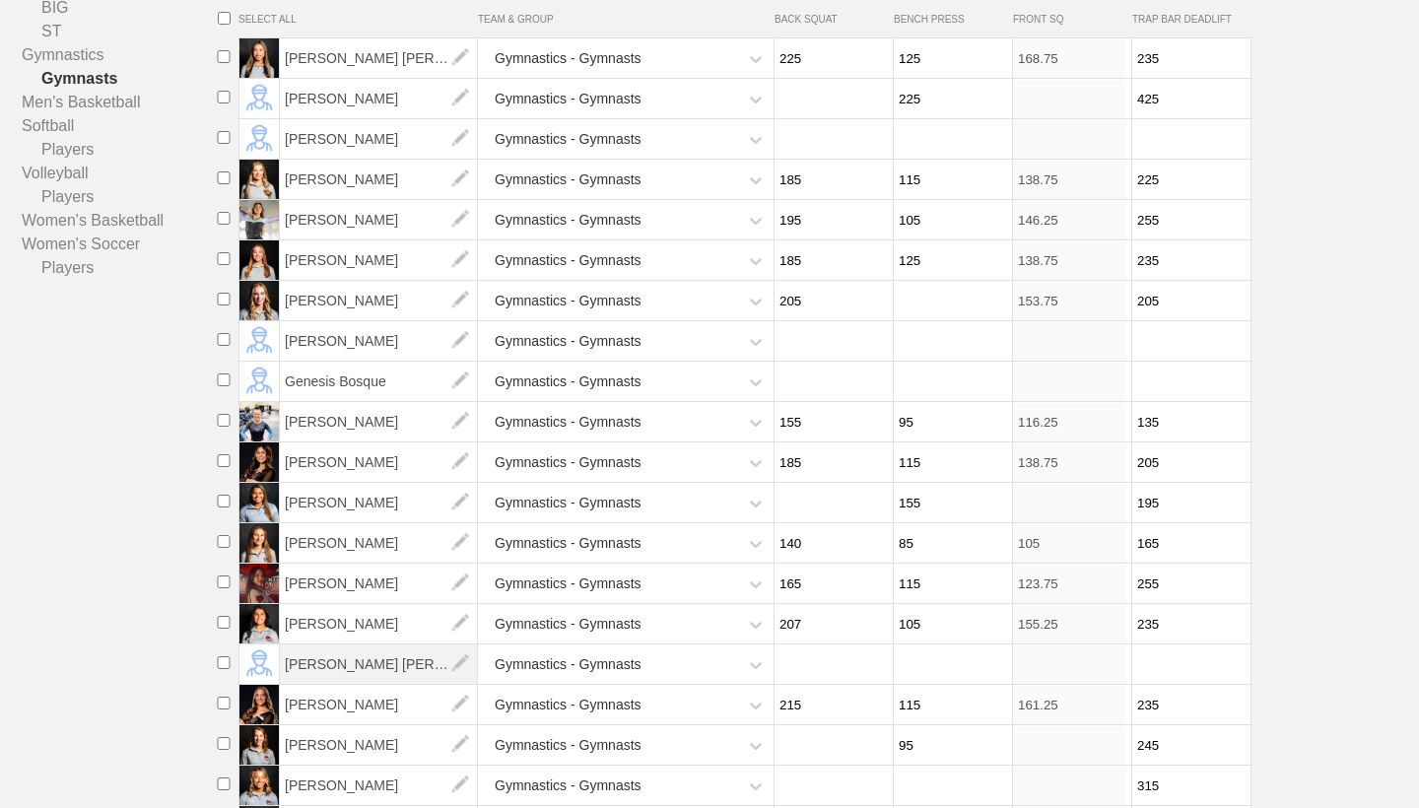
click at [384, 681] on span "[PERSON_NAME] [PERSON_NAME]" at bounding box center [379, 664] width 198 height 39
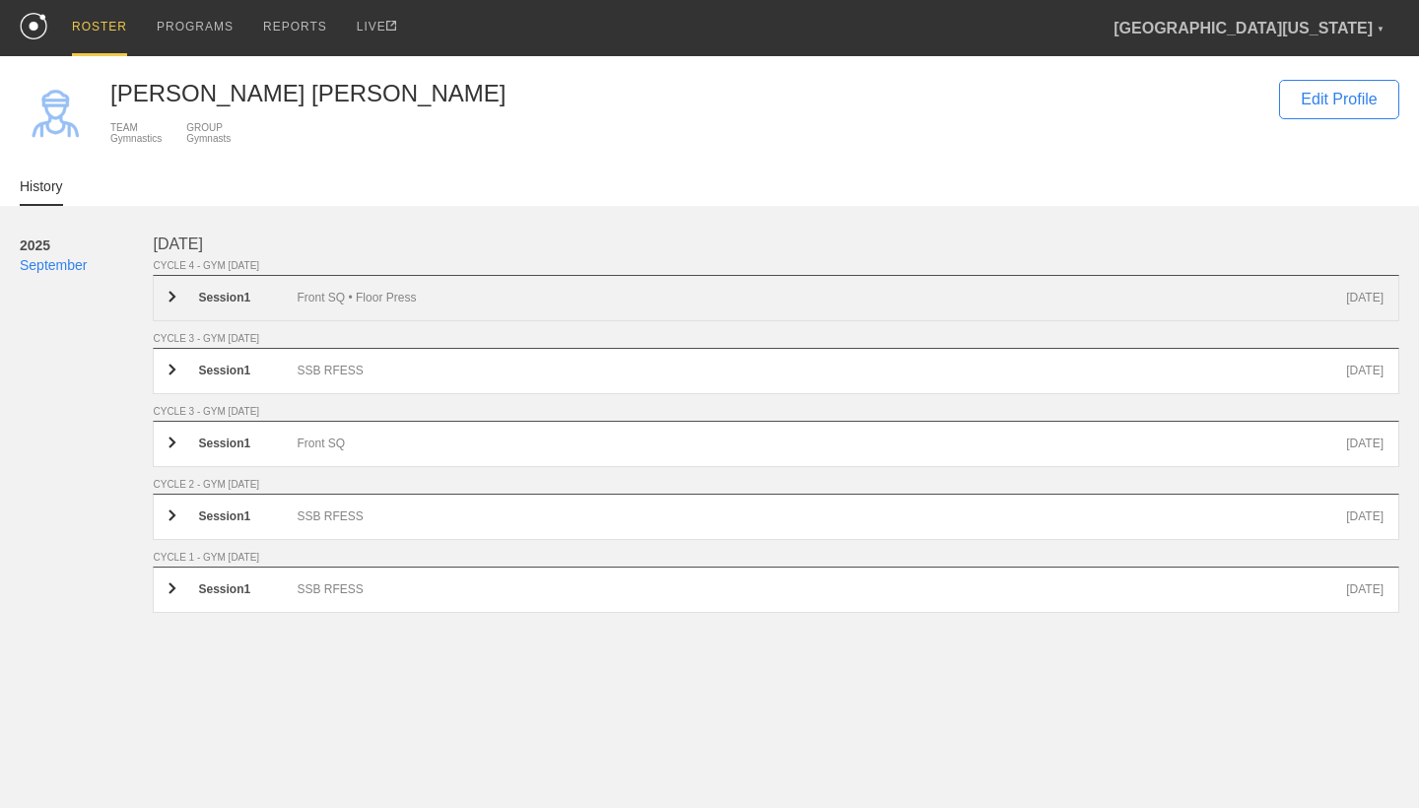
click at [412, 306] on div "Session 1 Front SQ • Floor Press [DATE]" at bounding box center [776, 298] width 1247 height 46
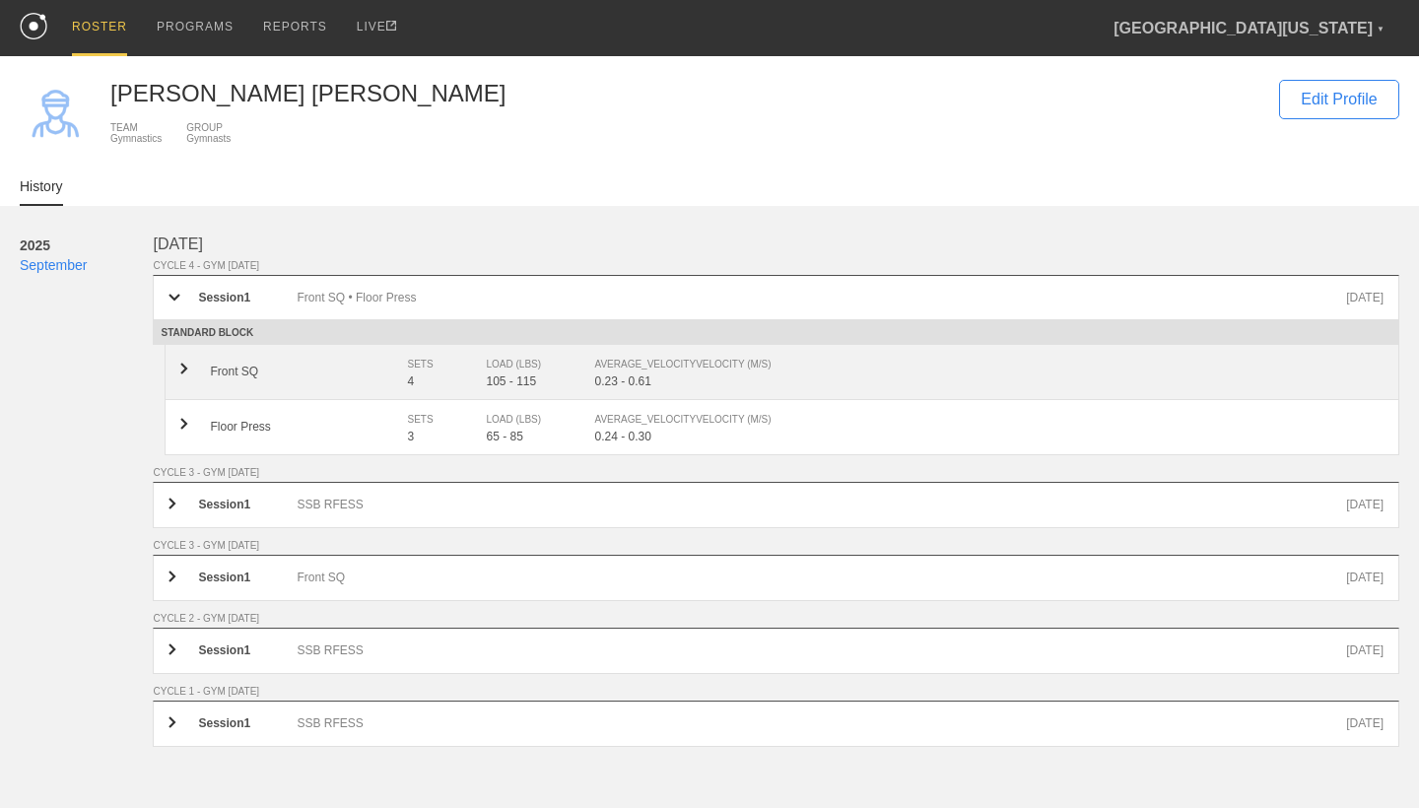
click at [414, 386] on div "4" at bounding box center [446, 381] width 79 height 14
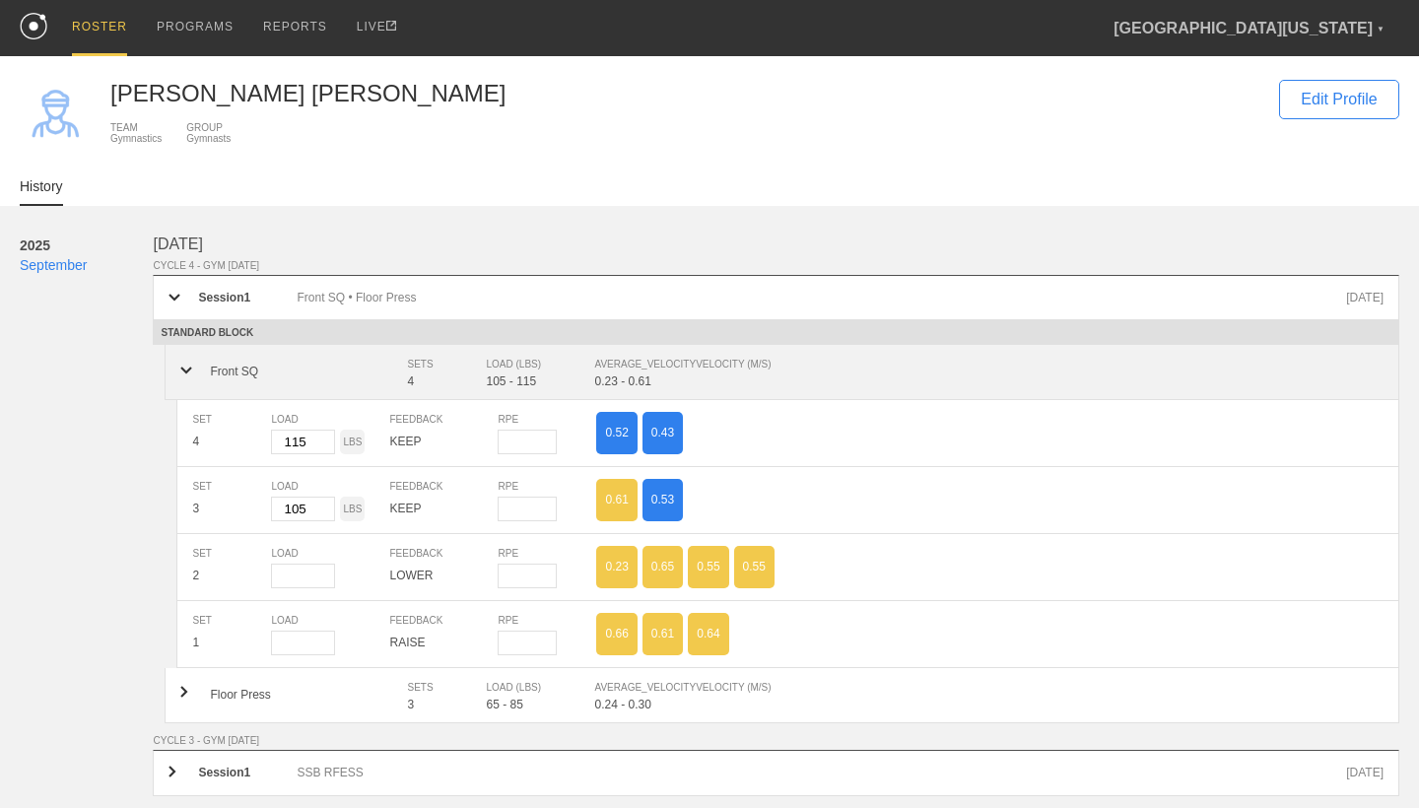
click at [414, 386] on div "4" at bounding box center [446, 381] width 79 height 14
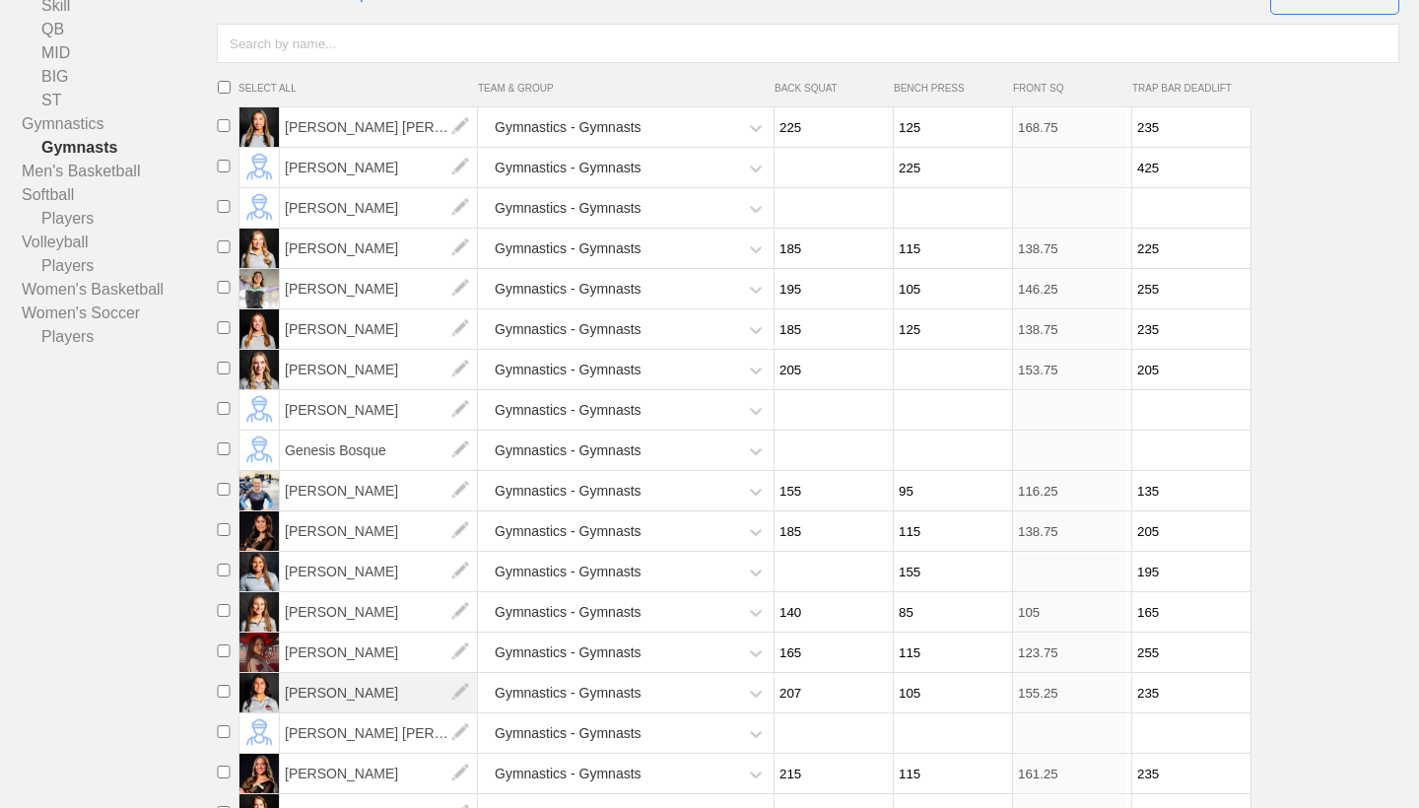
scroll to position [288, 0]
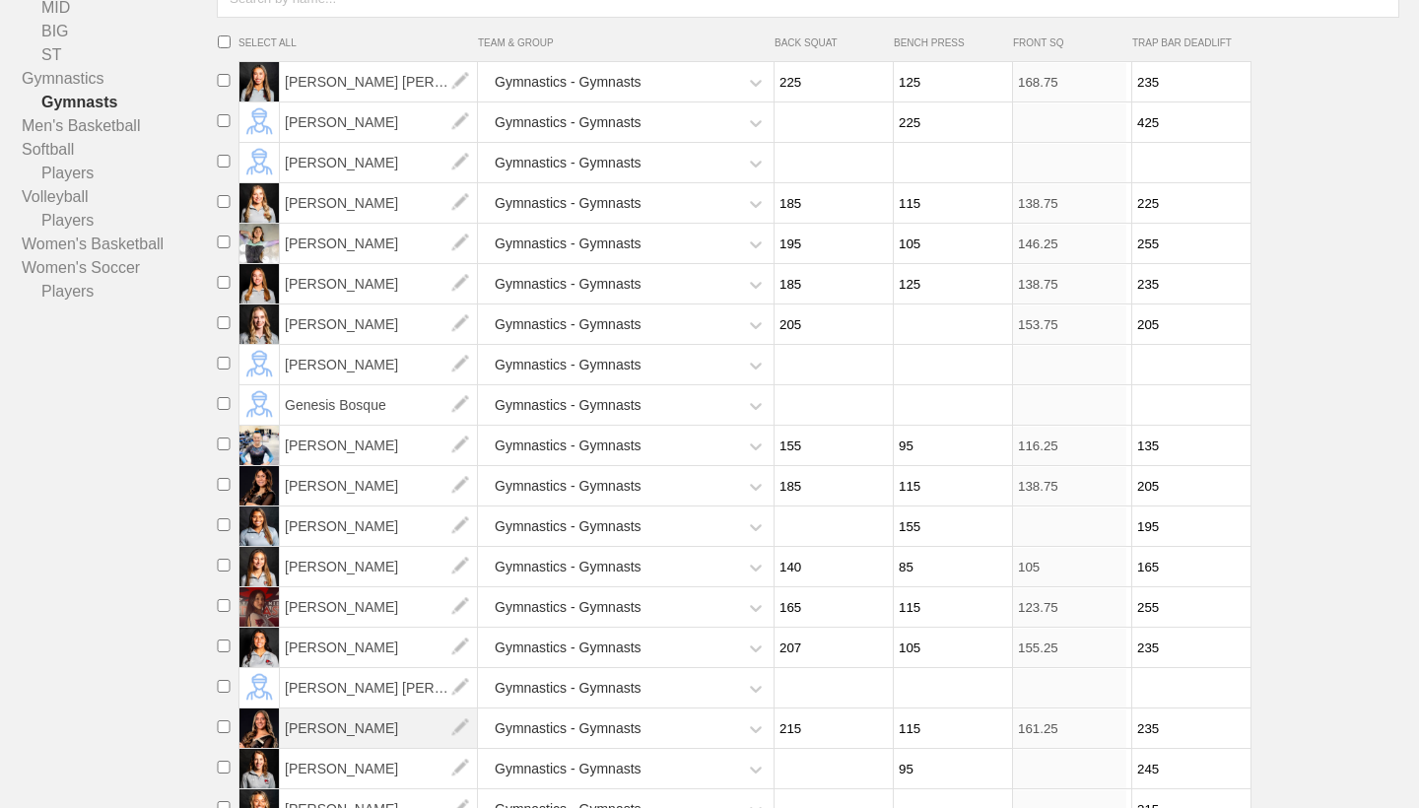
click at [382, 713] on span "[PERSON_NAME]" at bounding box center [379, 728] width 198 height 39
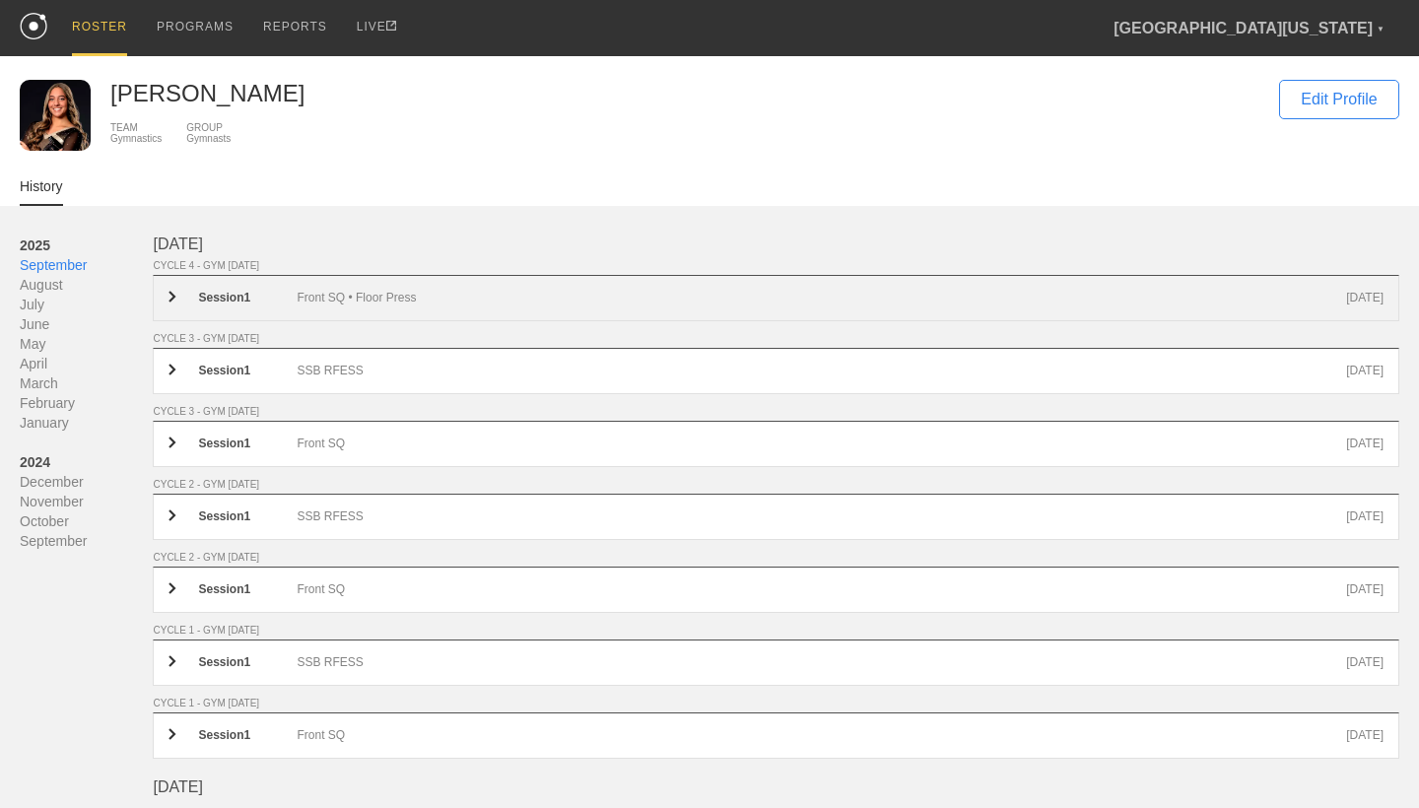
click at [397, 278] on div "Session 1 Front SQ • Floor Press [DATE]" at bounding box center [776, 298] width 1247 height 46
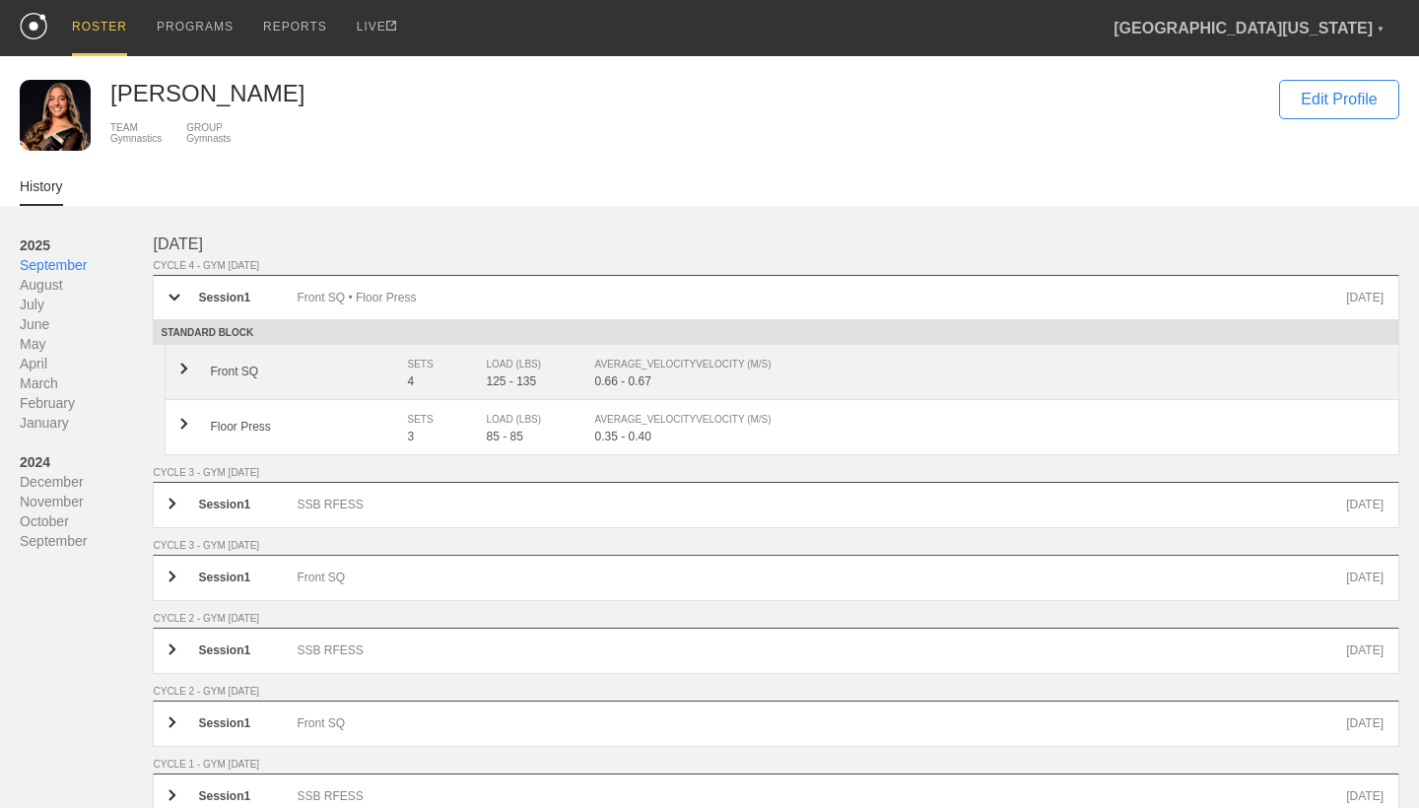
click at [416, 347] on div "Front SQ SETS 4 LOAD (LBS) 125 - 135 AVERAGE_VELOCITY VELOCITY (M/S) 0.66 - 0.67" at bounding box center [782, 372] width 1235 height 55
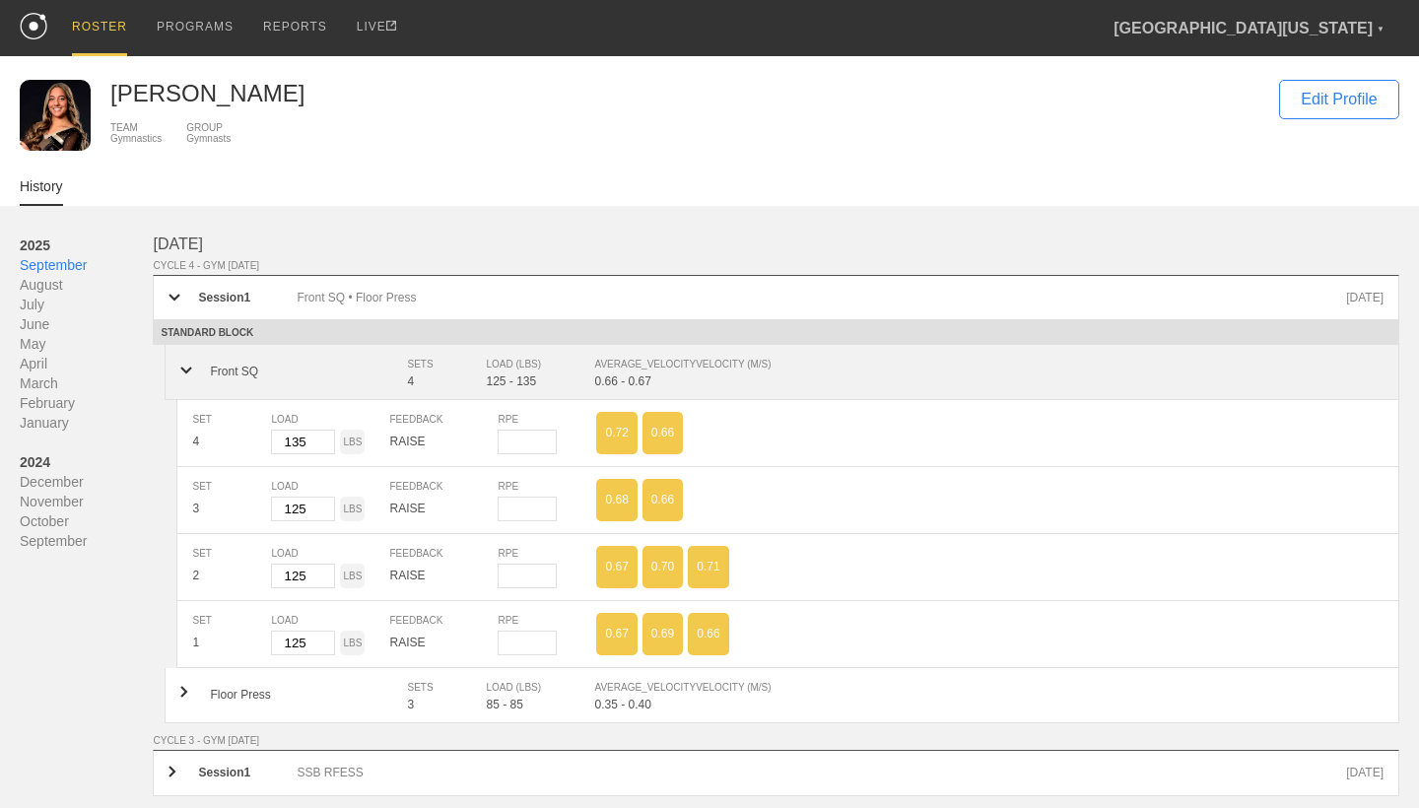
click at [416, 347] on div "Front SQ SETS 4 LOAD (LBS) 125 - 135 AVERAGE_VELOCITY VELOCITY (M/S) 0.66 - 0.67" at bounding box center [782, 372] width 1235 height 55
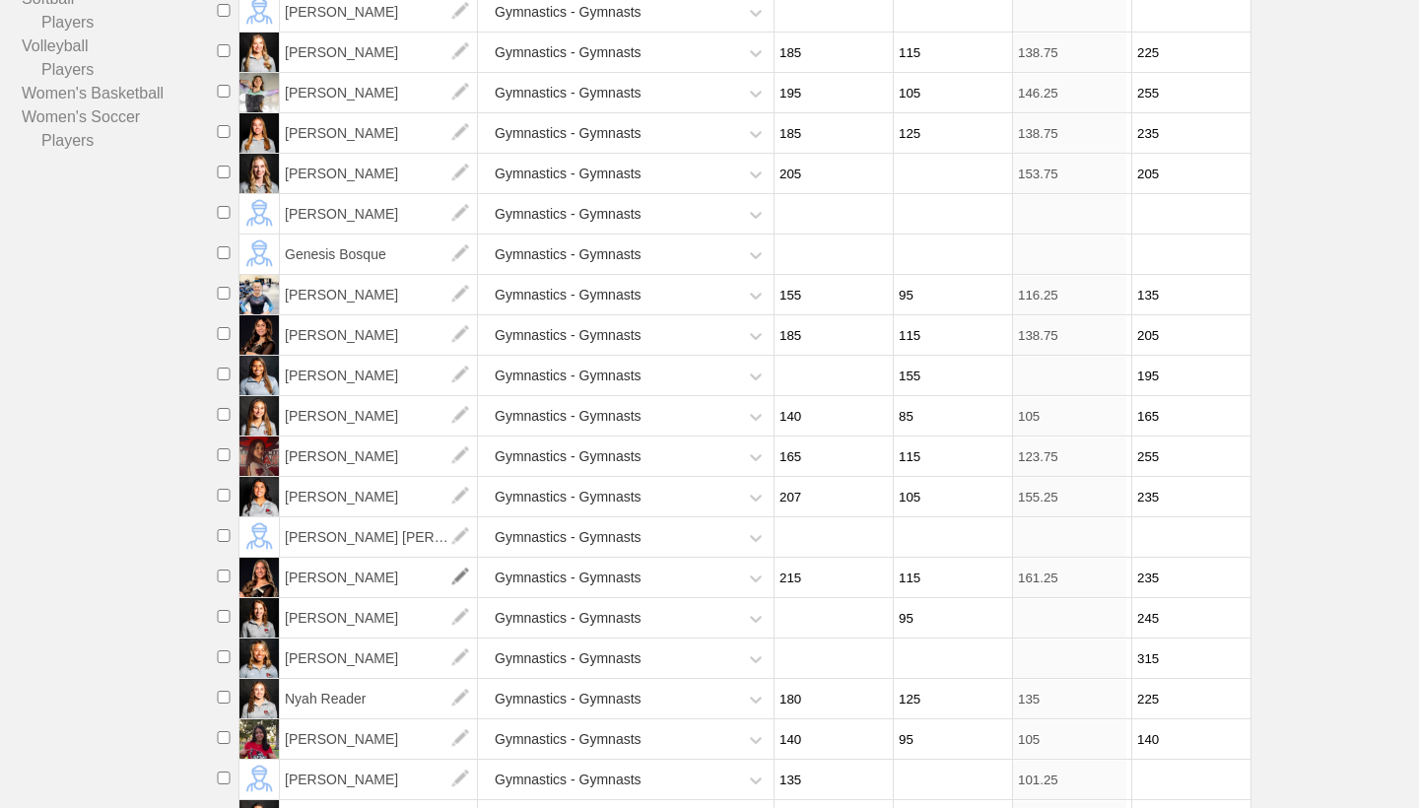
scroll to position [441, 0]
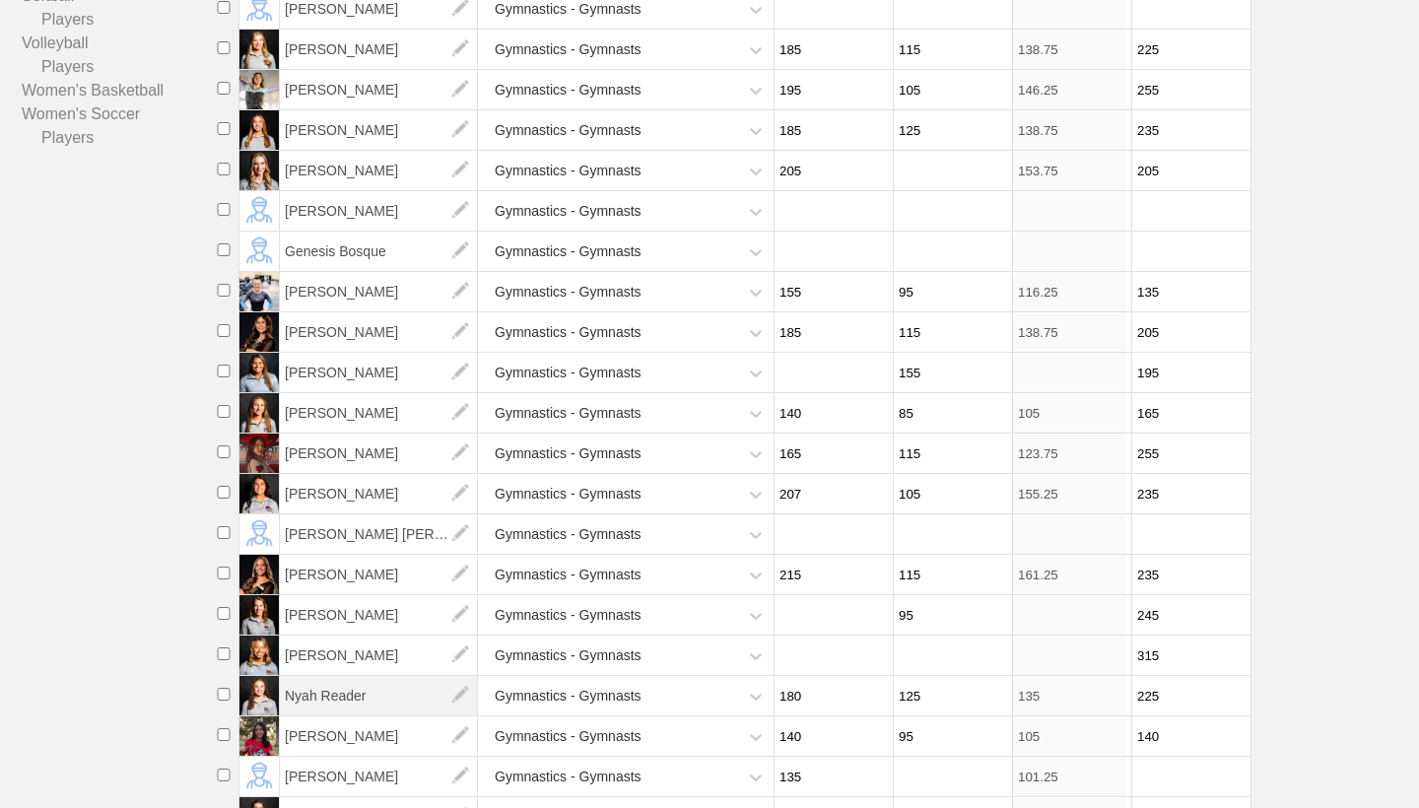
click at [370, 683] on span "Nyah Reader" at bounding box center [379, 695] width 198 height 39
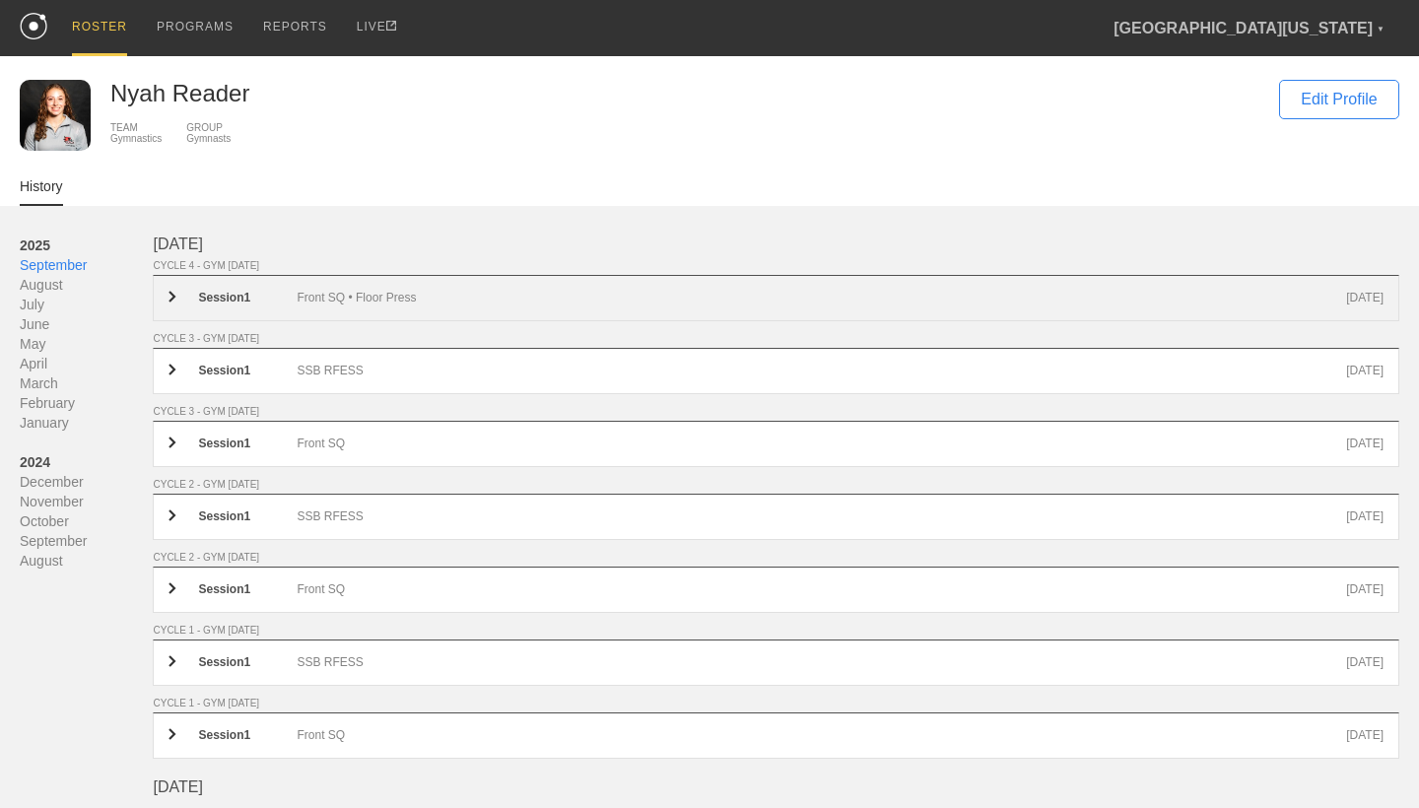
click at [403, 302] on div "Front SQ • Floor Press" at bounding box center [822, 298] width 1050 height 15
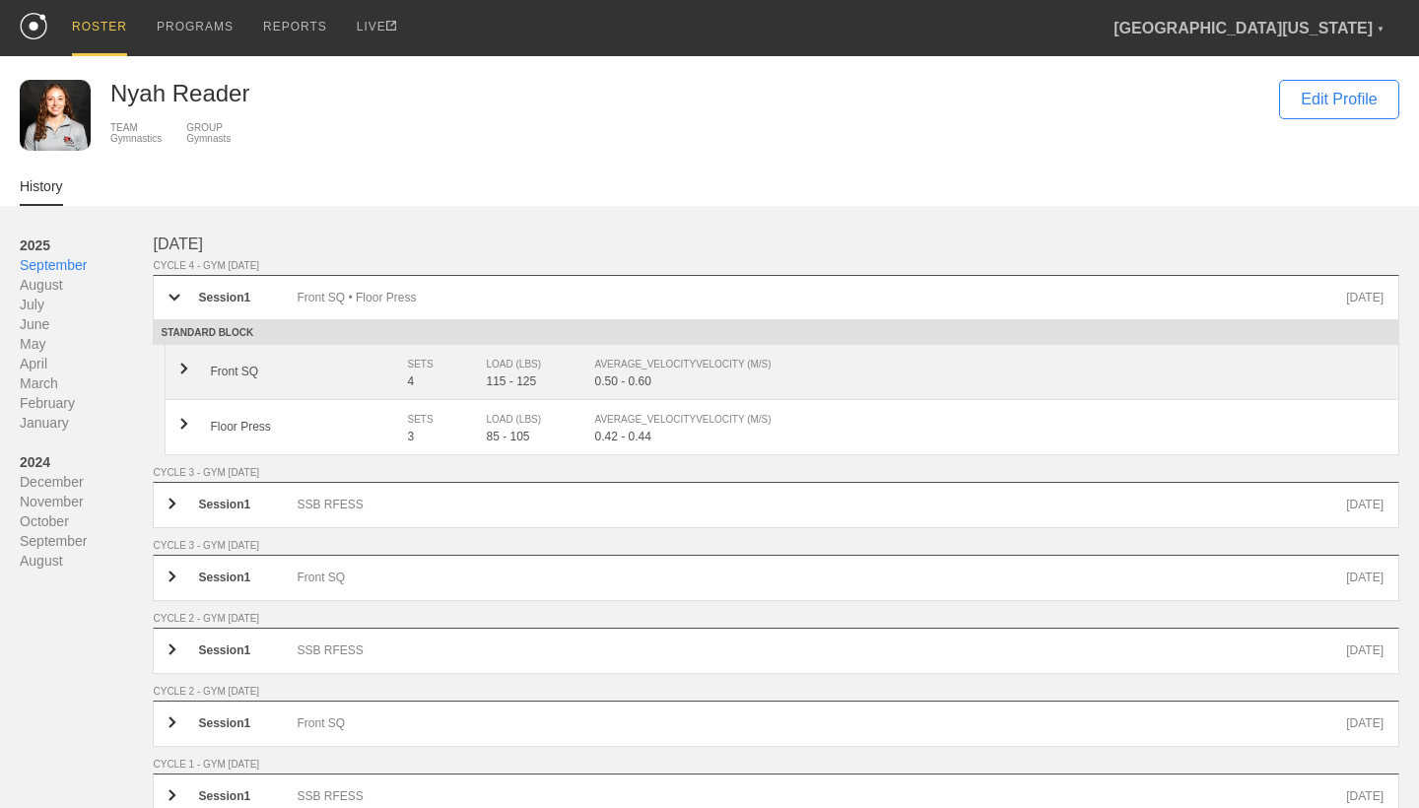
click at [426, 368] on div "SETS" at bounding box center [436, 365] width 59 height 20
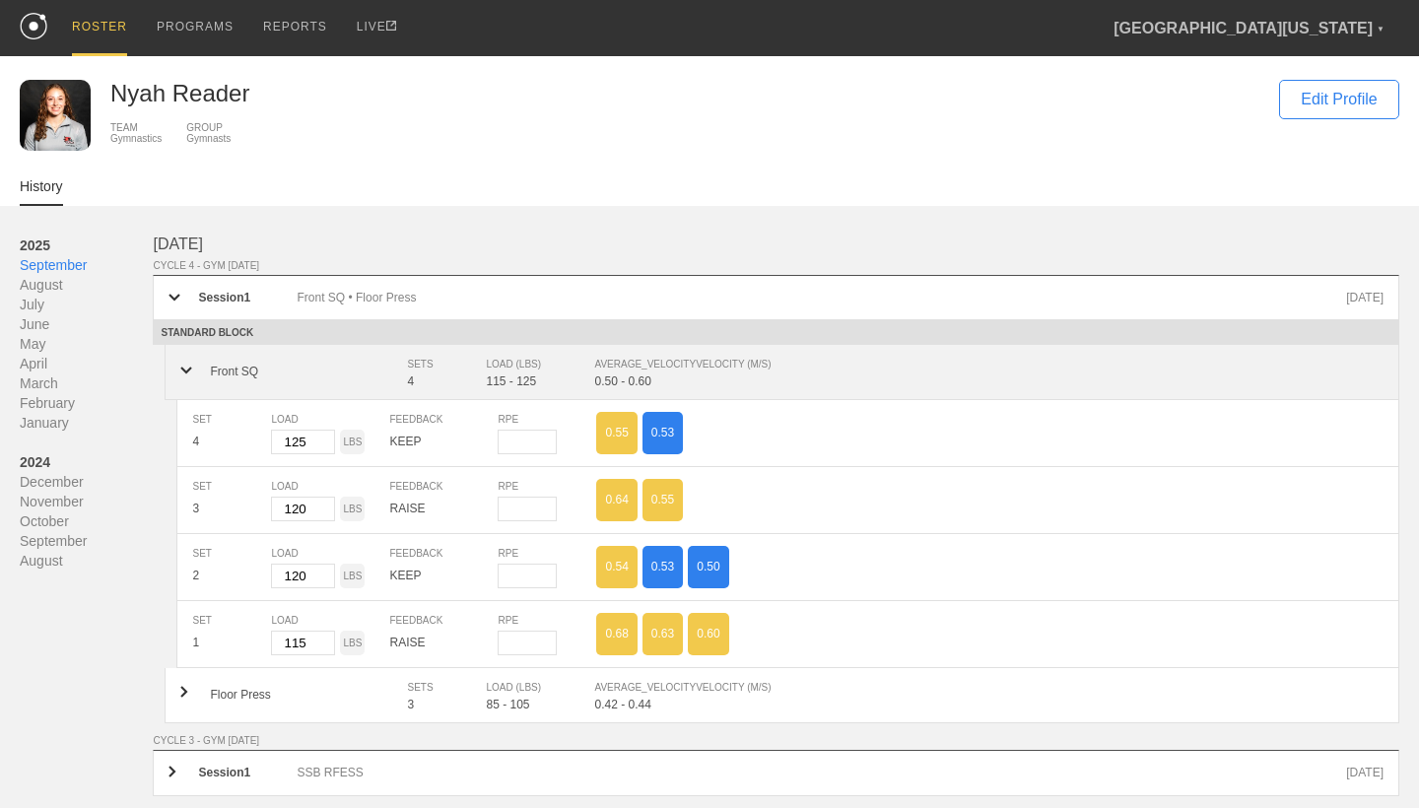
click at [426, 368] on div "SETS" at bounding box center [436, 365] width 59 height 20
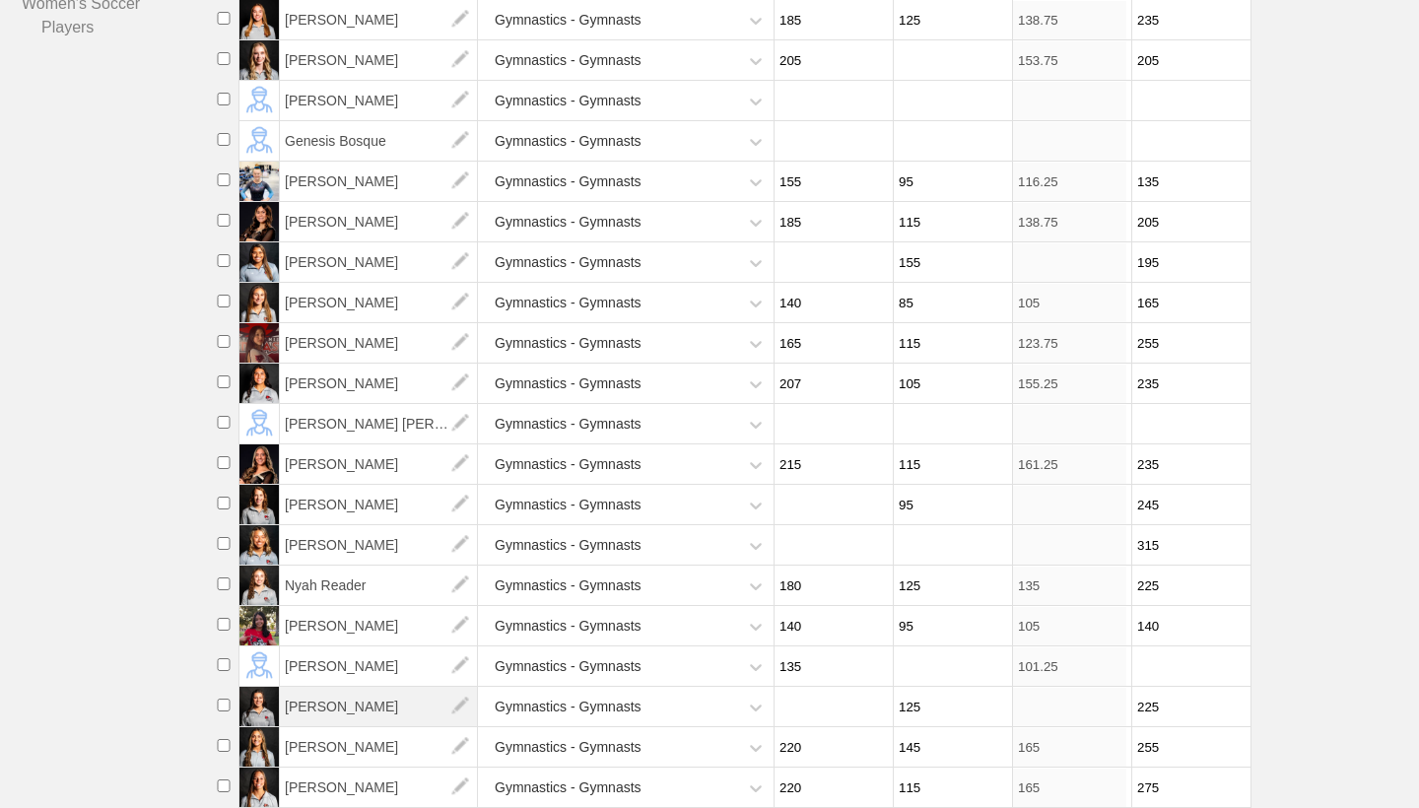
scroll to position [551, 0]
click at [370, 672] on span "[PERSON_NAME]" at bounding box center [379, 666] width 198 height 39
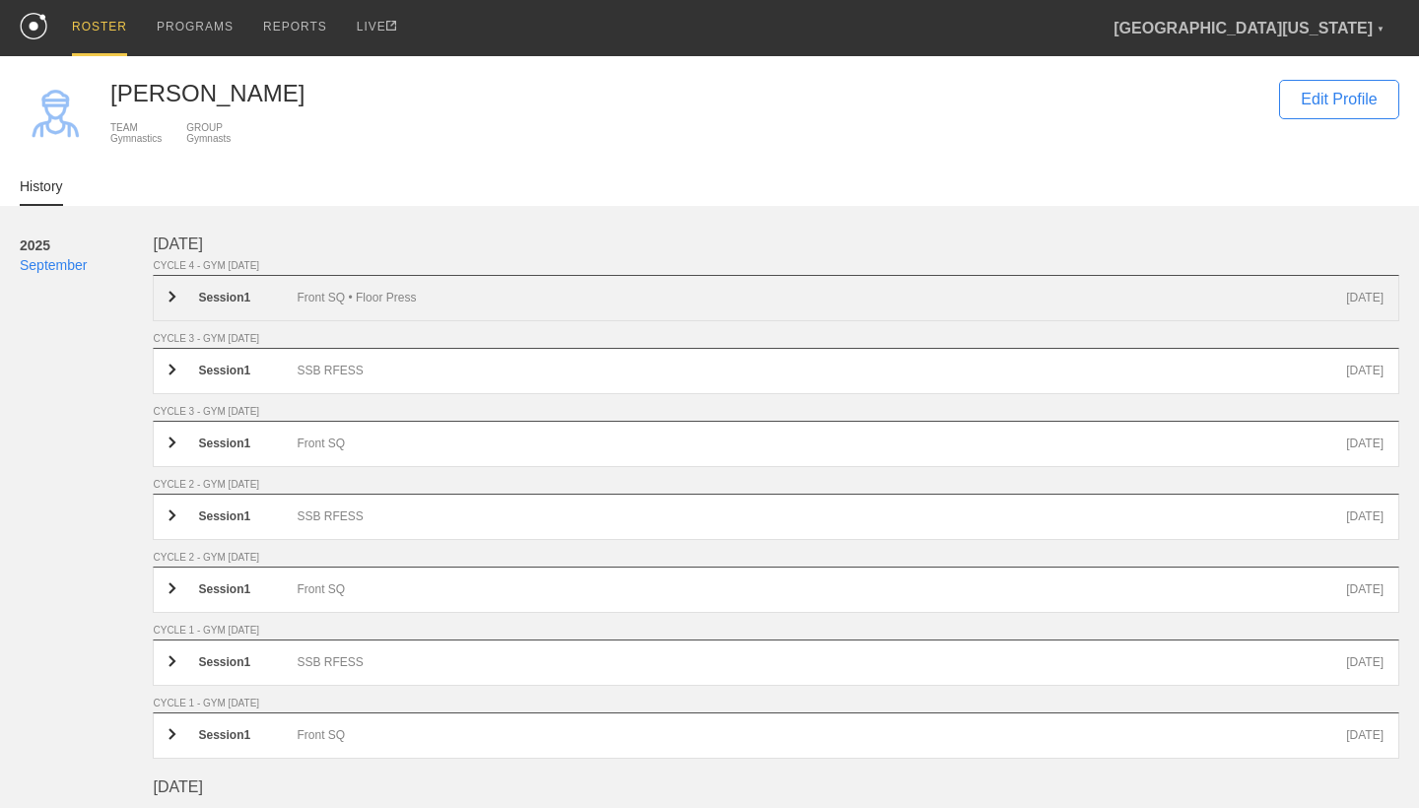
click at [483, 294] on div "Front SQ • Floor Press" at bounding box center [822, 298] width 1050 height 15
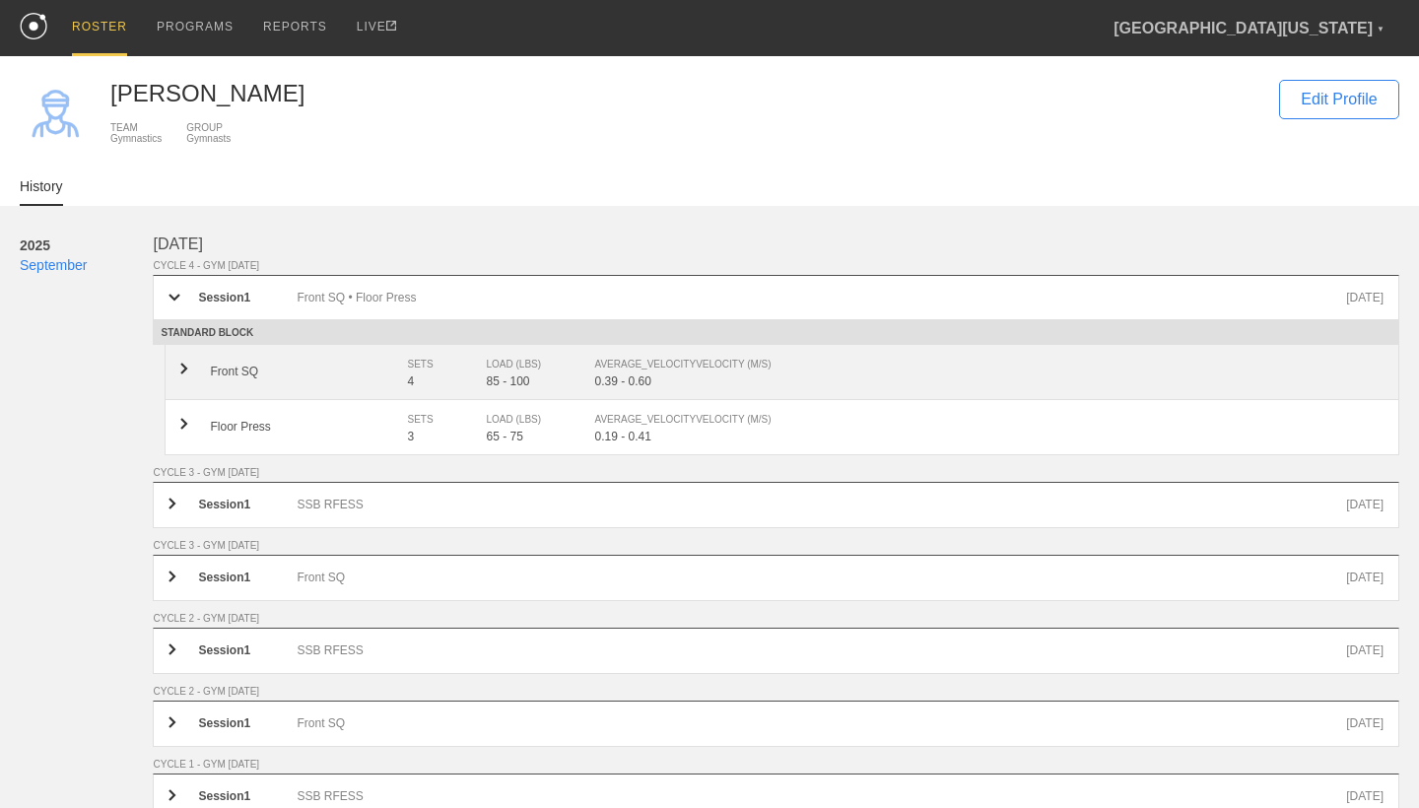
click at [476, 372] on div "SETS 4" at bounding box center [446, 372] width 79 height 34
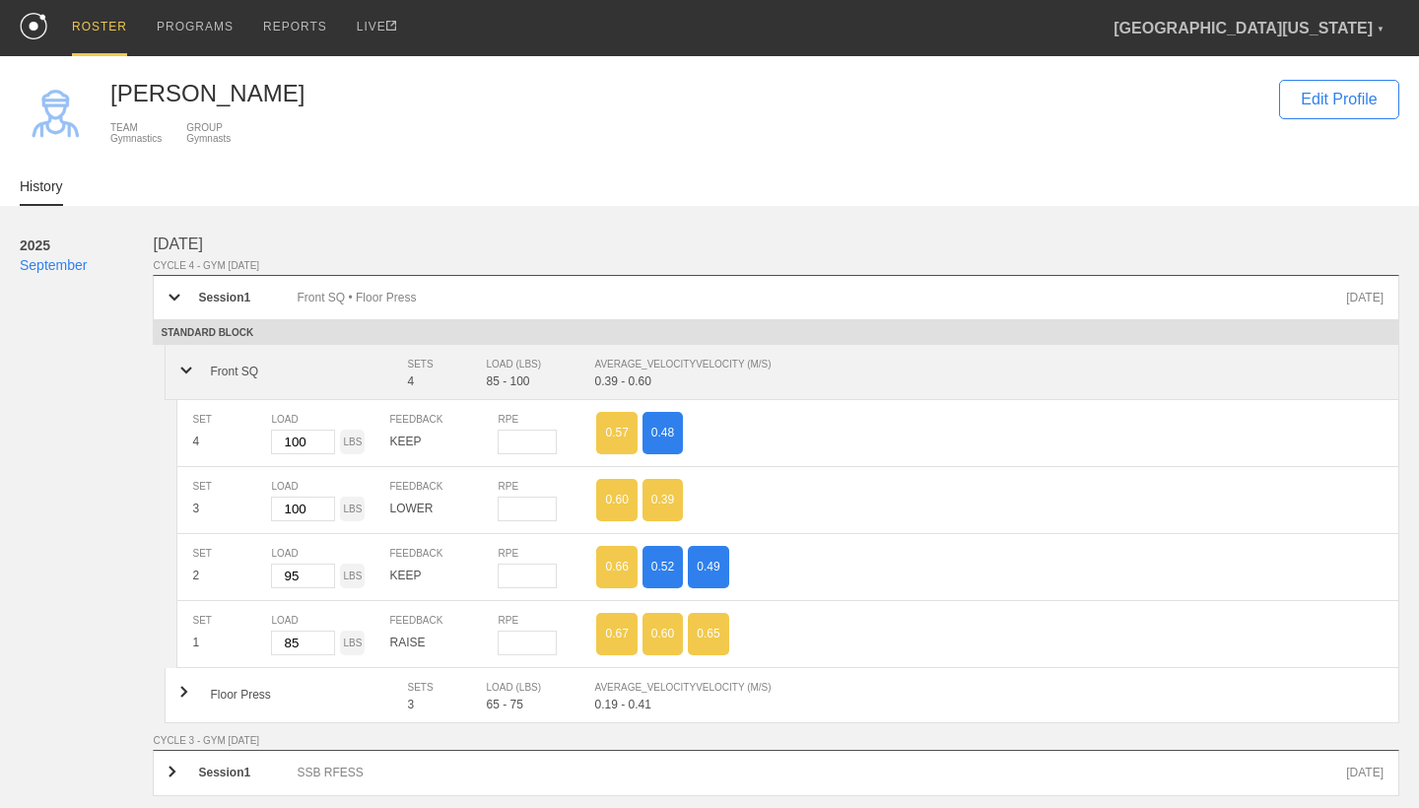
click at [476, 372] on div "SETS 4" at bounding box center [446, 372] width 79 height 34
